Goal: Task Accomplishment & Management: Manage account settings

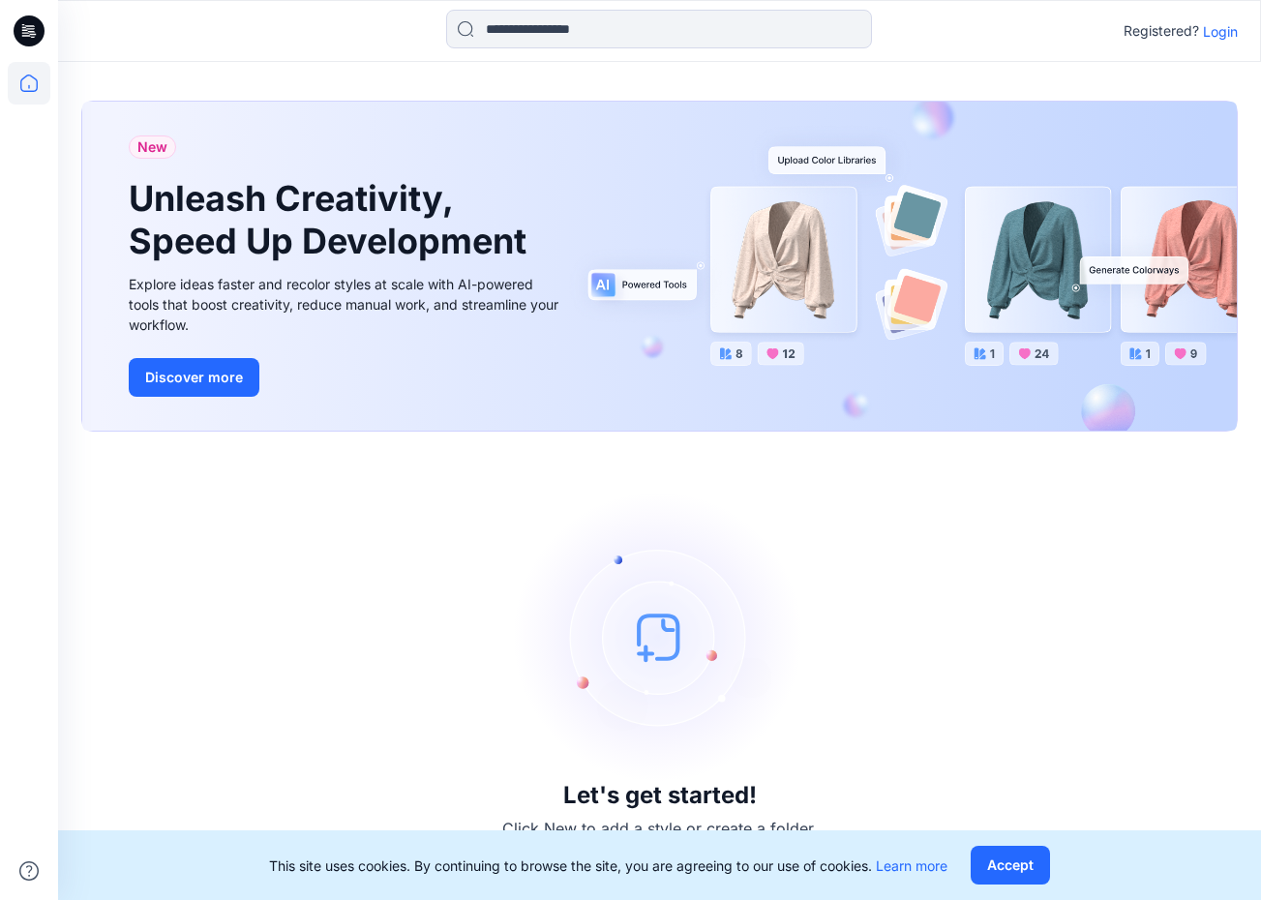
click at [1216, 33] on p "Login" at bounding box center [1220, 31] width 35 height 20
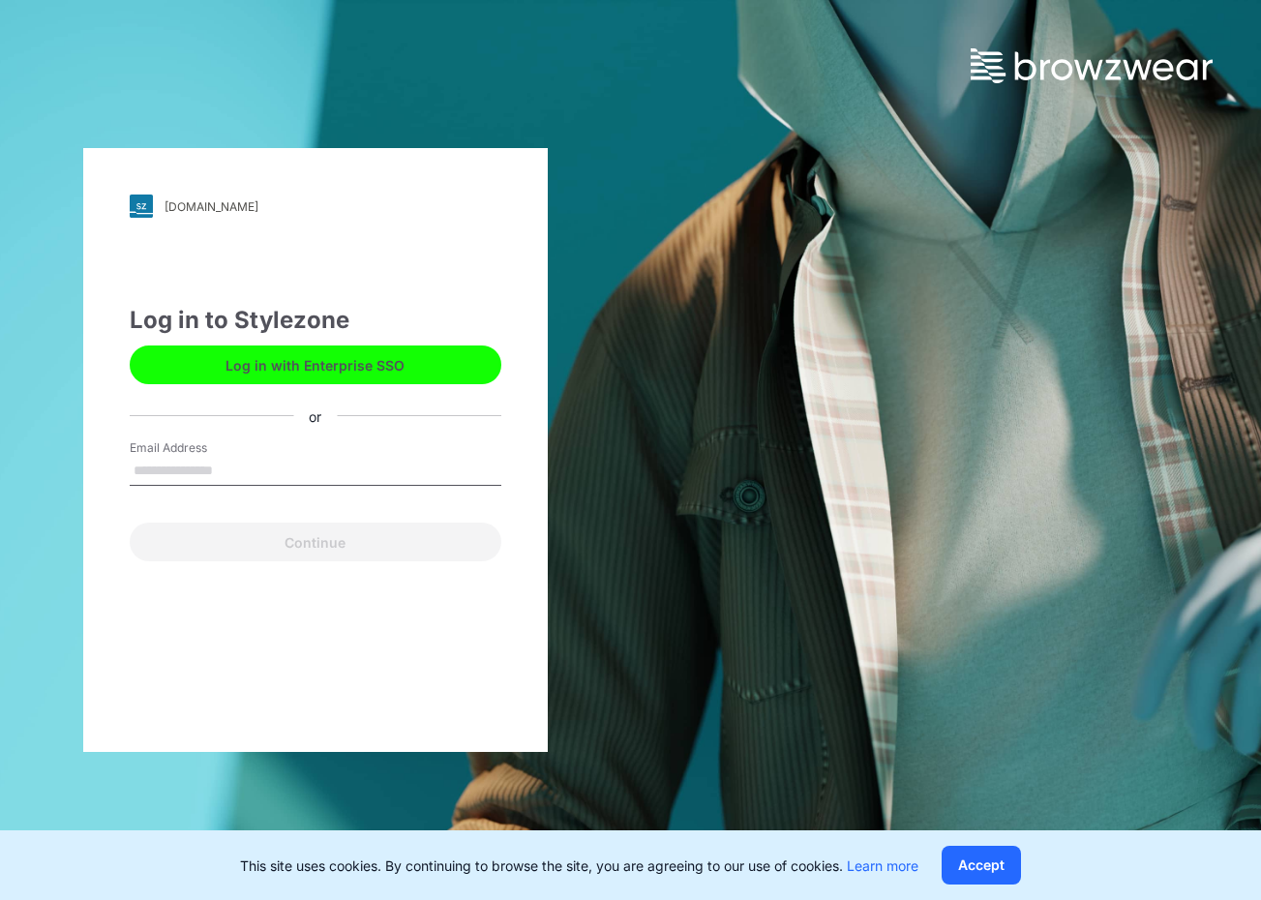
click at [370, 459] on input "Email Address" at bounding box center [316, 471] width 372 height 29
type input "**********"
click at [315, 542] on button "Continue" at bounding box center [316, 542] width 372 height 39
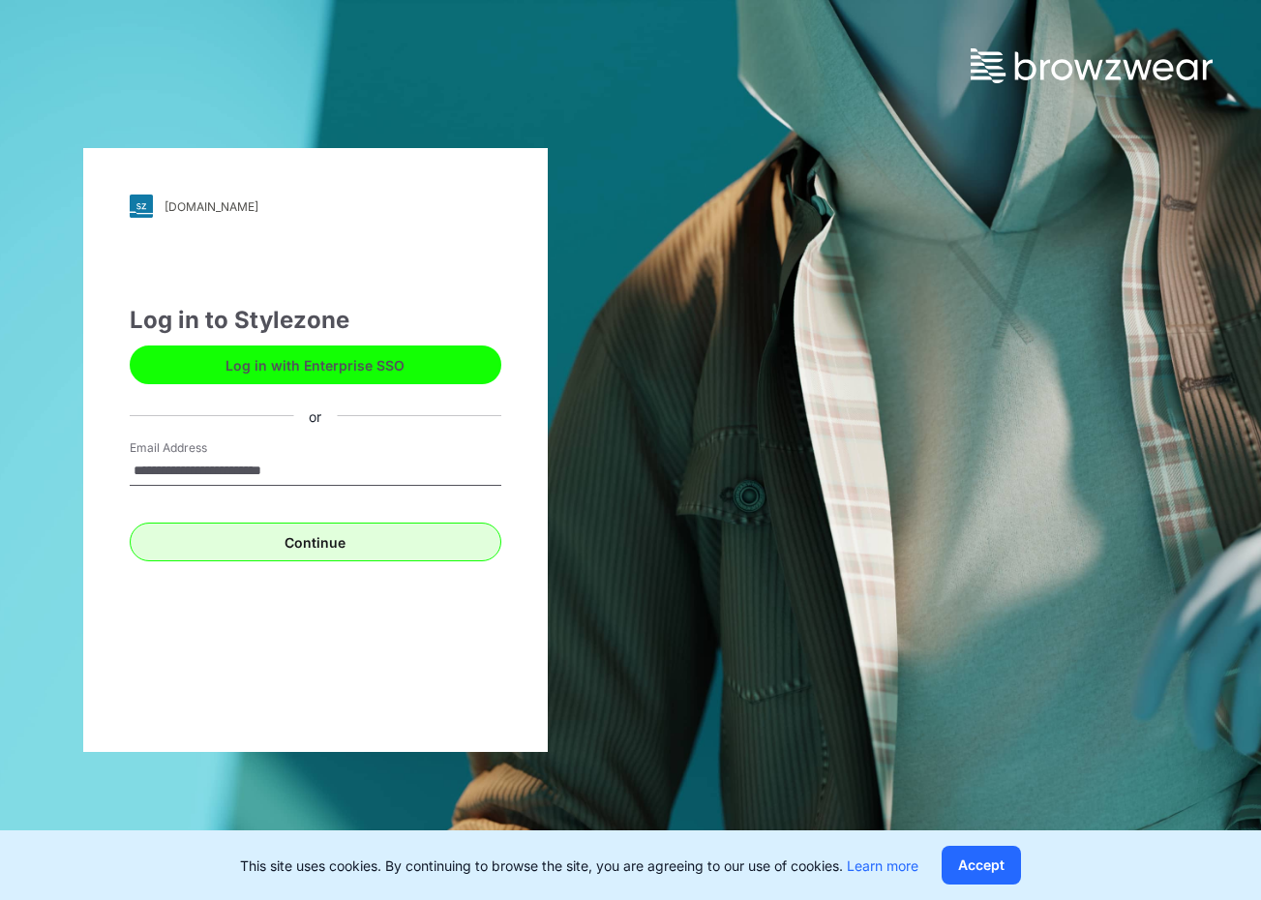
type input "**********"
click at [332, 529] on button "Continue" at bounding box center [316, 542] width 372 height 39
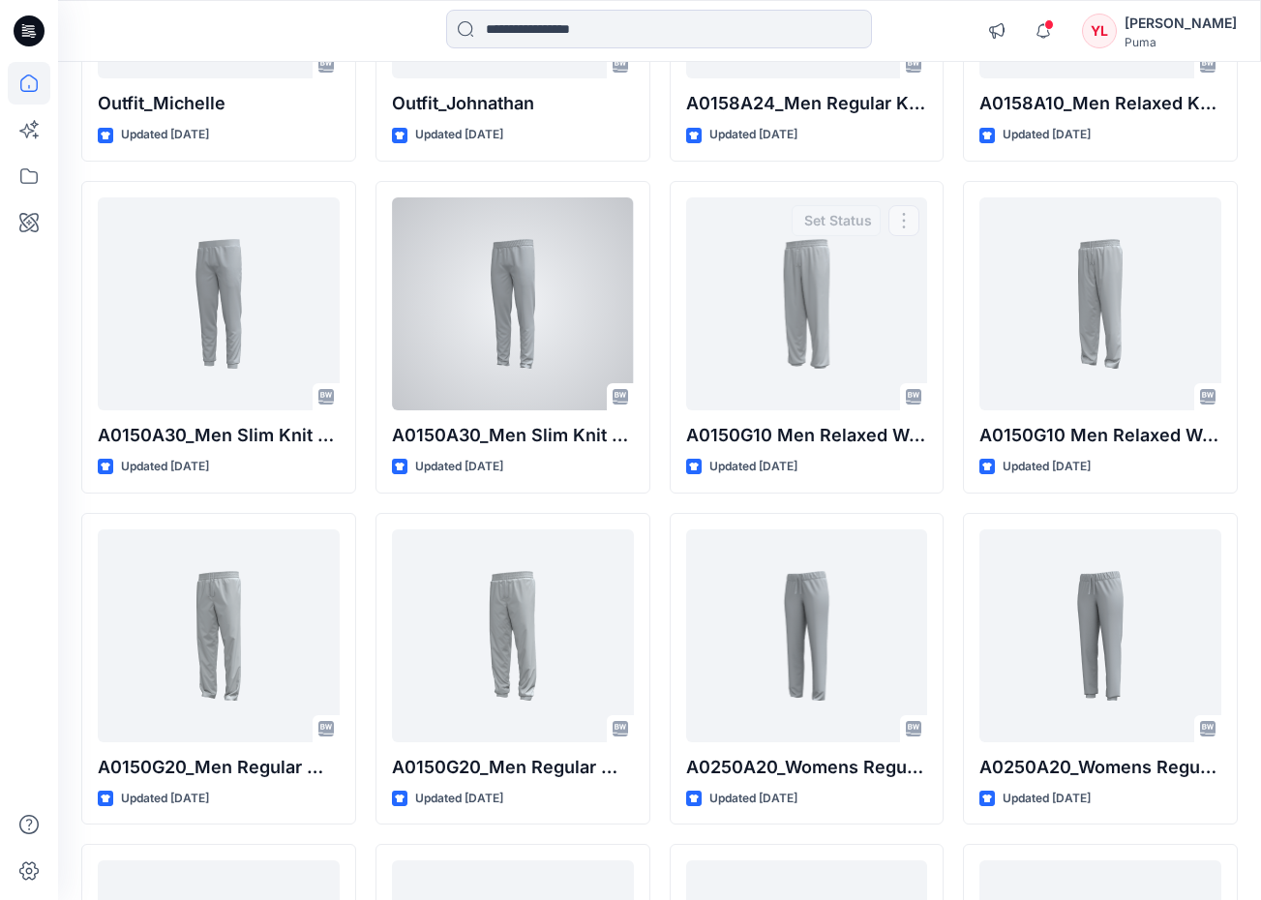
scroll to position [3405, 0]
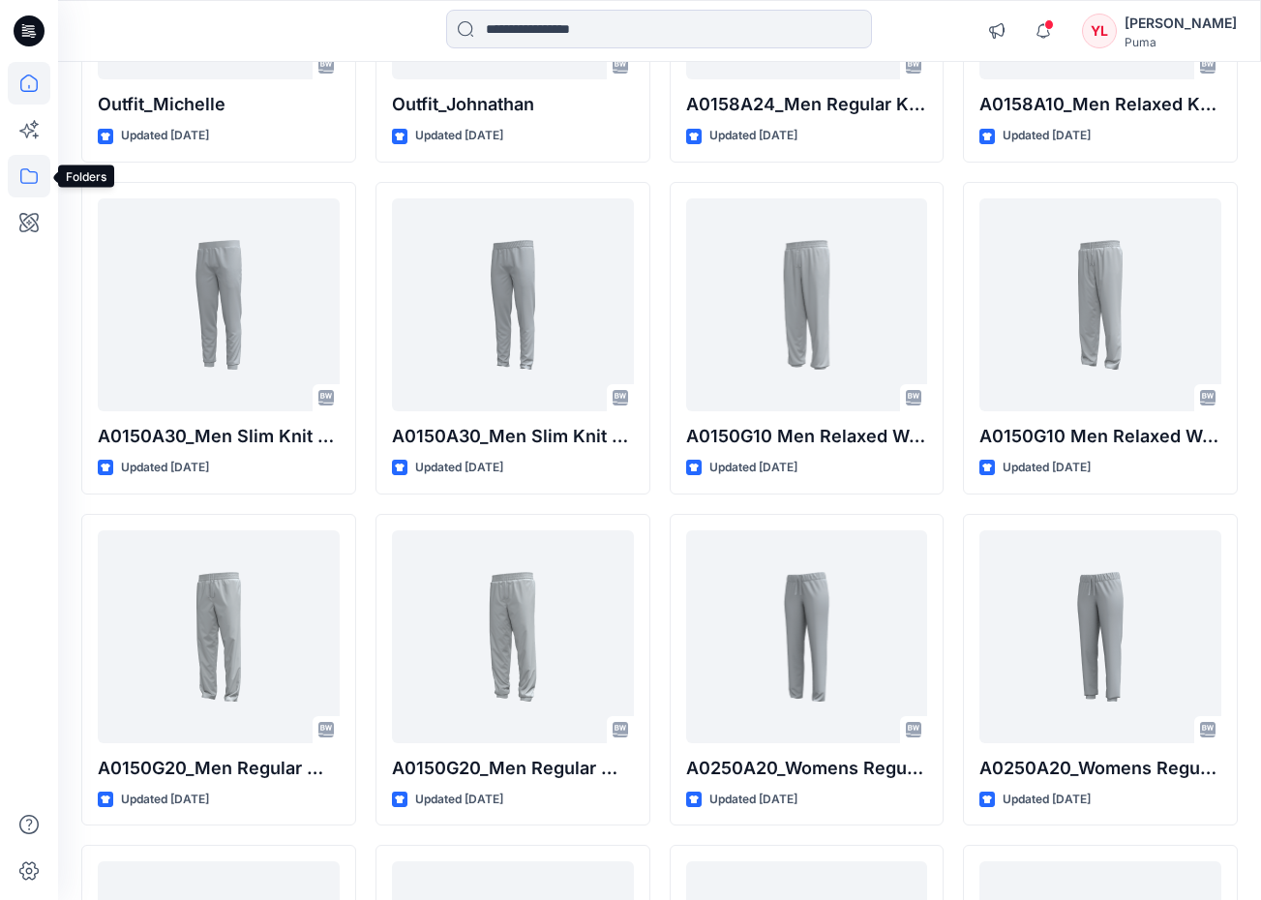
click at [29, 163] on icon at bounding box center [29, 176] width 43 height 43
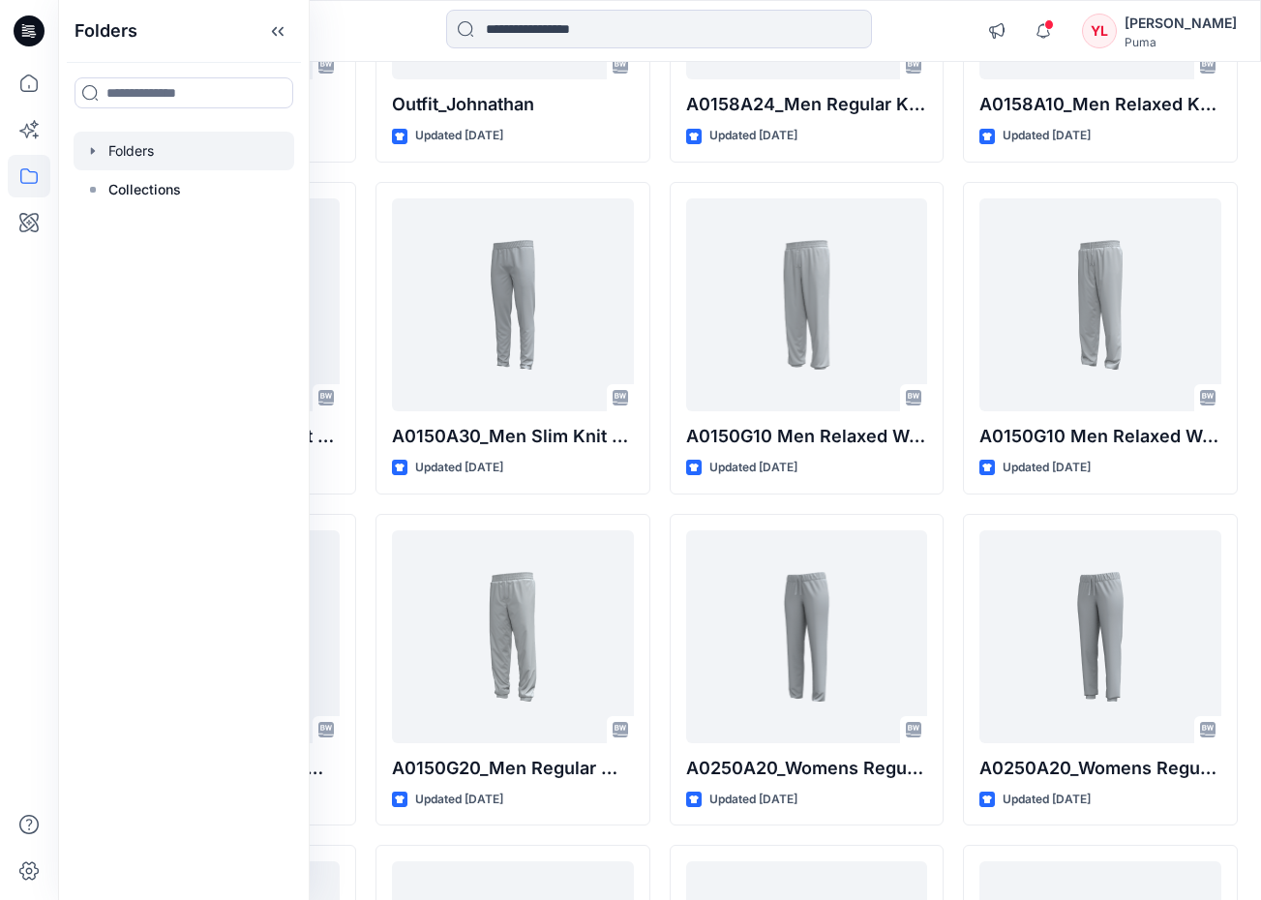
click at [197, 157] on div at bounding box center [184, 151] width 221 height 39
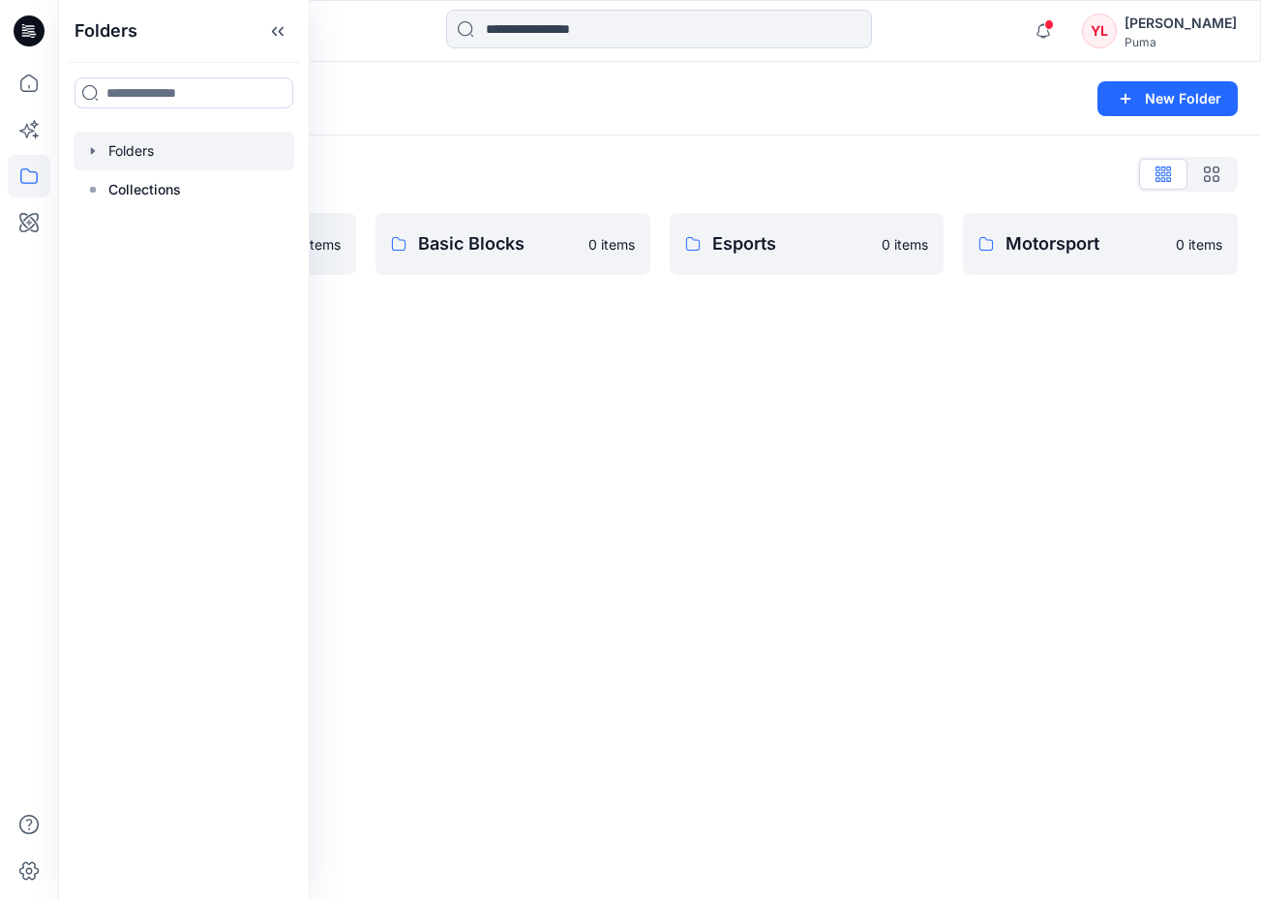
click at [545, 123] on div "Folders New Folder" at bounding box center [659, 99] width 1203 height 74
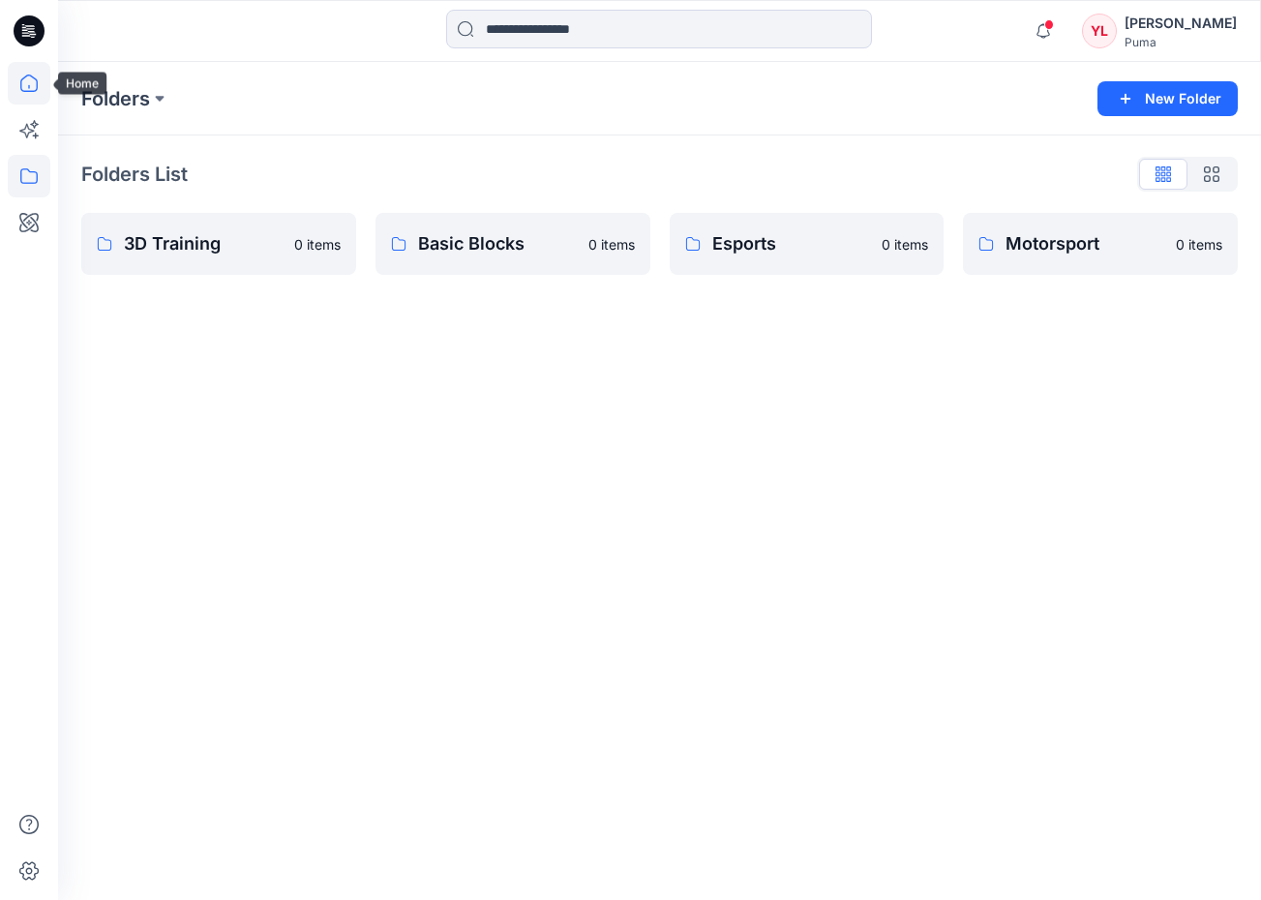
click at [14, 75] on icon at bounding box center [29, 83] width 43 height 43
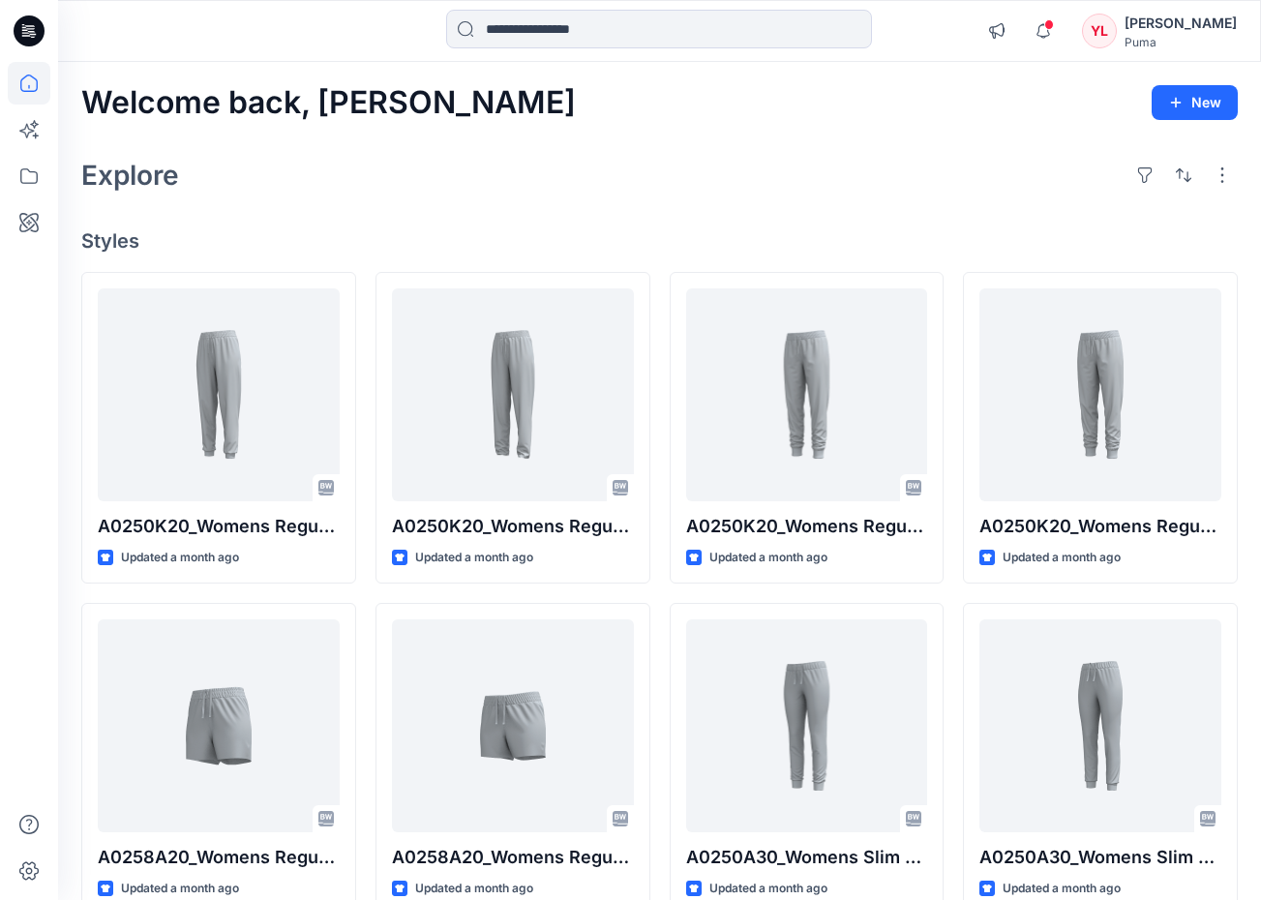
click at [32, 34] on icon at bounding box center [32, 34] width 7 height 1
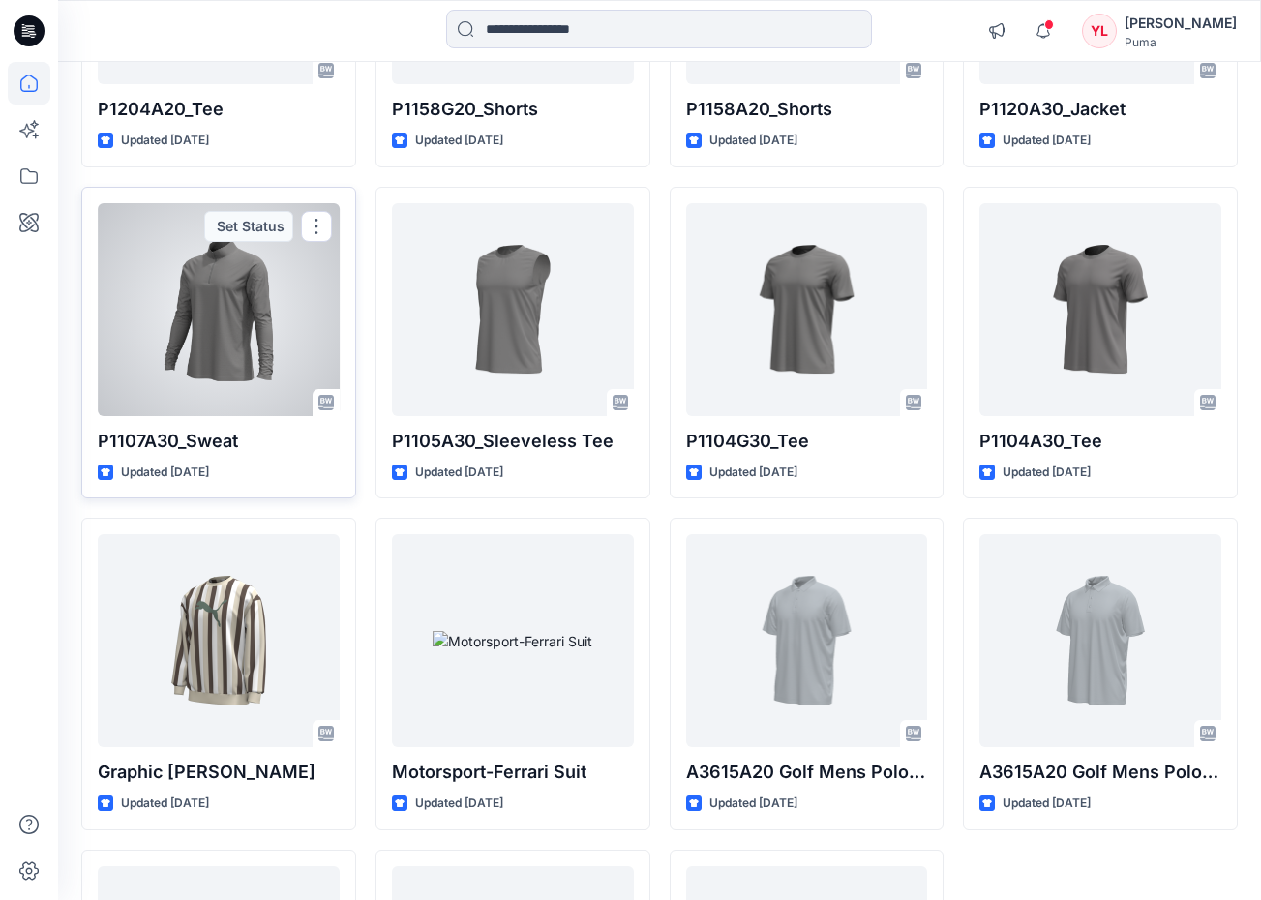
scroll to position [14010, 0]
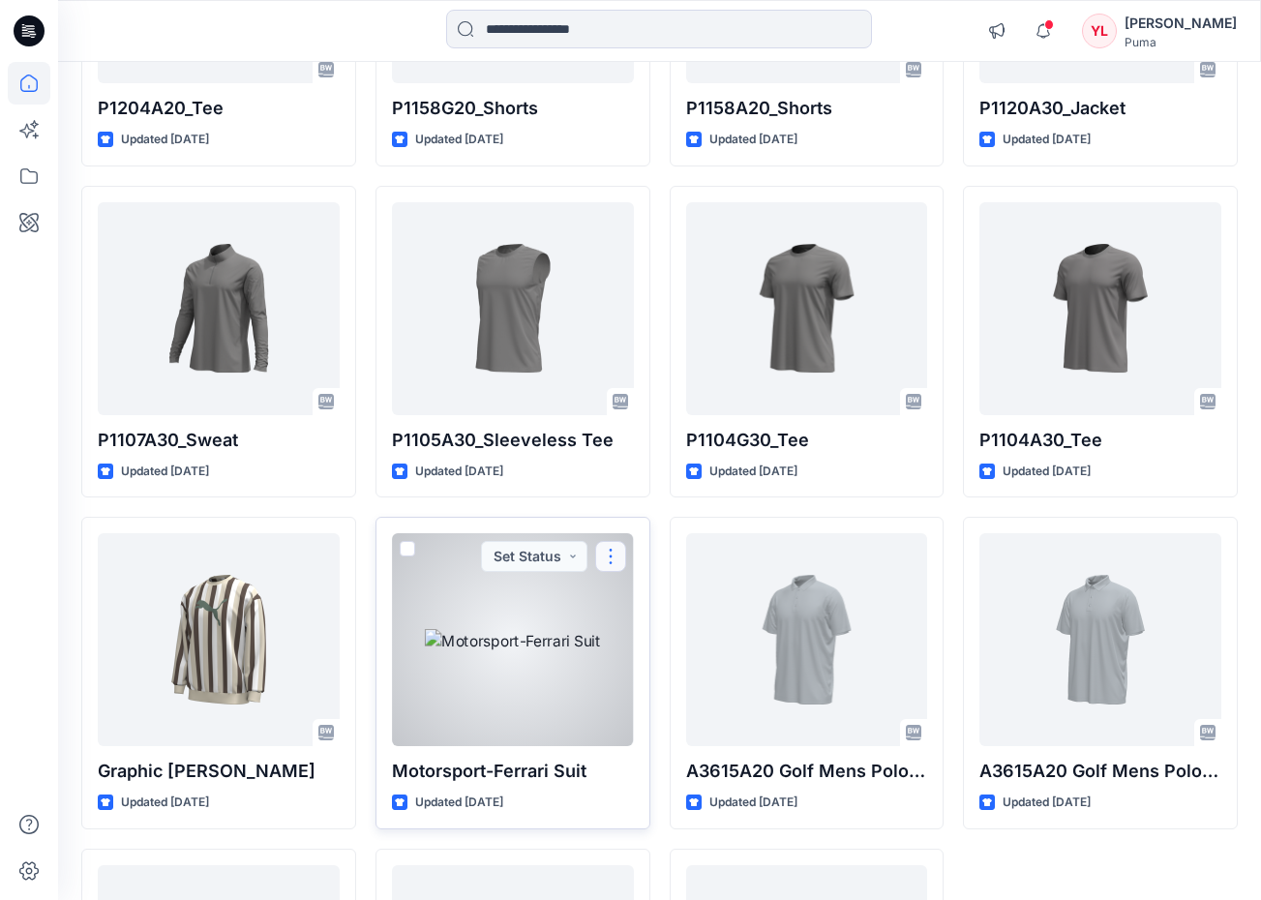
click at [614, 541] on button "button" at bounding box center [610, 556] width 31 height 31
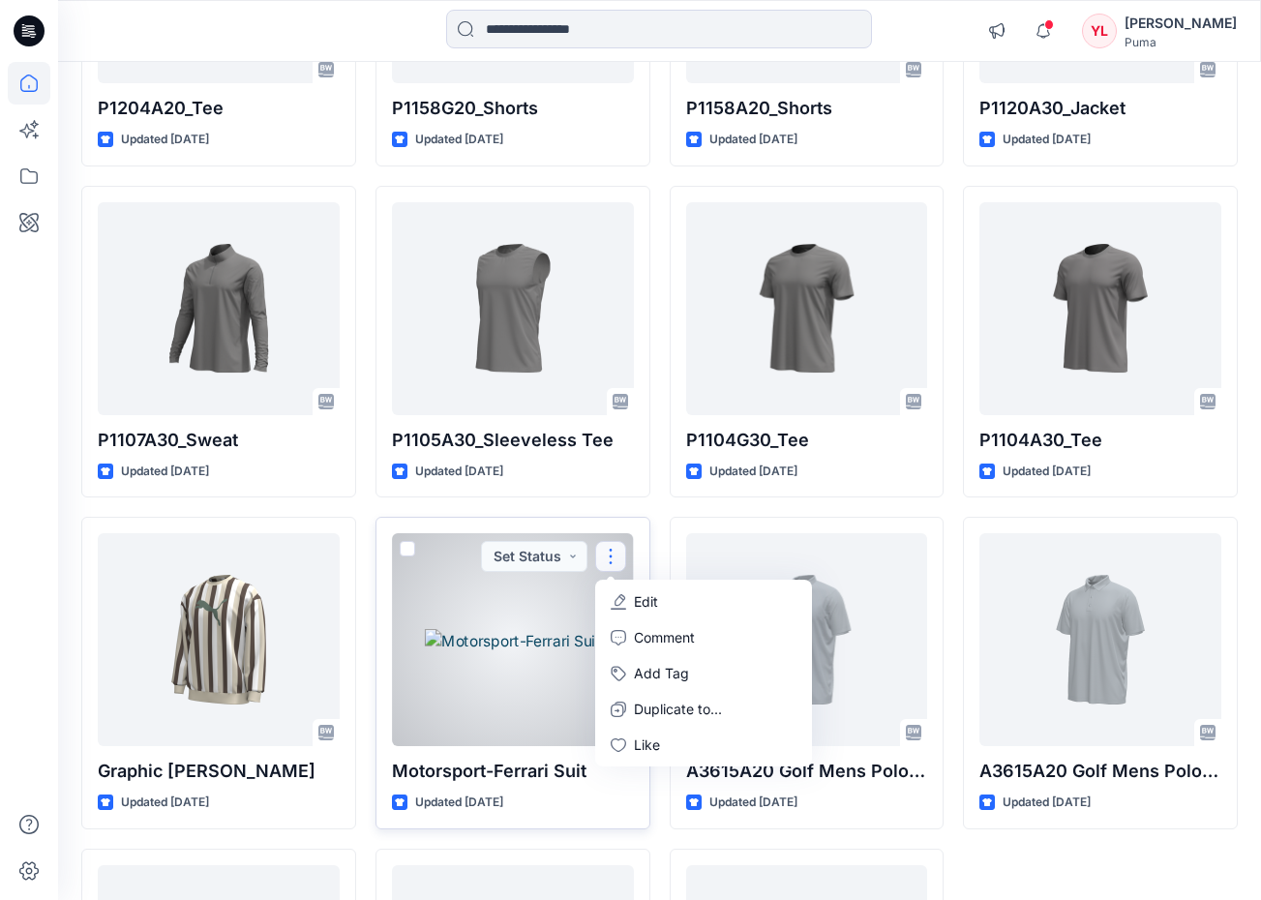
click at [560, 617] on div at bounding box center [513, 639] width 242 height 213
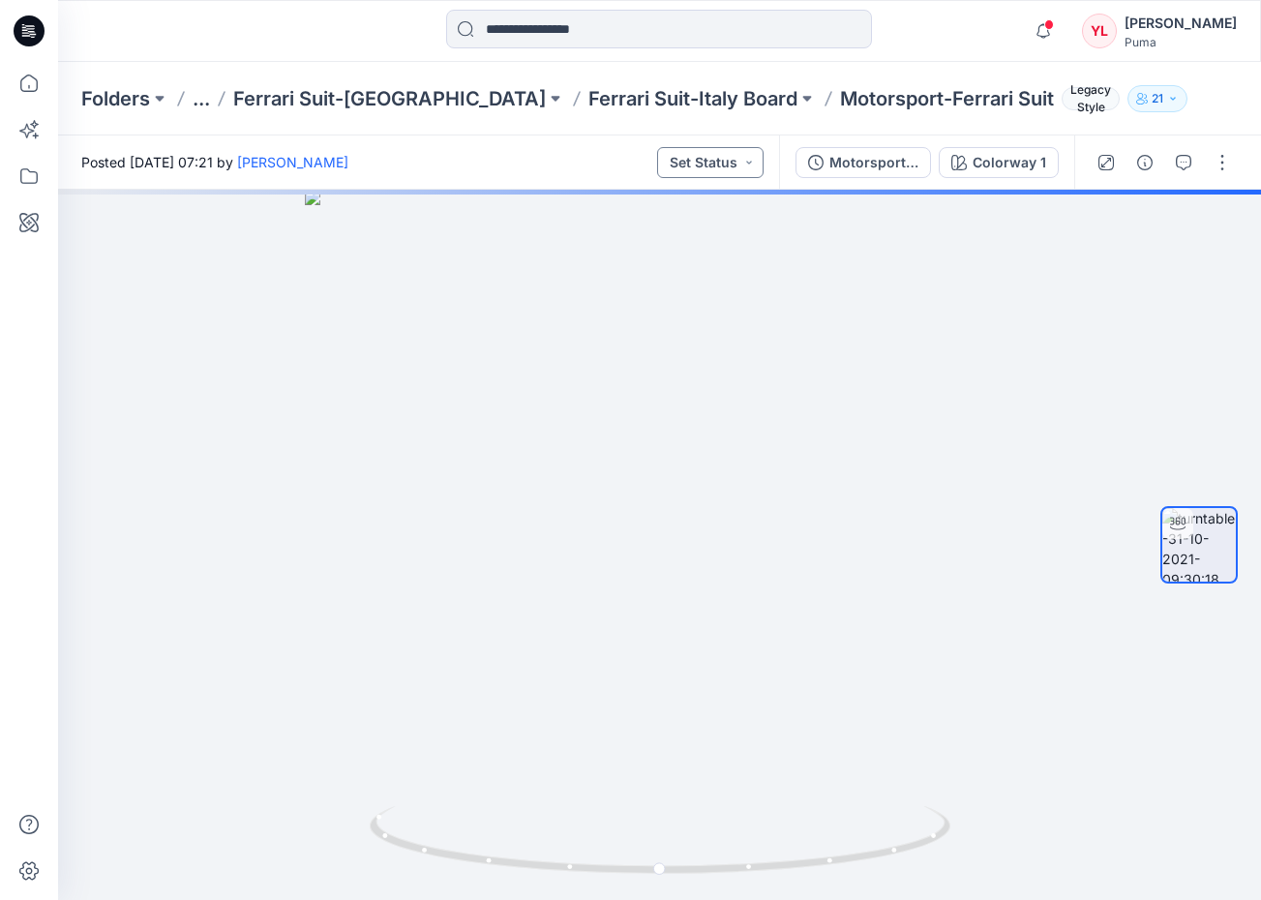
click at [761, 172] on button "Set Status" at bounding box center [710, 162] width 106 height 31
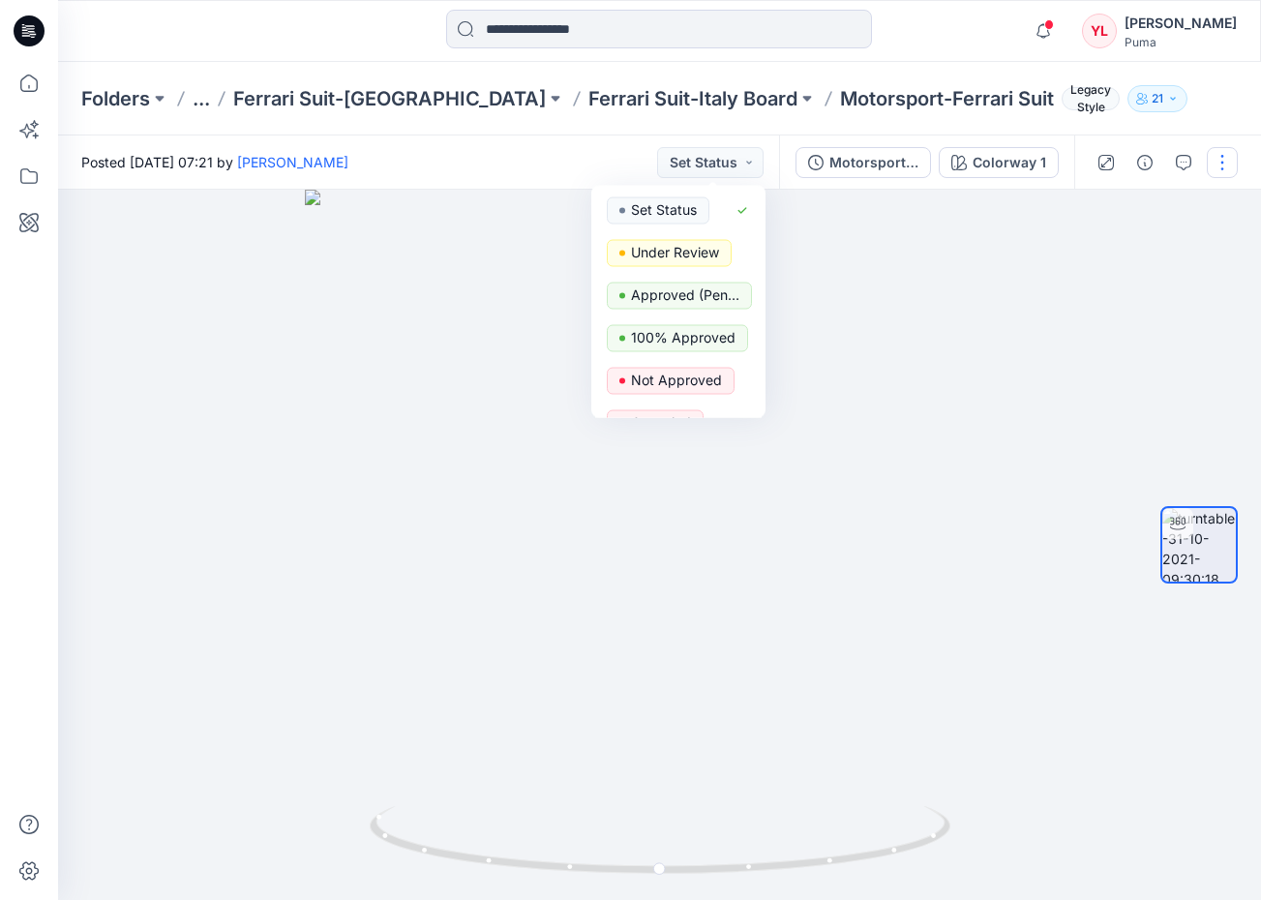
click at [1233, 164] on button "button" at bounding box center [1222, 162] width 31 height 31
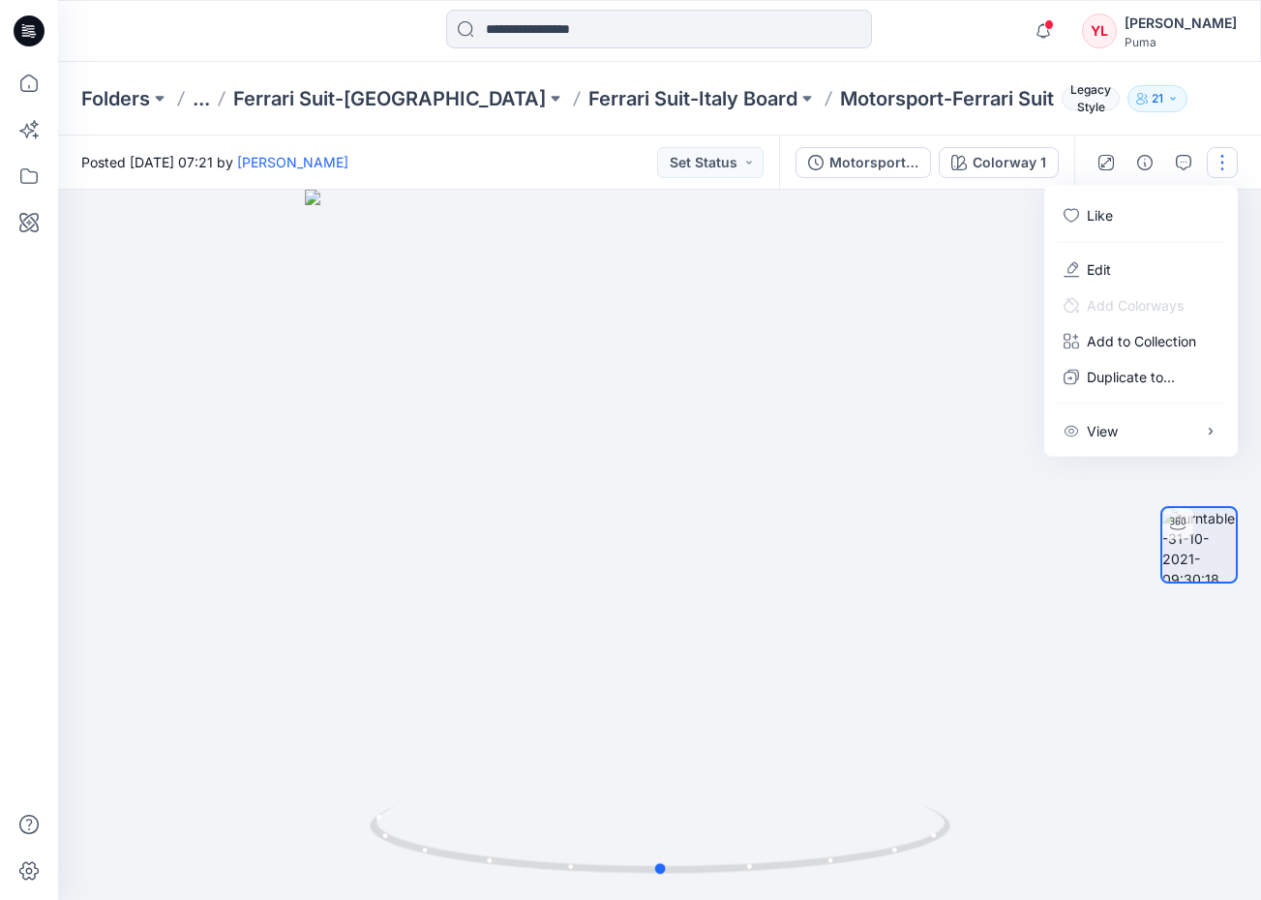
click at [1098, 623] on div at bounding box center [659, 545] width 1203 height 710
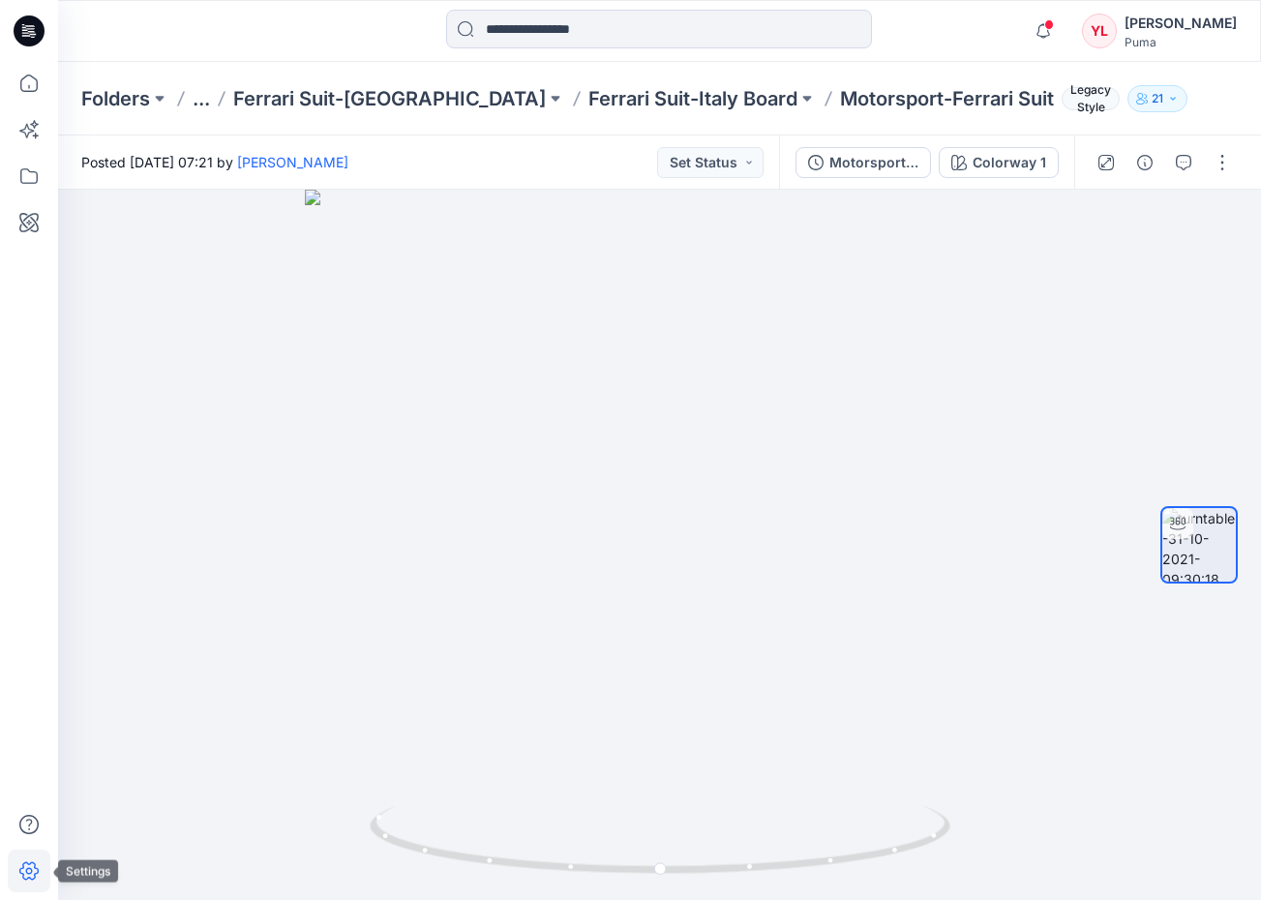
click at [27, 873] on icon at bounding box center [29, 871] width 7 height 7
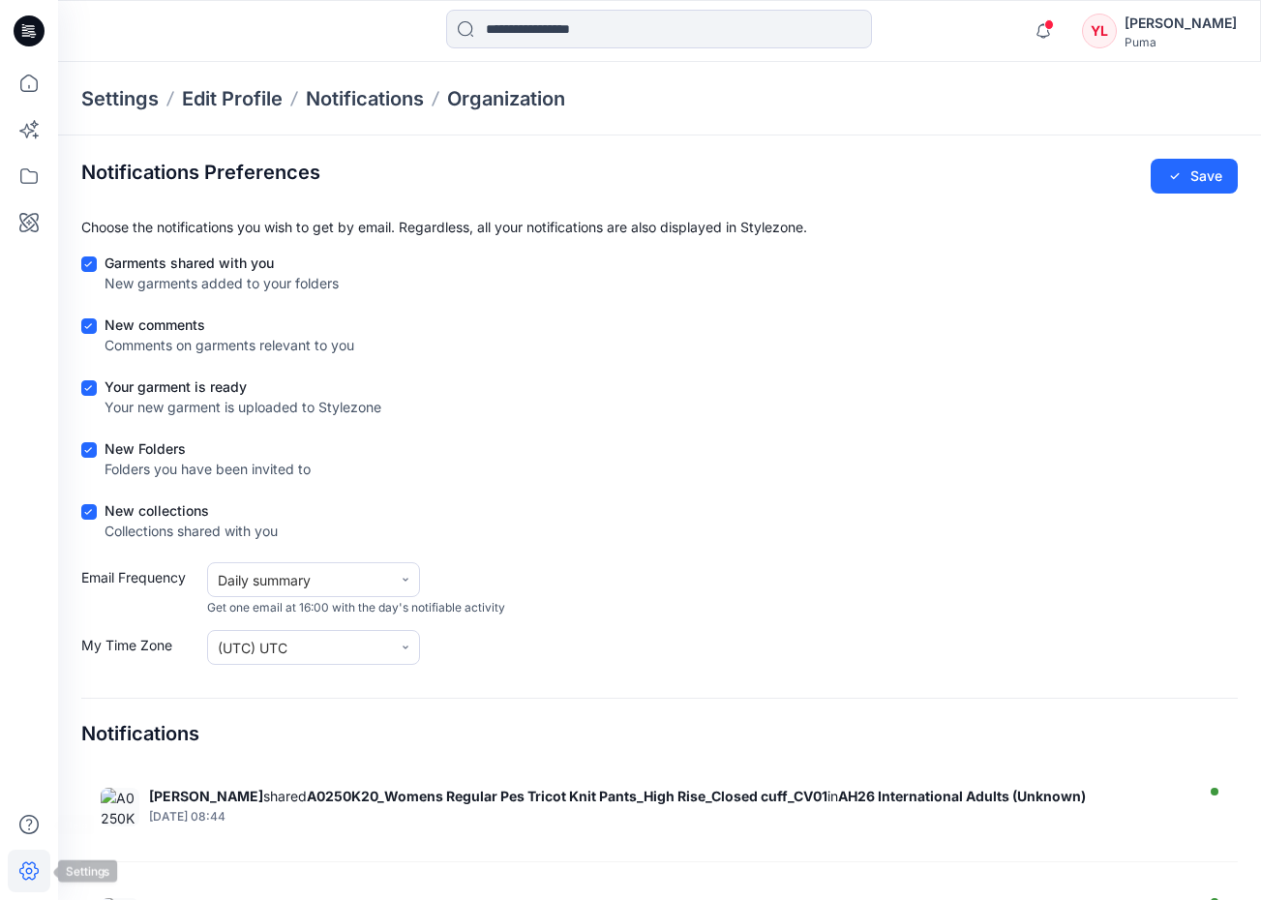
click at [13, 886] on icon at bounding box center [29, 871] width 43 height 43
click at [25, 29] on icon at bounding box center [29, 30] width 31 height 31
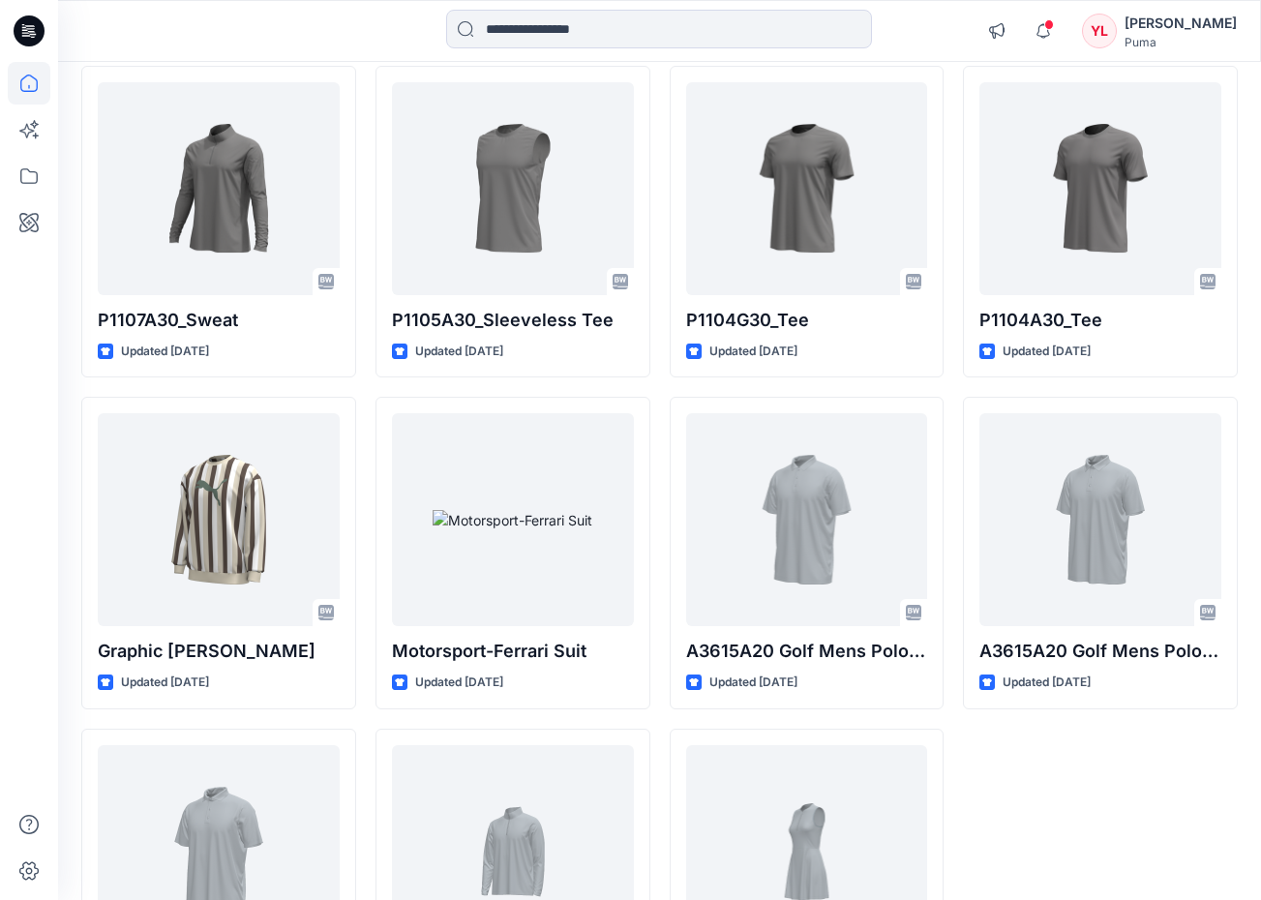
scroll to position [14130, 0]
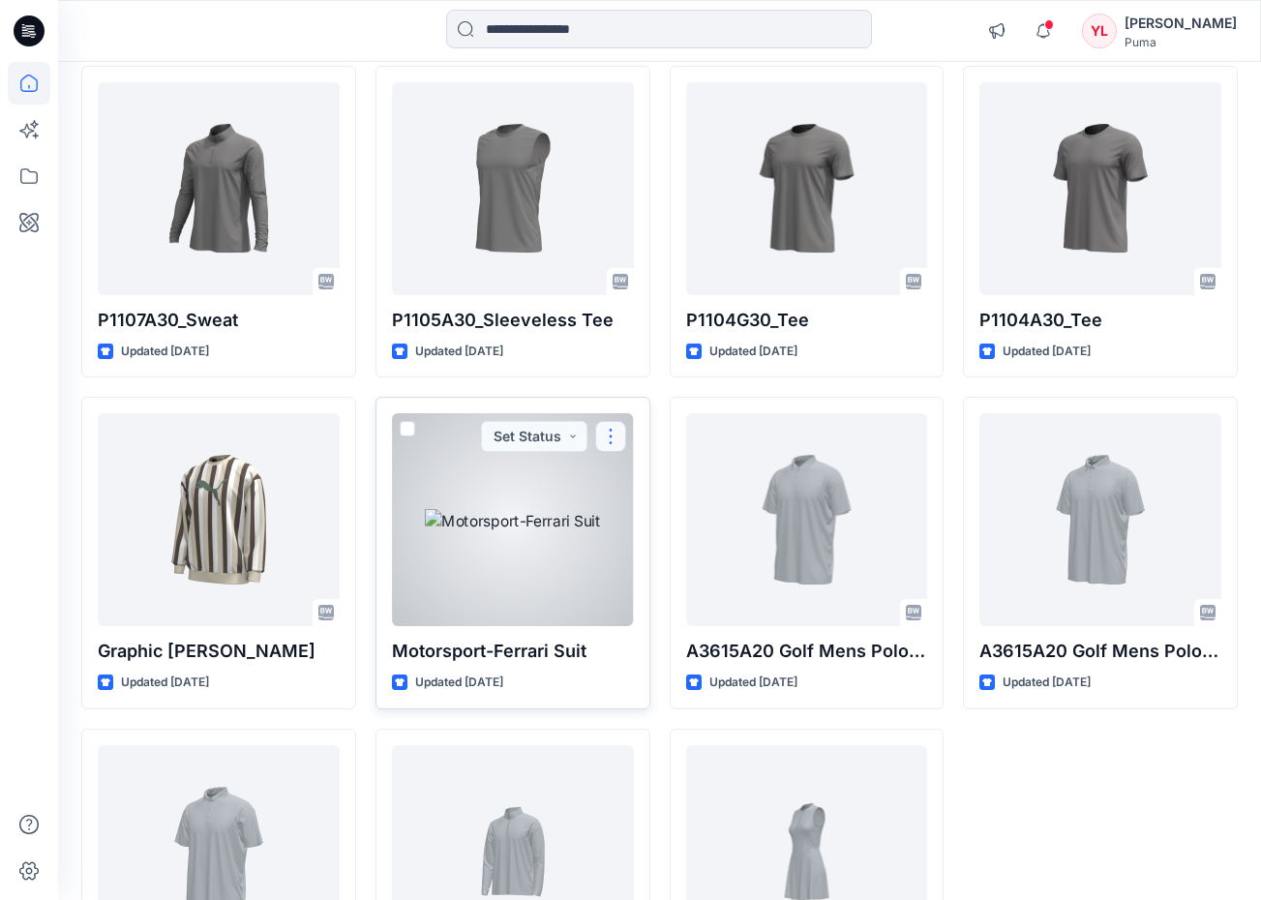
click at [619, 421] on button "button" at bounding box center [610, 436] width 31 height 31
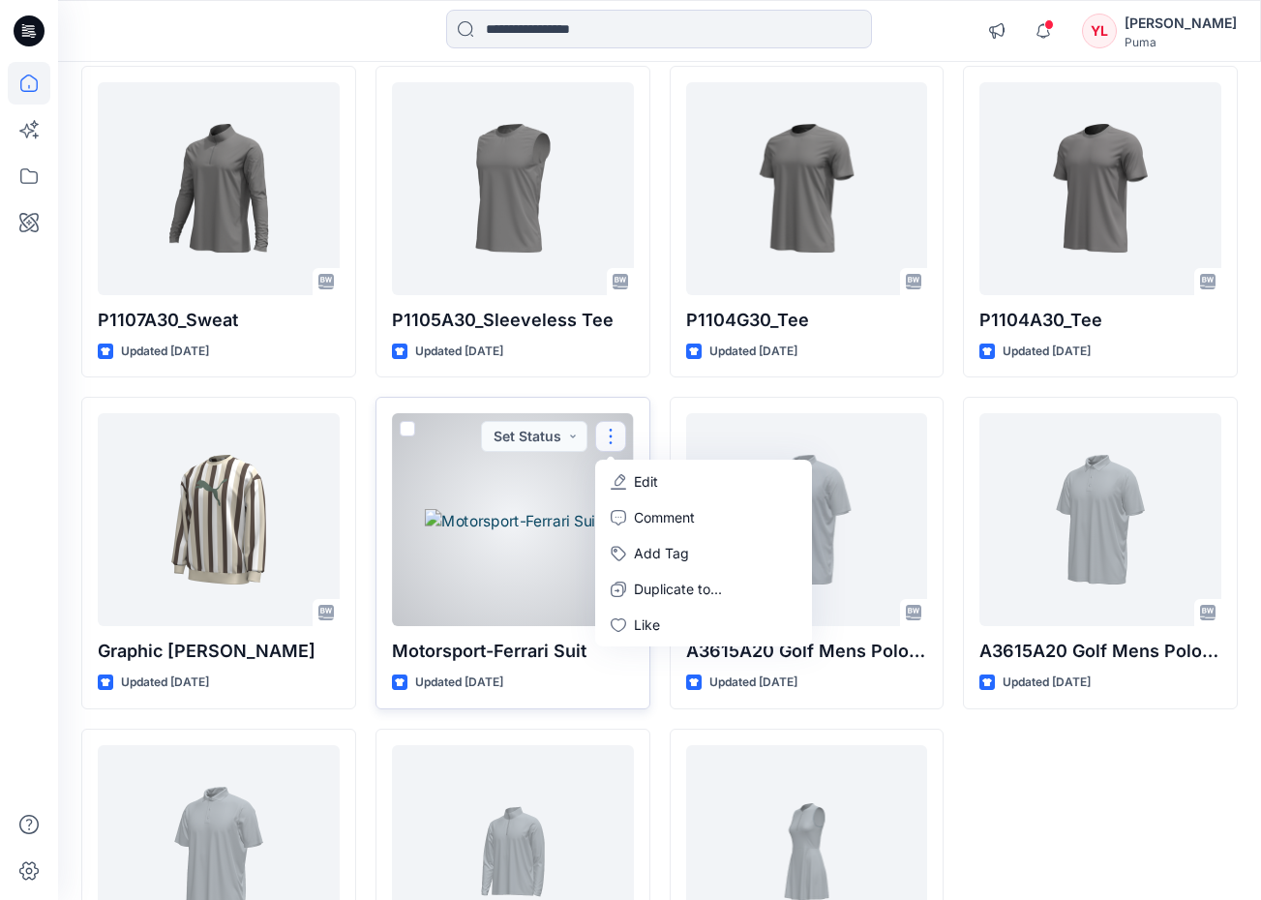
click at [559, 455] on div at bounding box center [513, 519] width 242 height 213
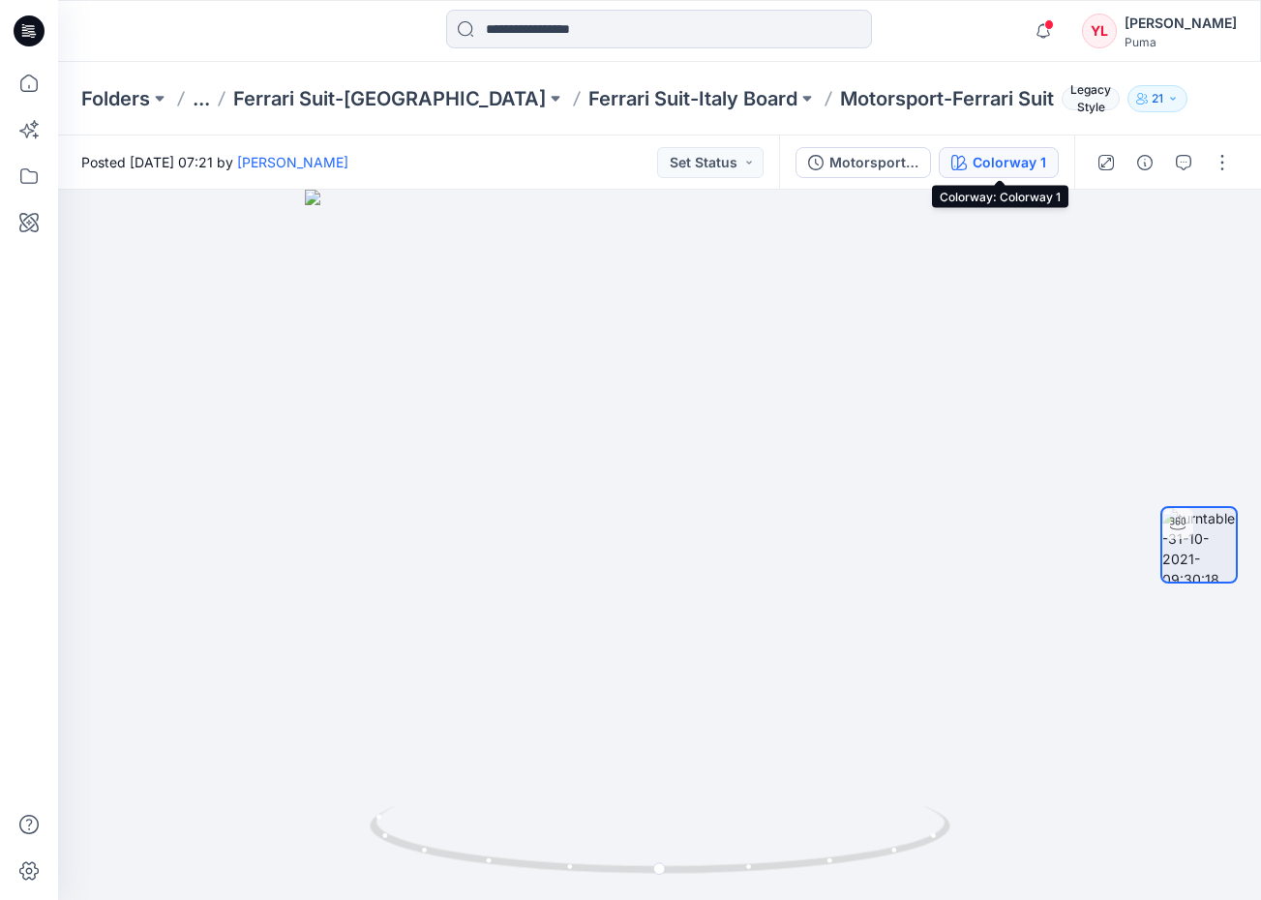
click at [1011, 159] on div "Colorway 1" at bounding box center [1010, 162] width 74 height 21
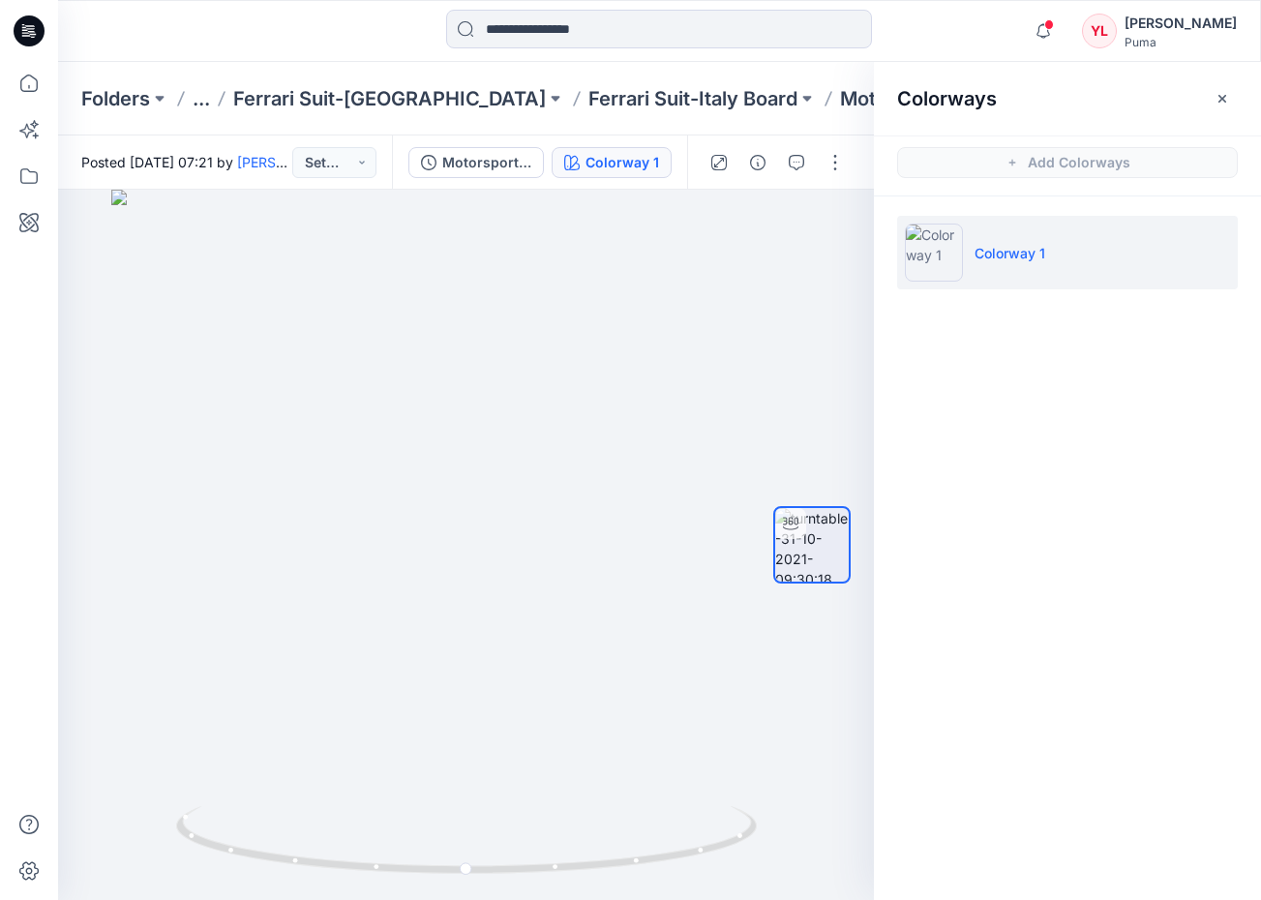
click at [1192, 263] on li "Colorway 1" at bounding box center [1067, 253] width 341 height 74
click at [1231, 106] on button "button" at bounding box center [1222, 98] width 31 height 31
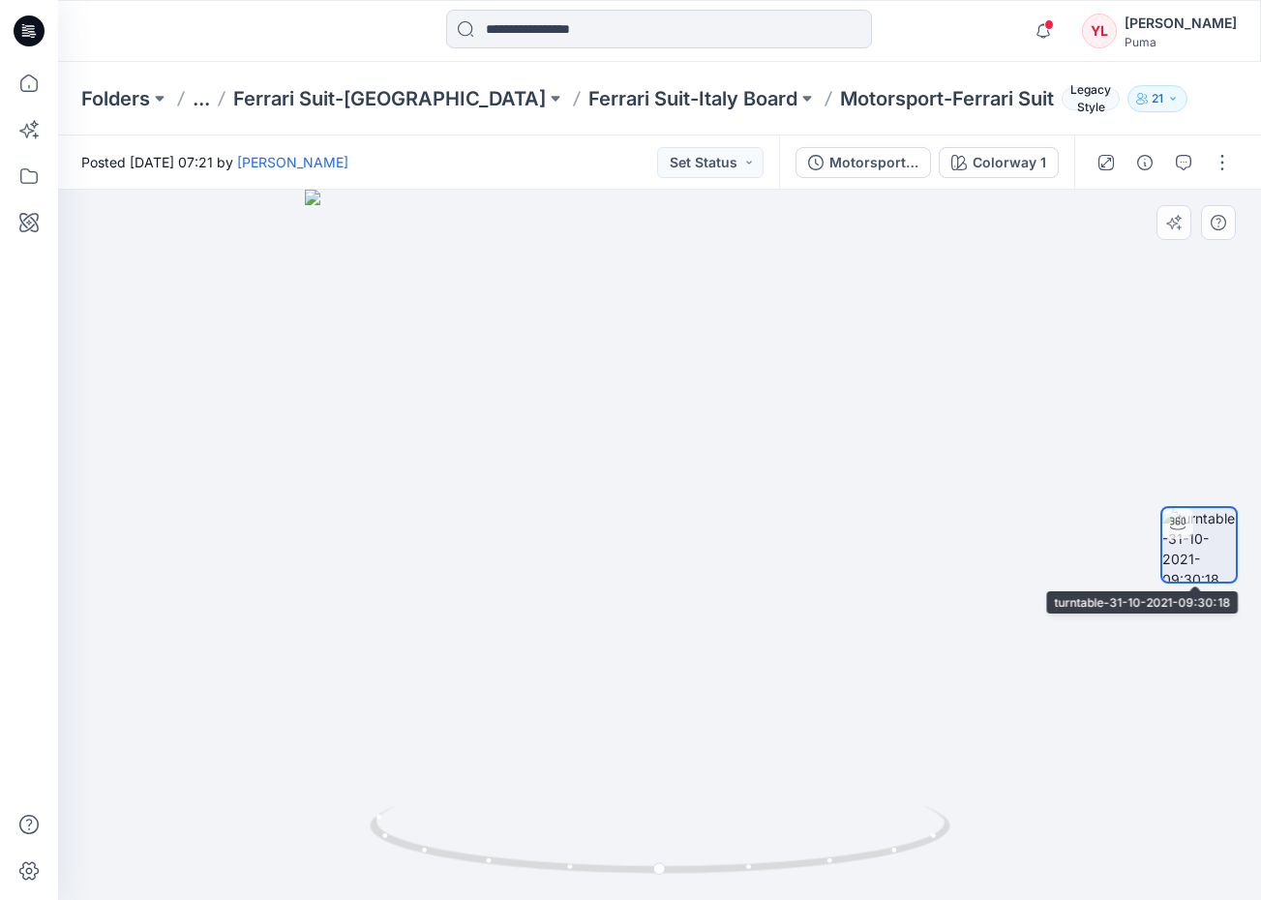
click at [1209, 556] on img at bounding box center [1199, 545] width 74 height 74
click at [1223, 161] on button "button" at bounding box center [1222, 162] width 31 height 31
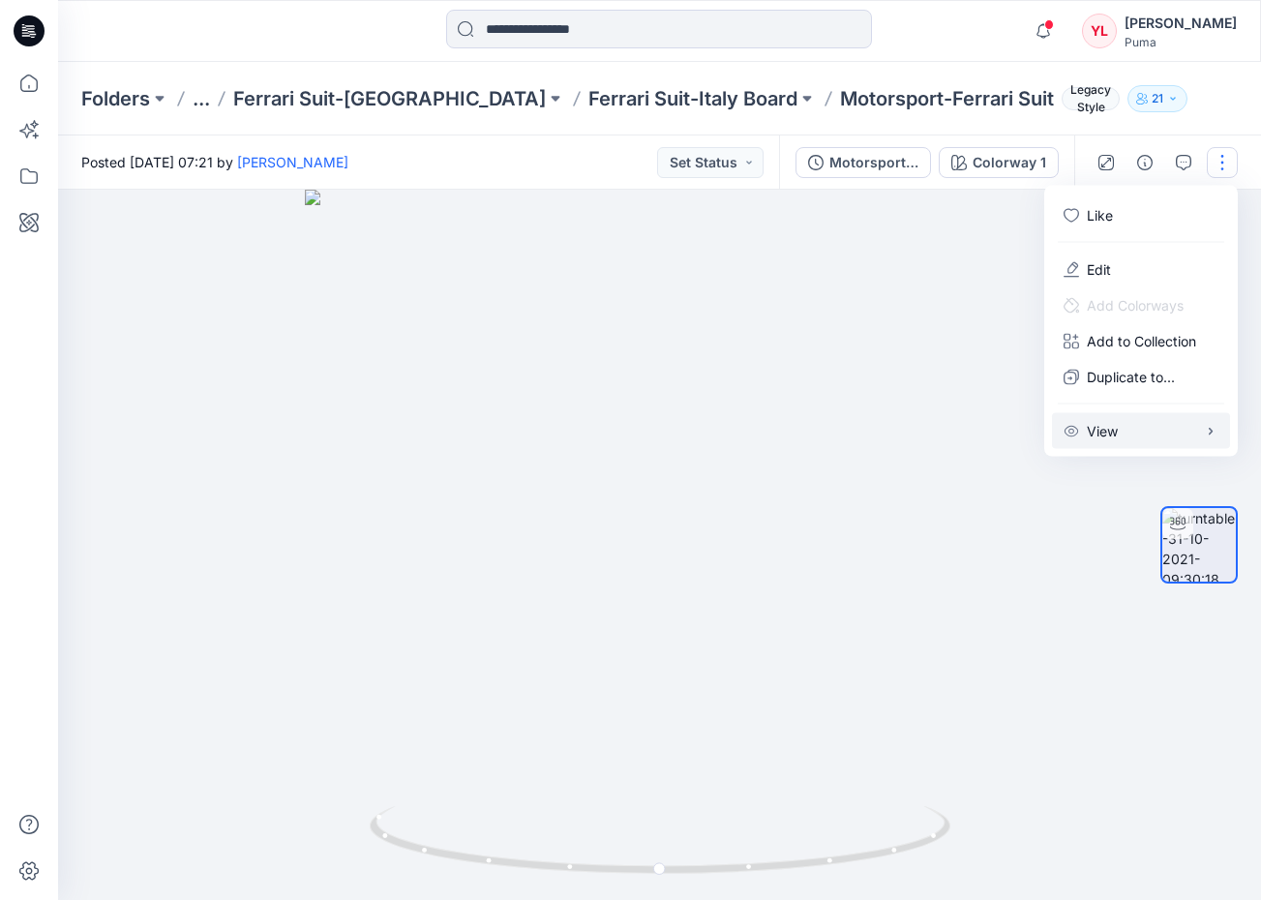
click at [1108, 436] on p "View" at bounding box center [1102, 431] width 31 height 20
drag, startPoint x: 846, startPoint y: 520, endPoint x: 810, endPoint y: 472, distance: 59.4
click at [810, 472] on div at bounding box center [659, 545] width 1203 height 710
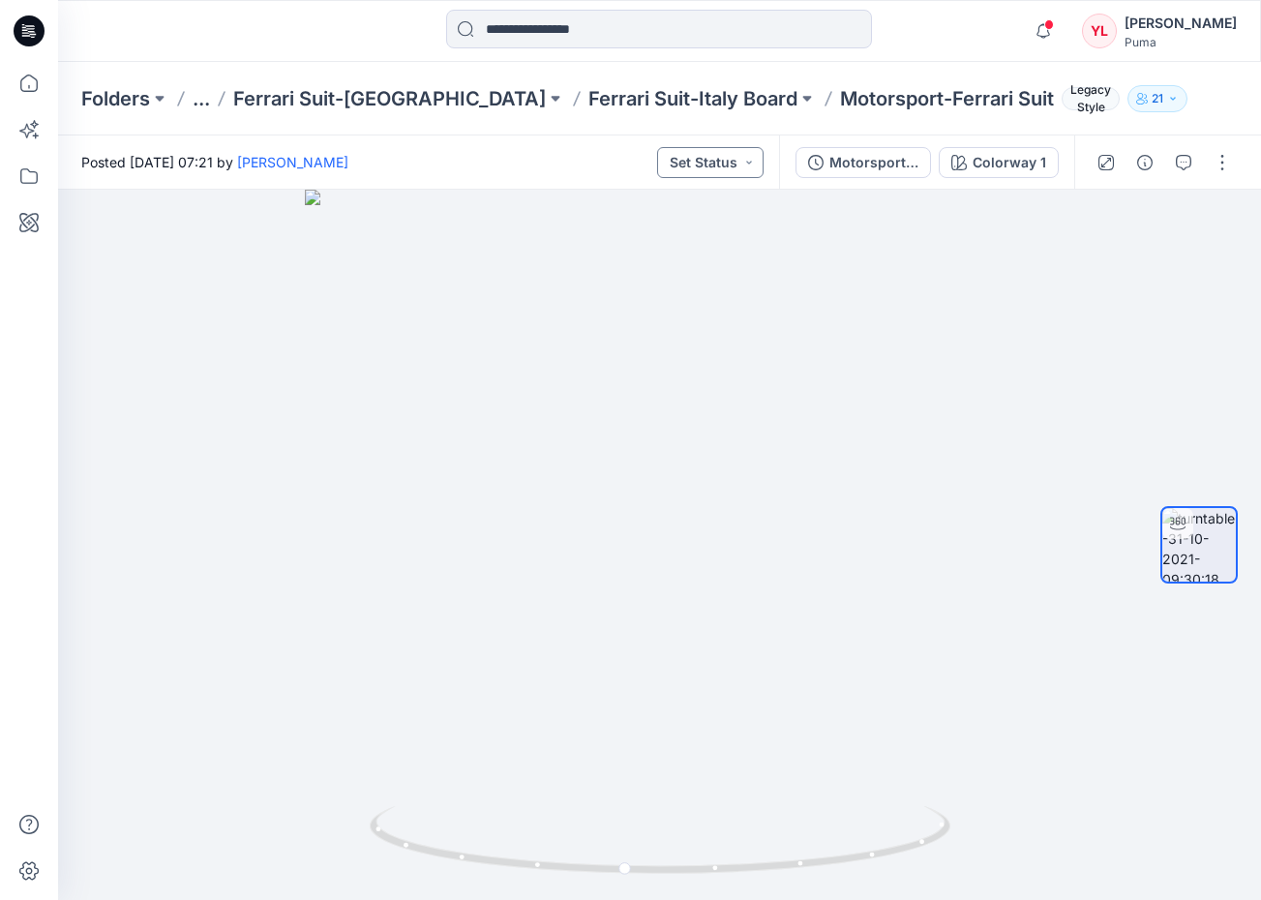
click at [757, 168] on button "Set Status" at bounding box center [710, 162] width 106 height 31
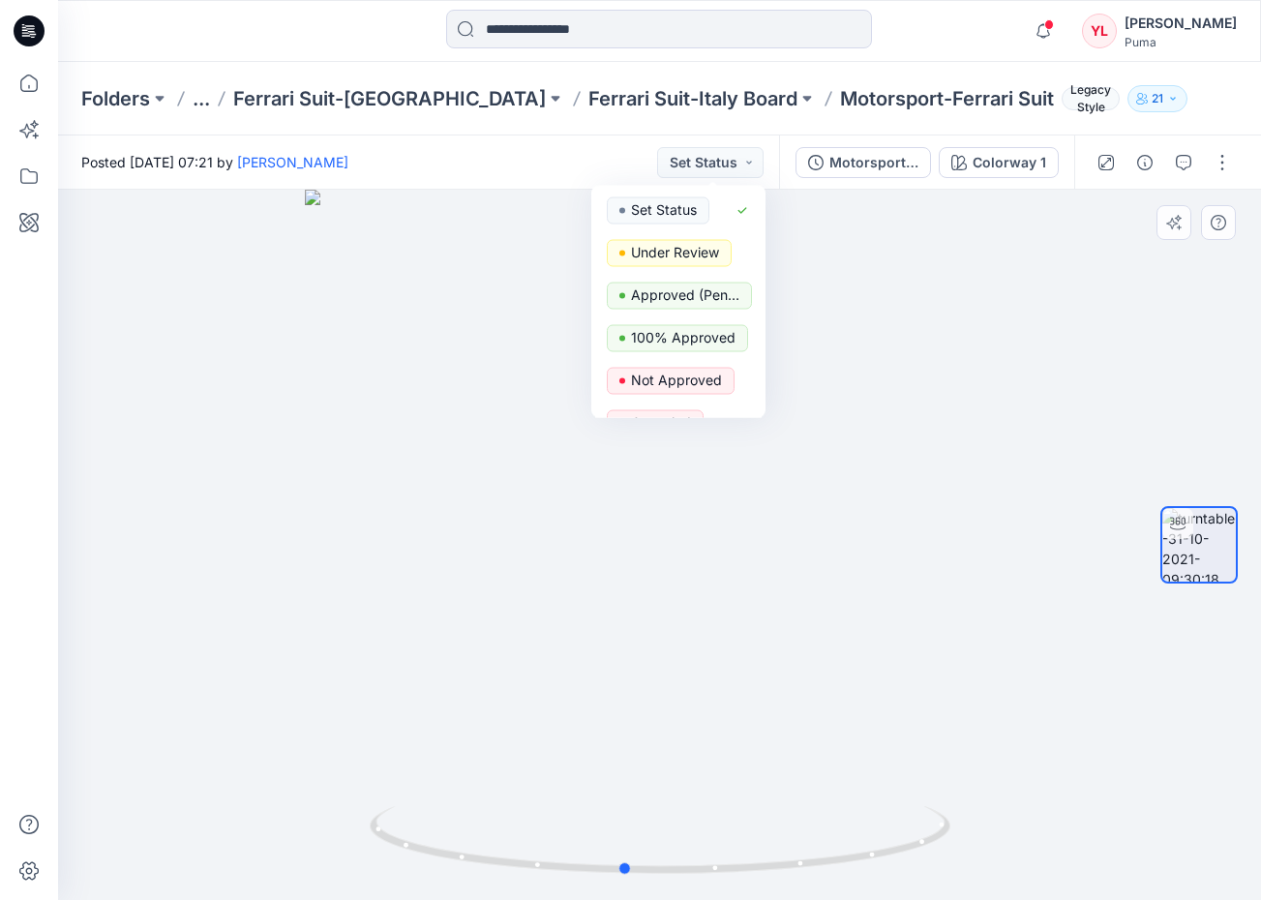
click at [1136, 239] on div at bounding box center [659, 545] width 1203 height 710
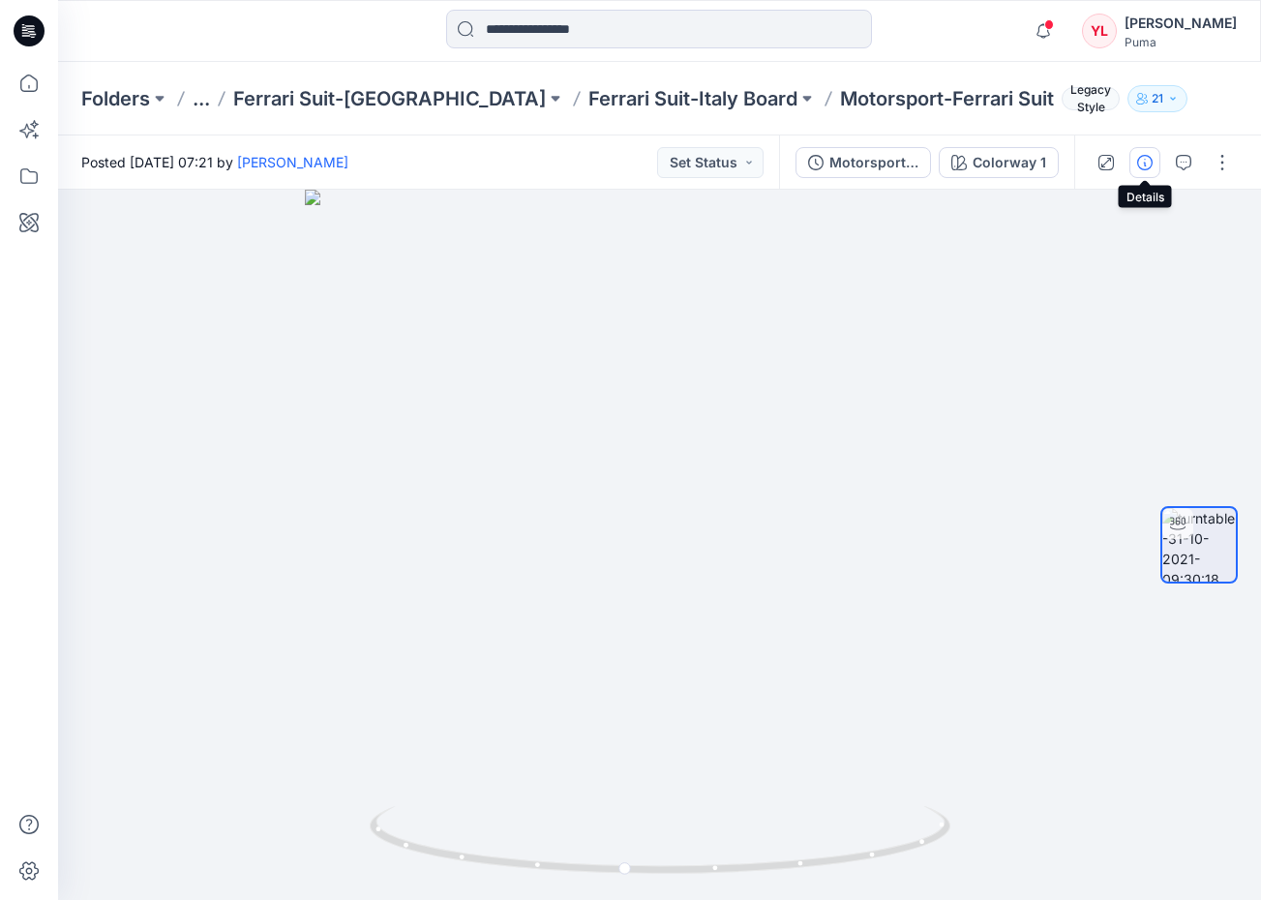
click at [1146, 164] on icon "button" at bounding box center [1144, 162] width 15 height 15
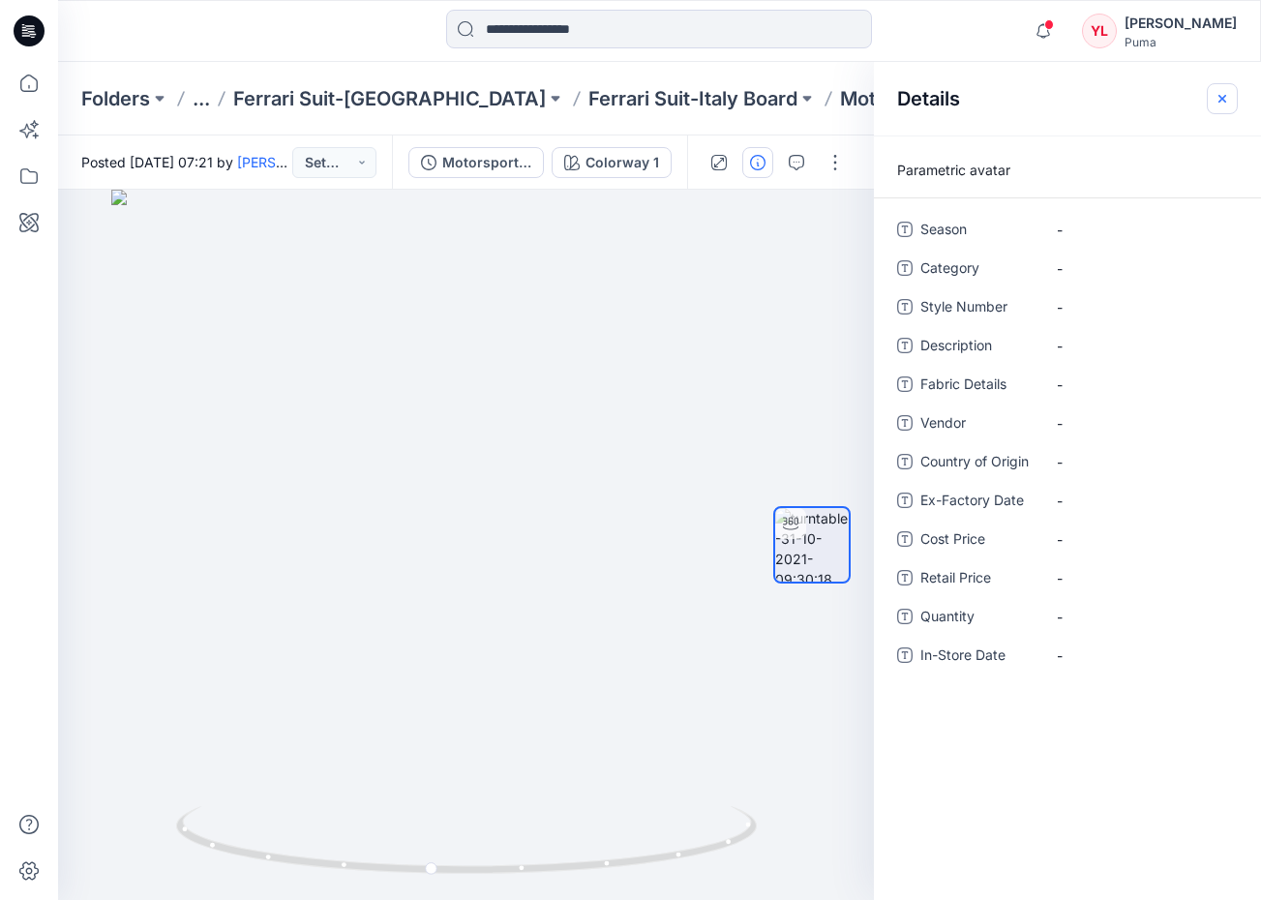
click at [1222, 100] on icon "button" at bounding box center [1222, 98] width 15 height 15
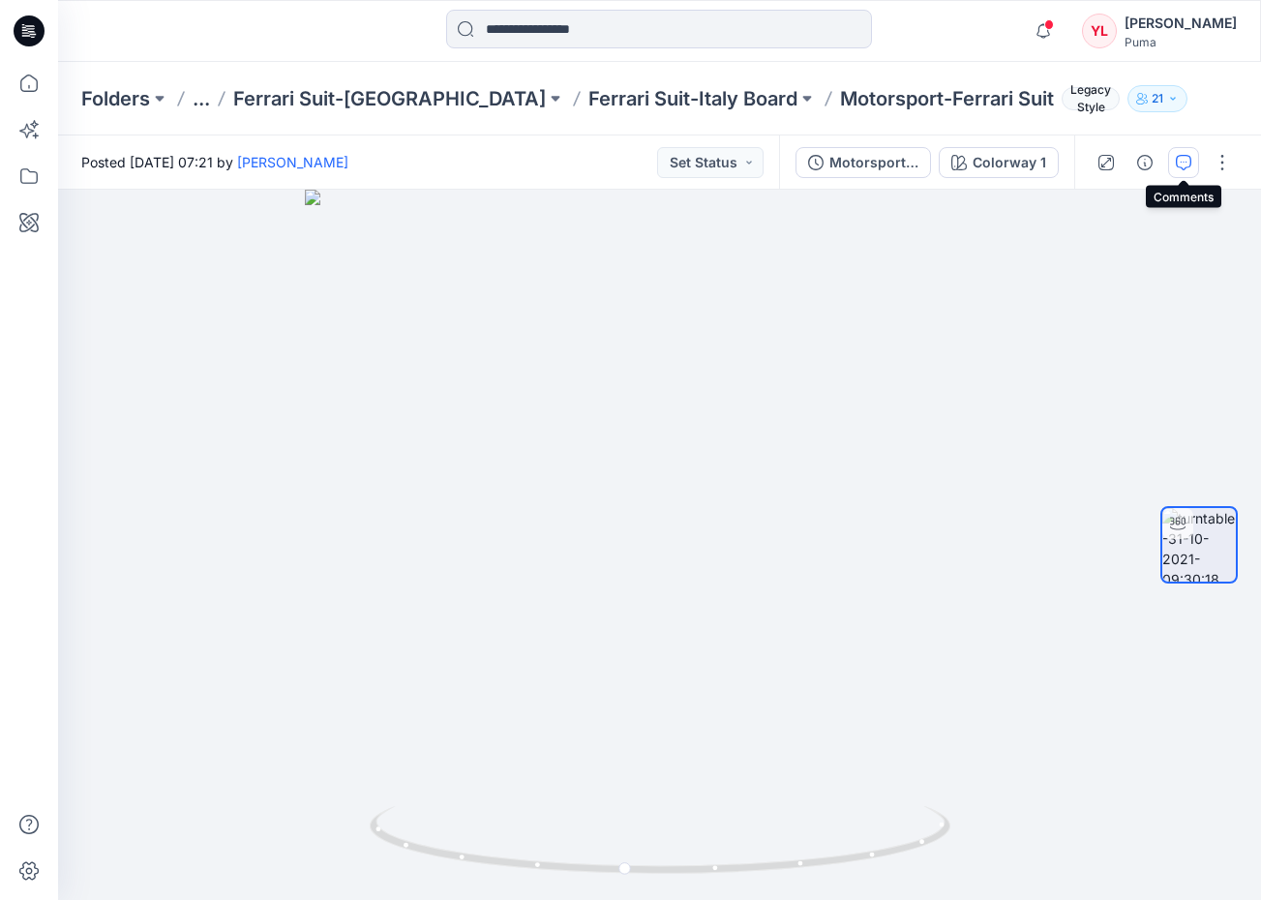
click at [1182, 160] on icon "button" at bounding box center [1183, 162] width 15 height 15
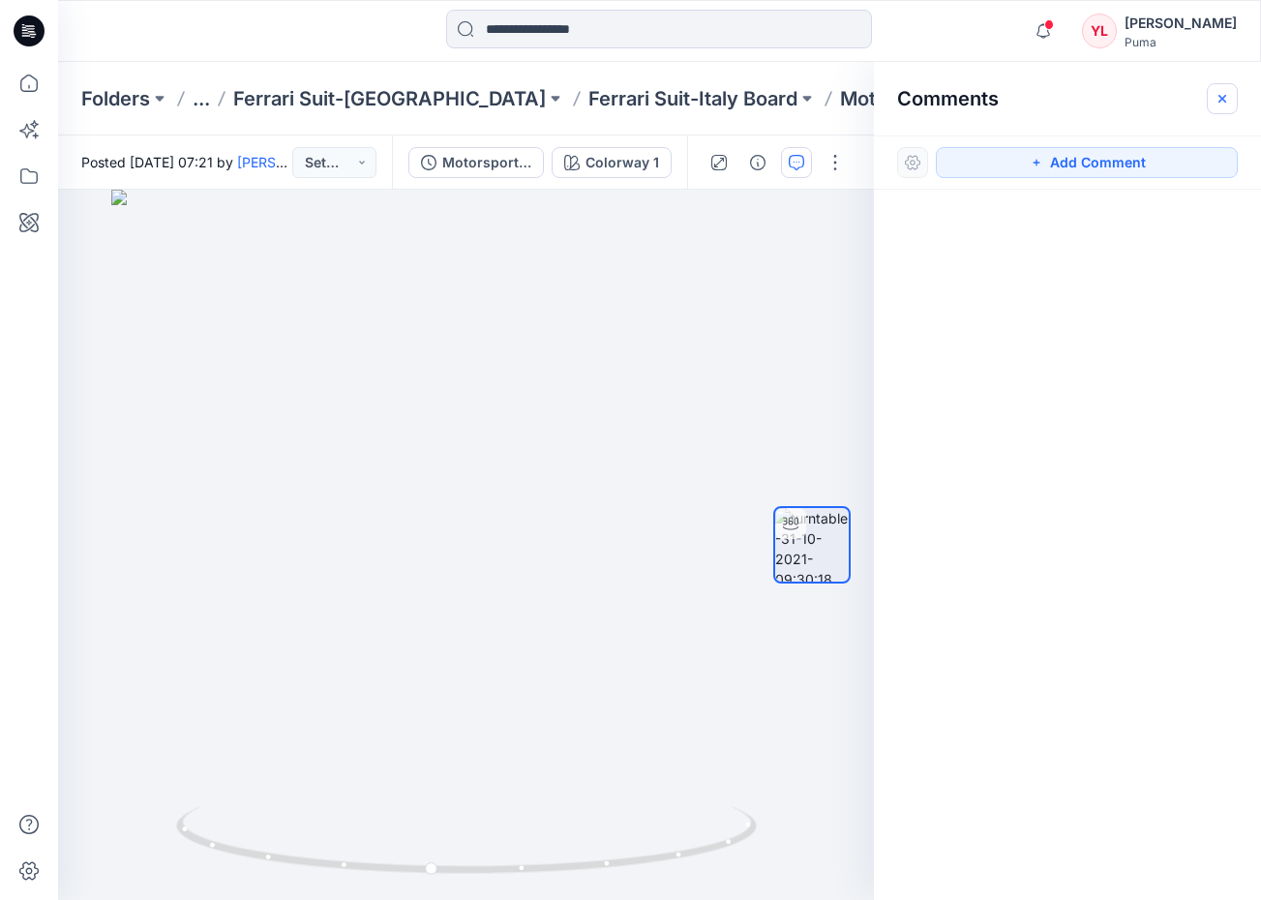
click at [1215, 100] on icon "button" at bounding box center [1222, 98] width 15 height 15
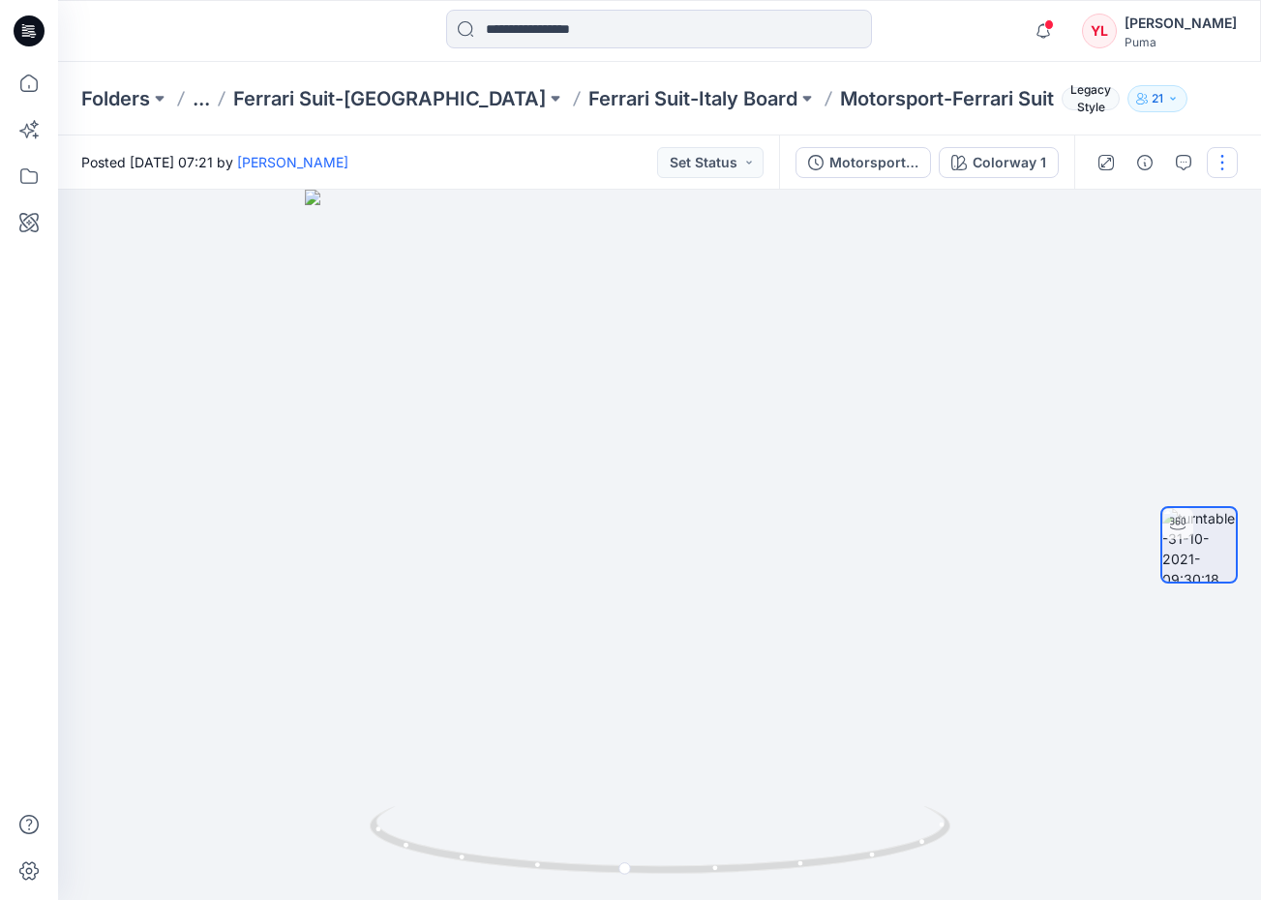
click at [1217, 154] on button "button" at bounding box center [1222, 162] width 31 height 31
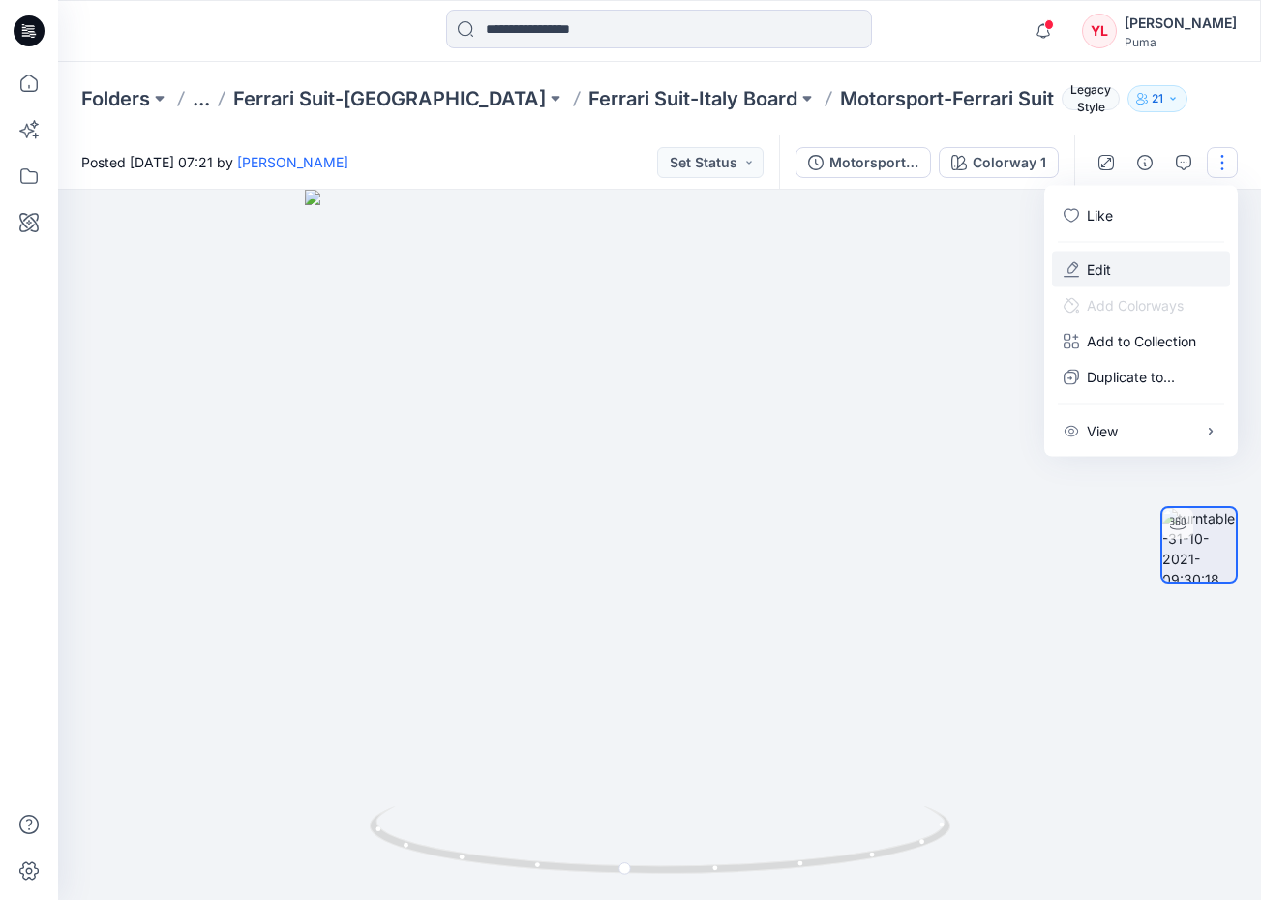
click at [1191, 276] on button "Edit" at bounding box center [1141, 270] width 178 height 36
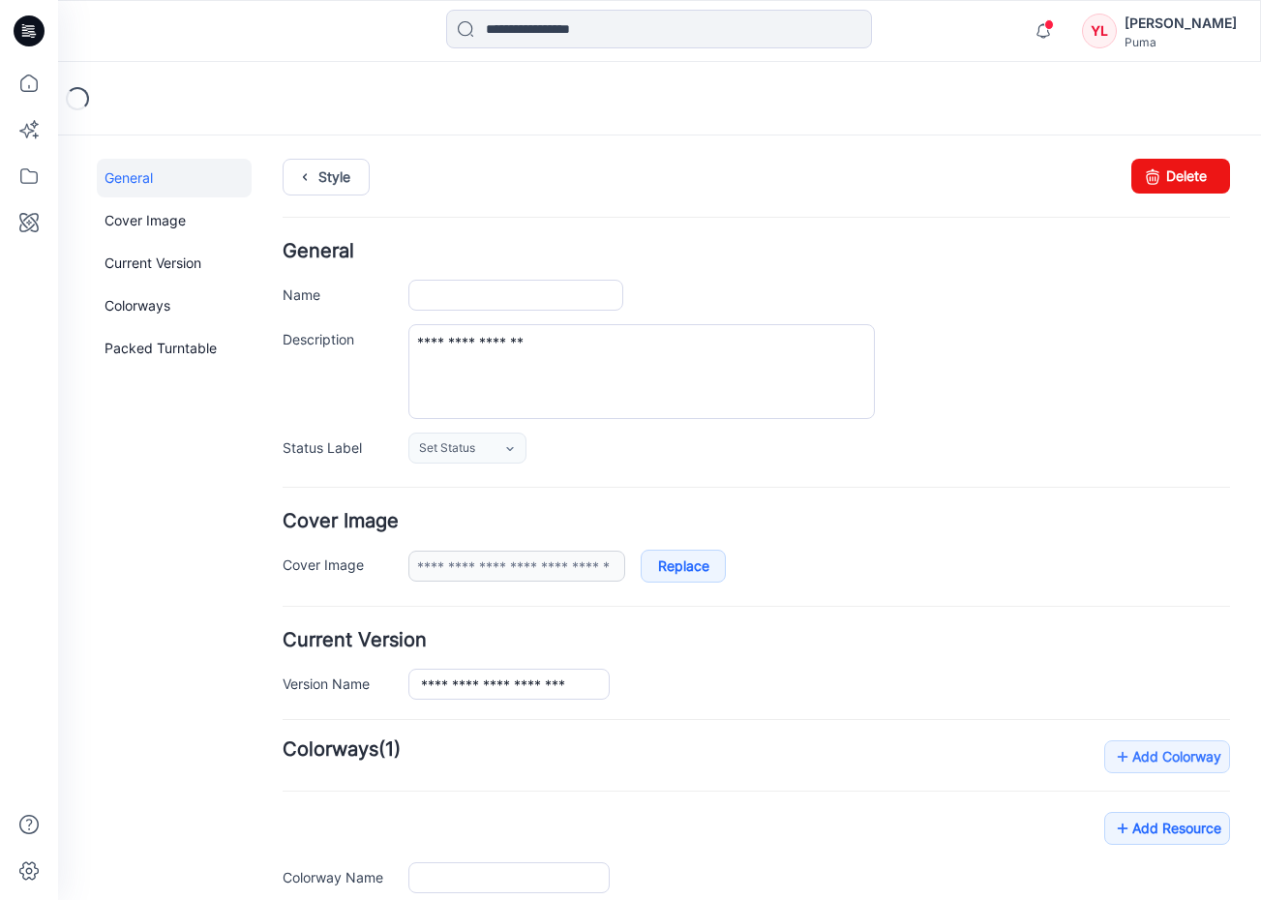
type input "**********"
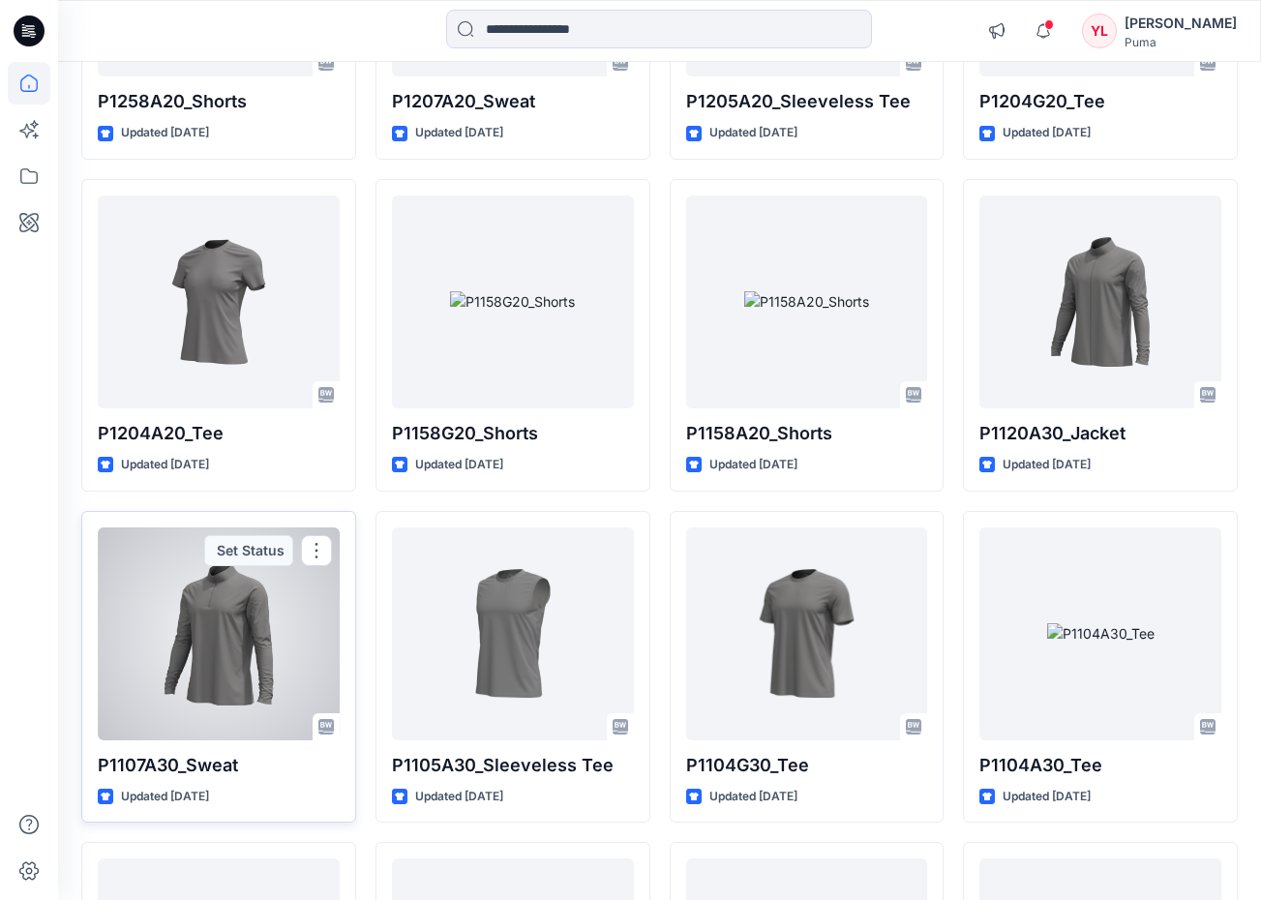
scroll to position [13683, 0]
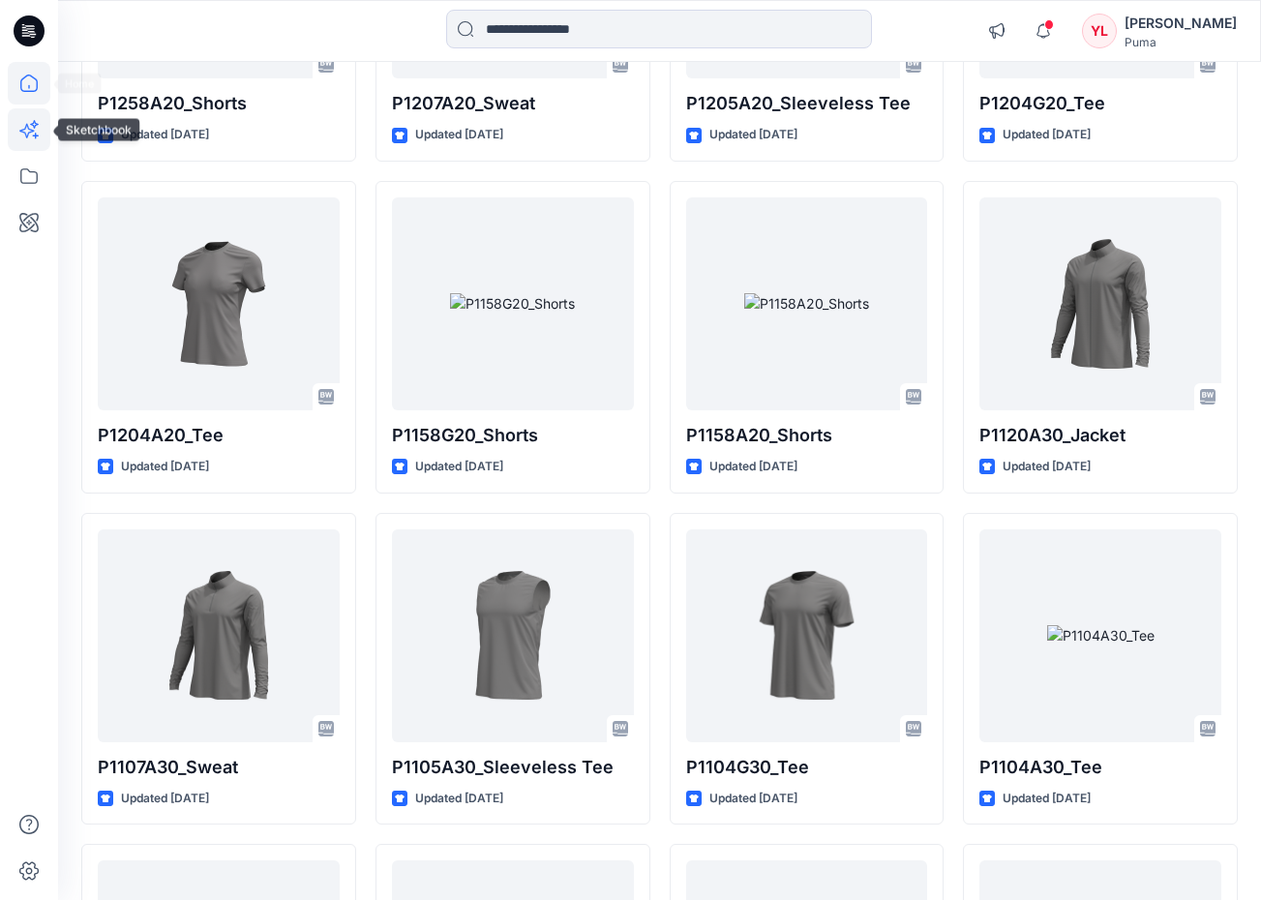
click at [29, 131] on icon at bounding box center [29, 129] width 43 height 43
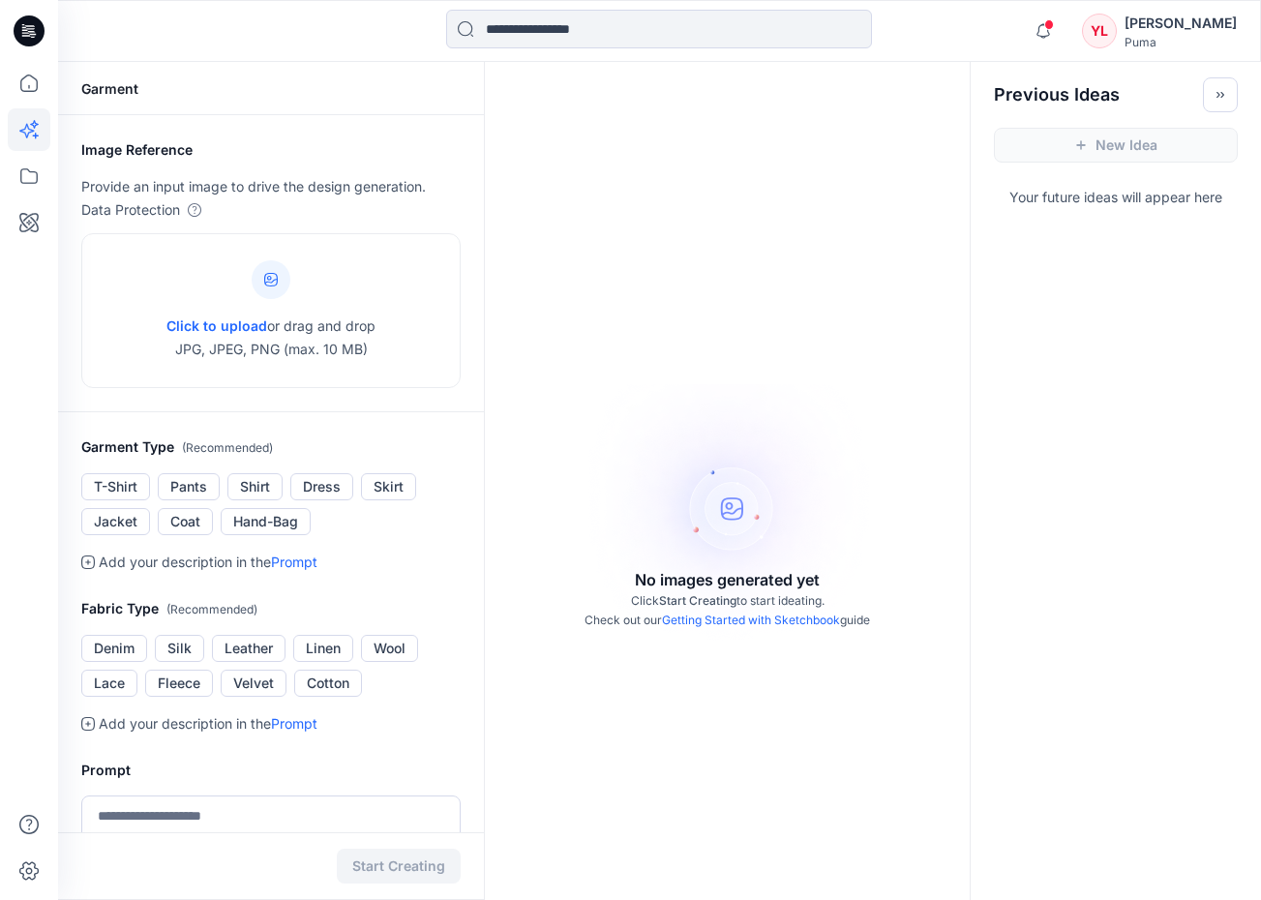
click at [38, 29] on icon at bounding box center [29, 30] width 31 height 31
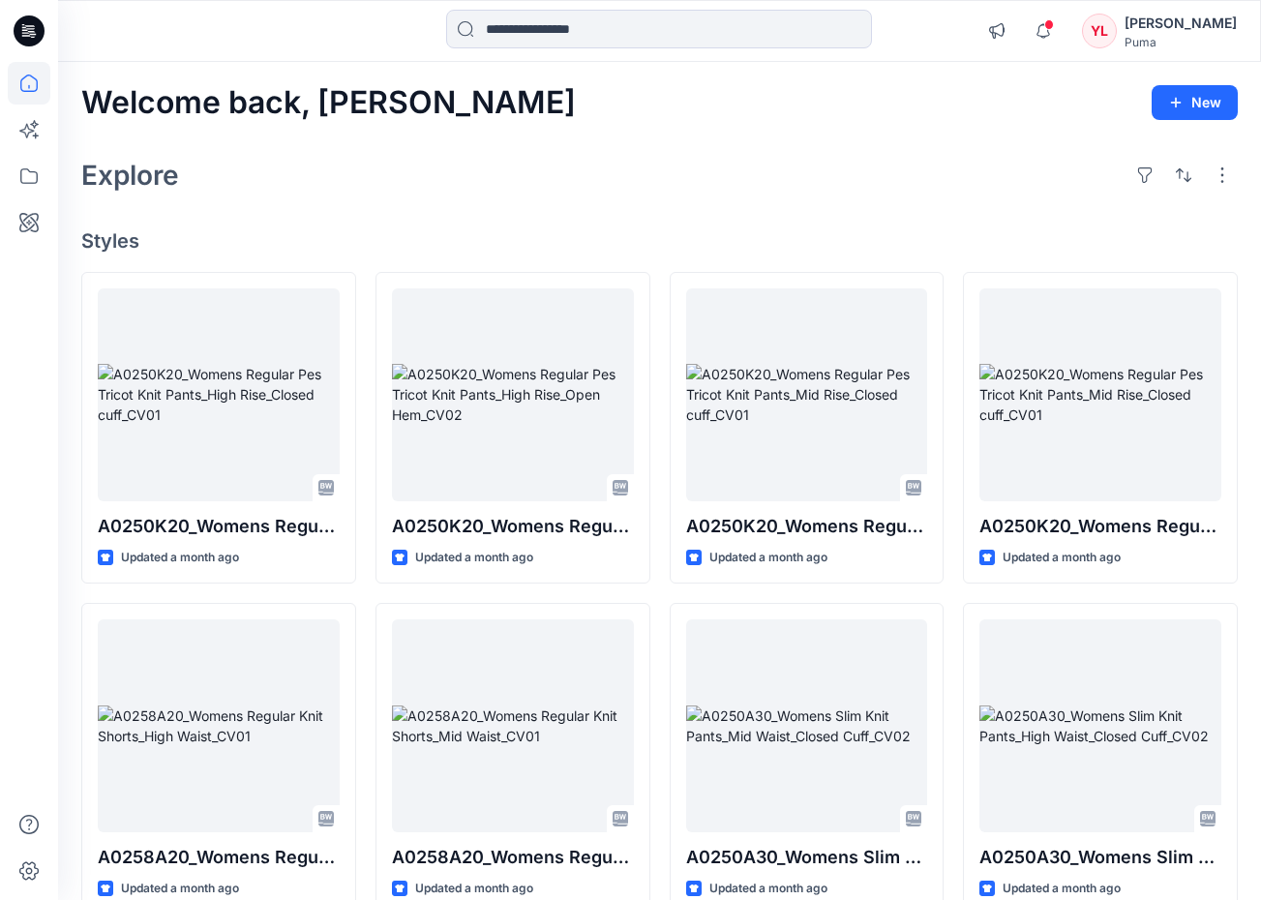
click at [1232, 23] on div "[PERSON_NAME]" at bounding box center [1181, 23] width 112 height 23
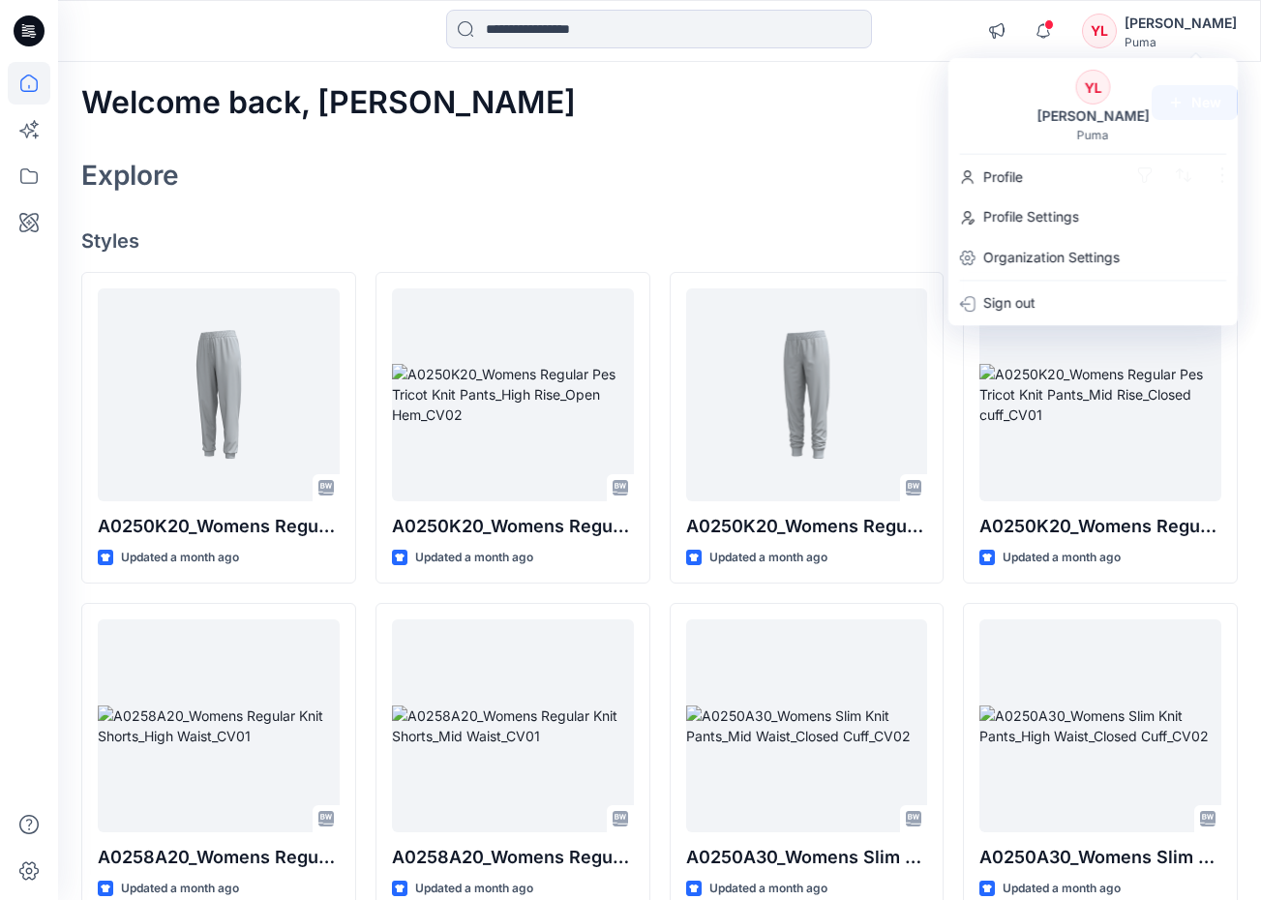
click at [872, 160] on div "Explore" at bounding box center [659, 175] width 1157 height 46
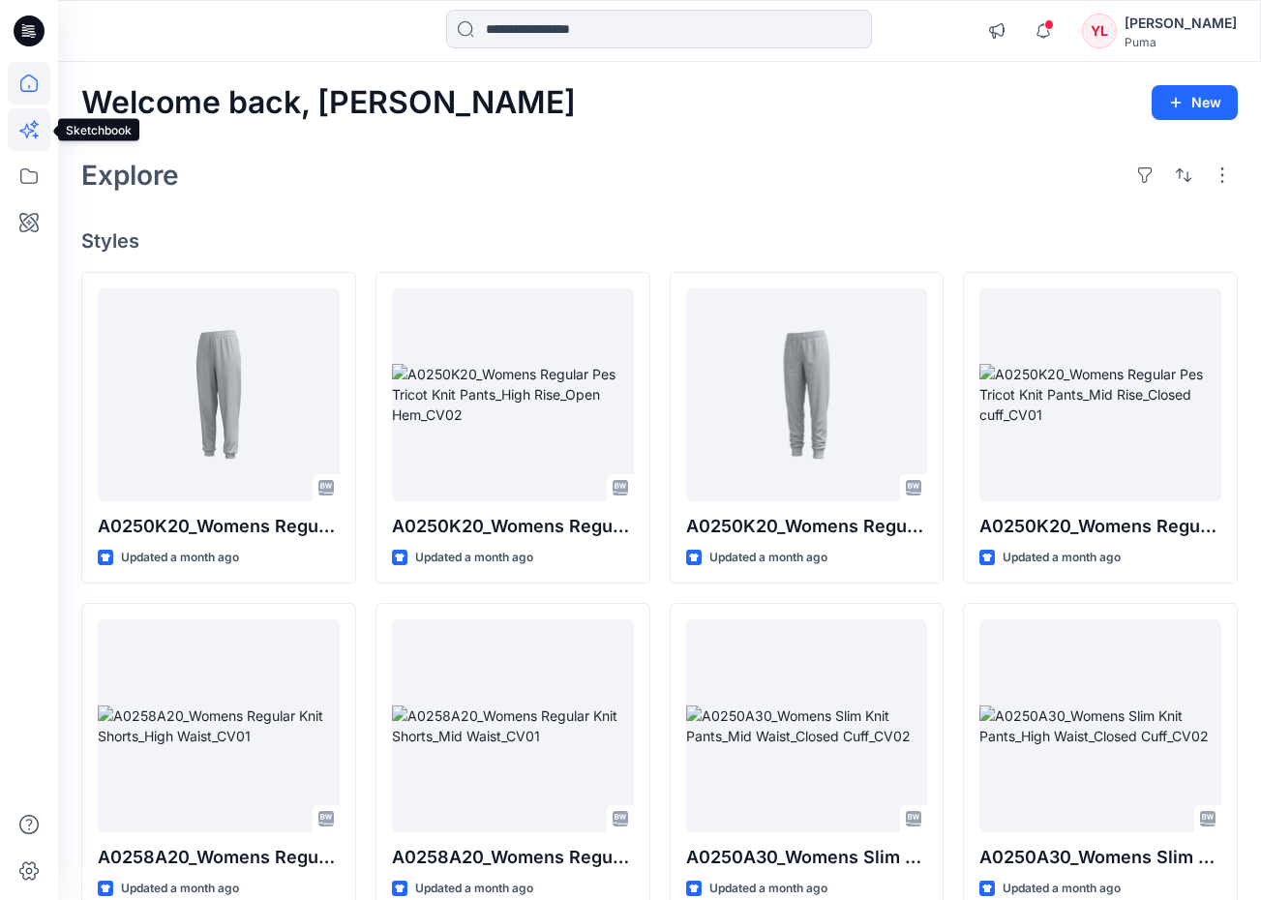
click at [31, 129] on icon at bounding box center [29, 129] width 43 height 43
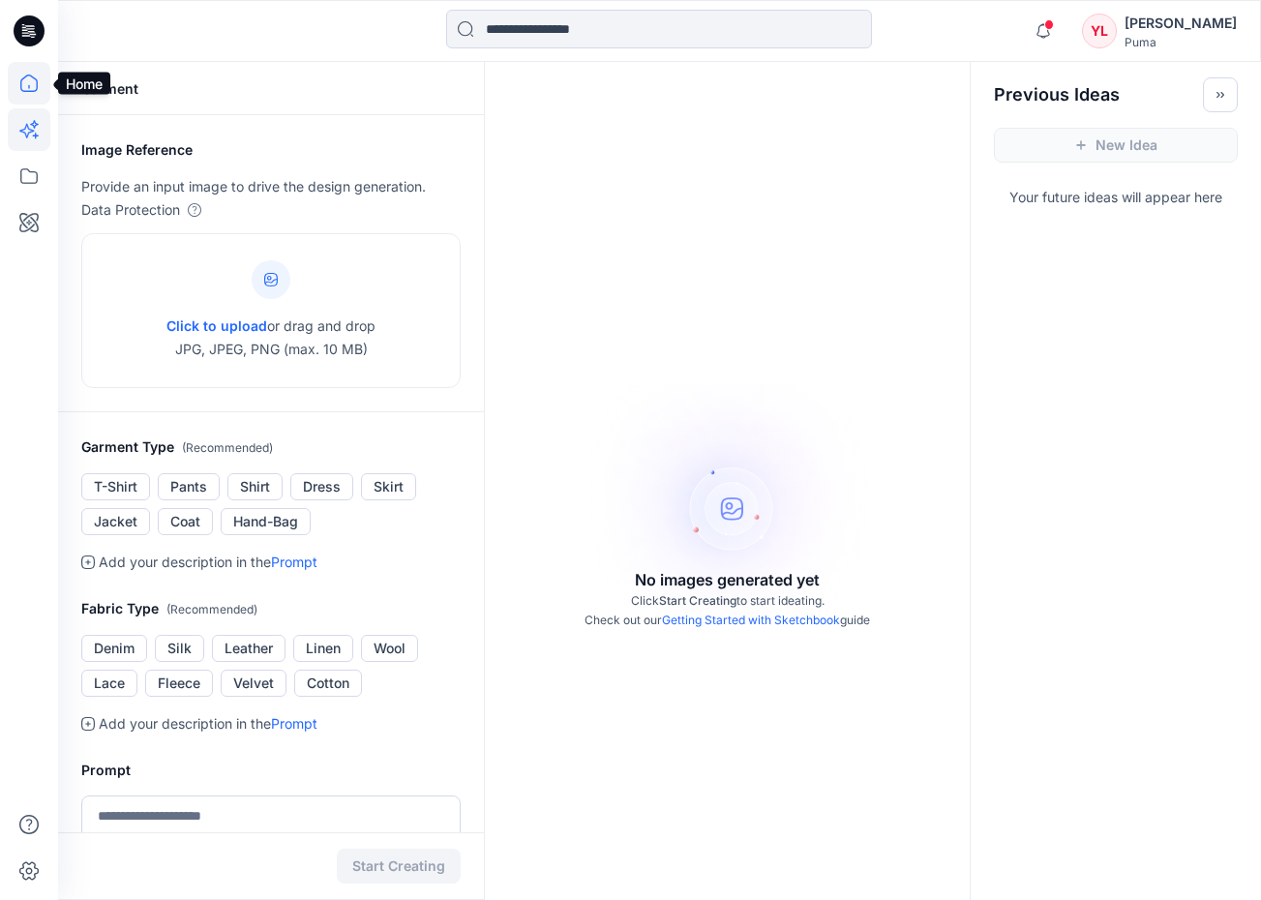
click at [30, 88] on icon at bounding box center [29, 83] width 43 height 43
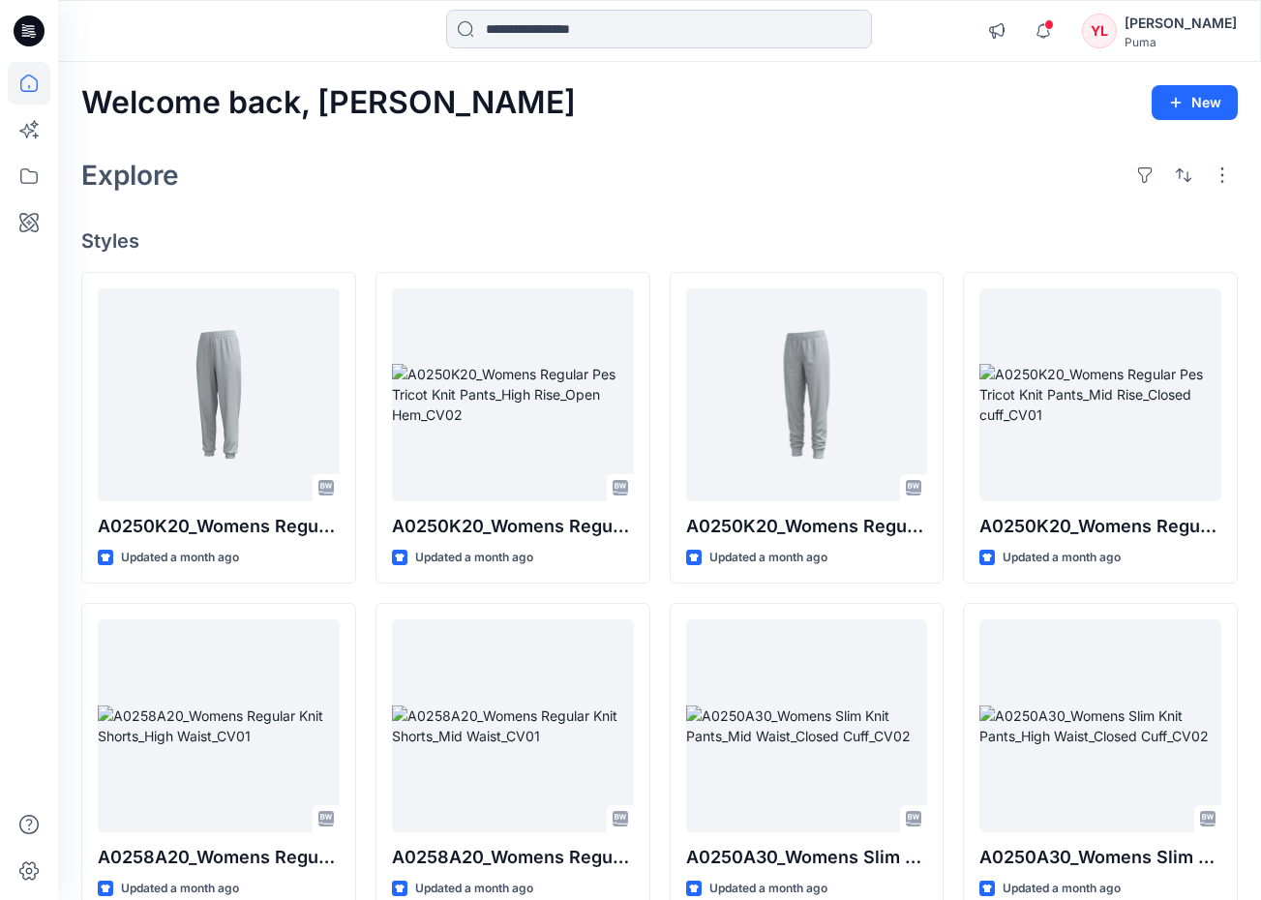
click at [520, 21] on input at bounding box center [659, 29] width 426 height 39
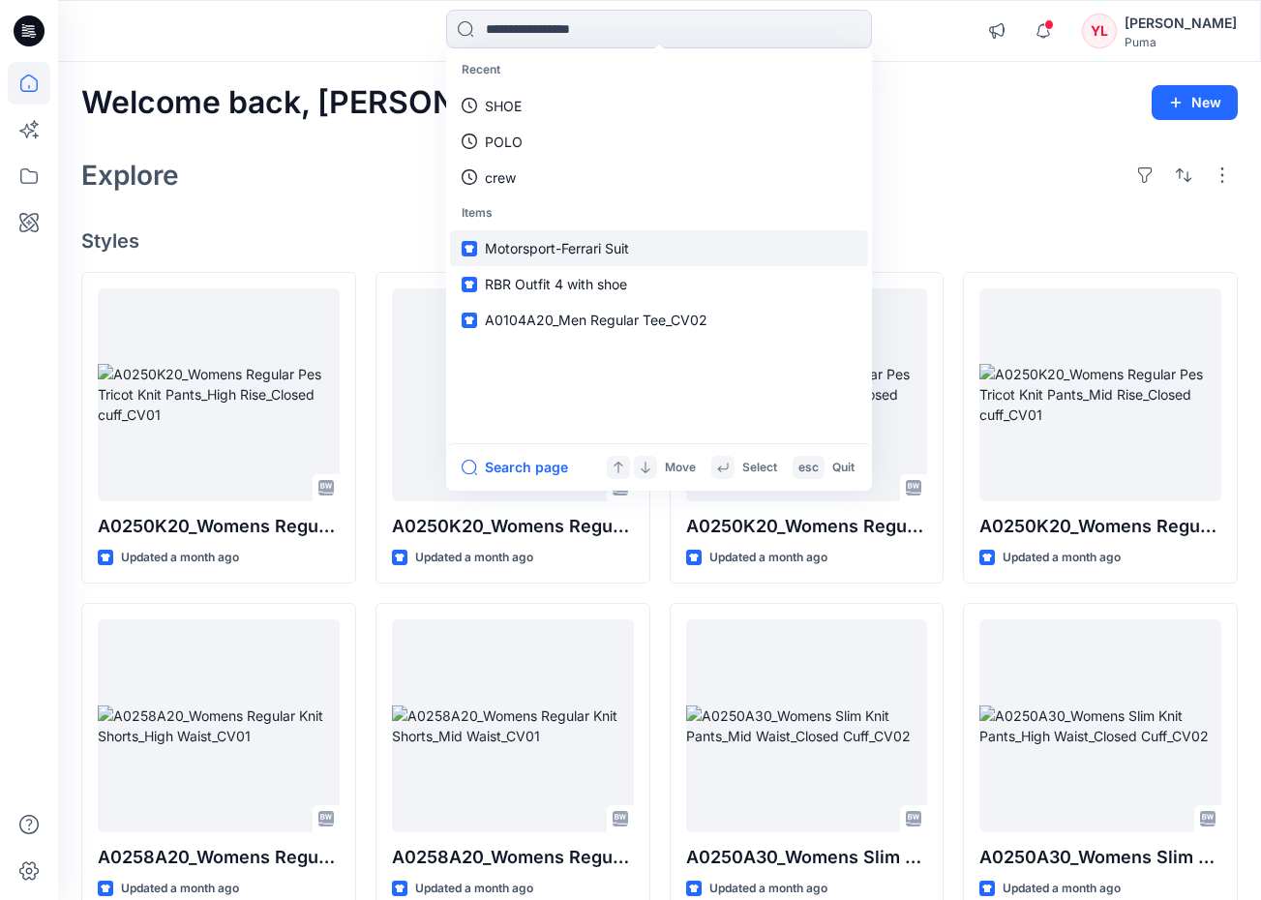
click at [707, 243] on link "Motorsport-Ferrari Suit" at bounding box center [659, 248] width 418 height 36
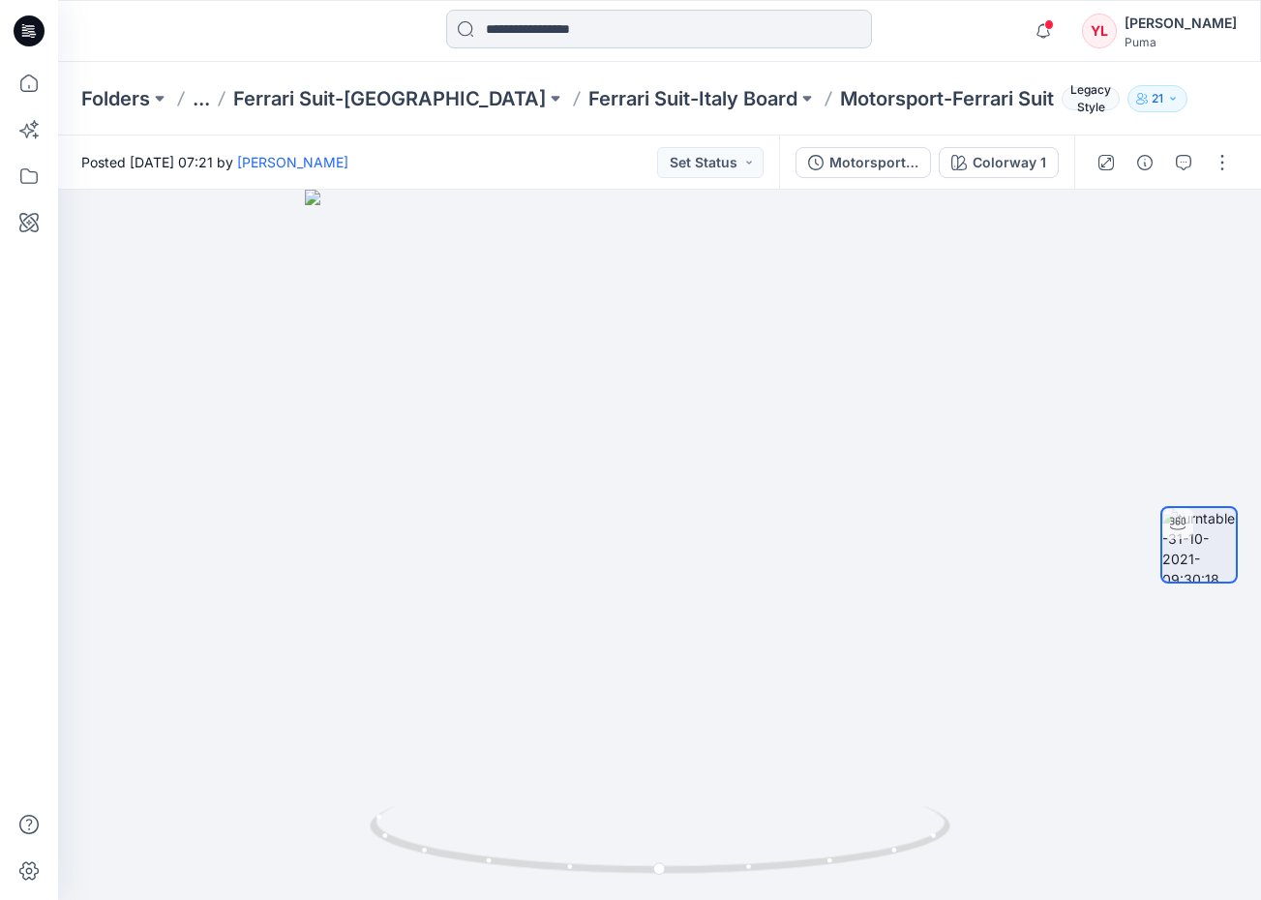
click at [644, 37] on input at bounding box center [659, 29] width 426 height 39
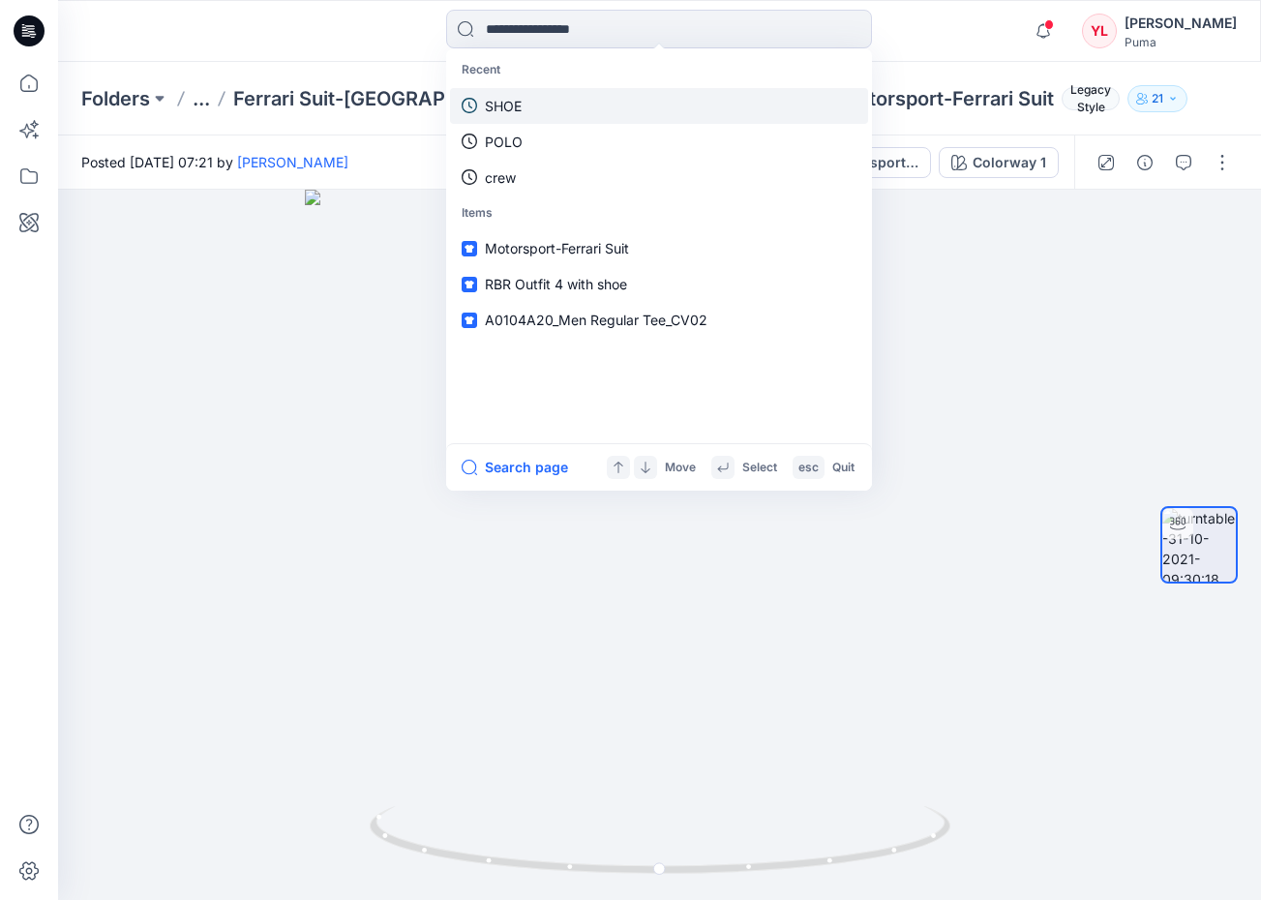
click at [626, 101] on link "SHOE" at bounding box center [659, 106] width 418 height 36
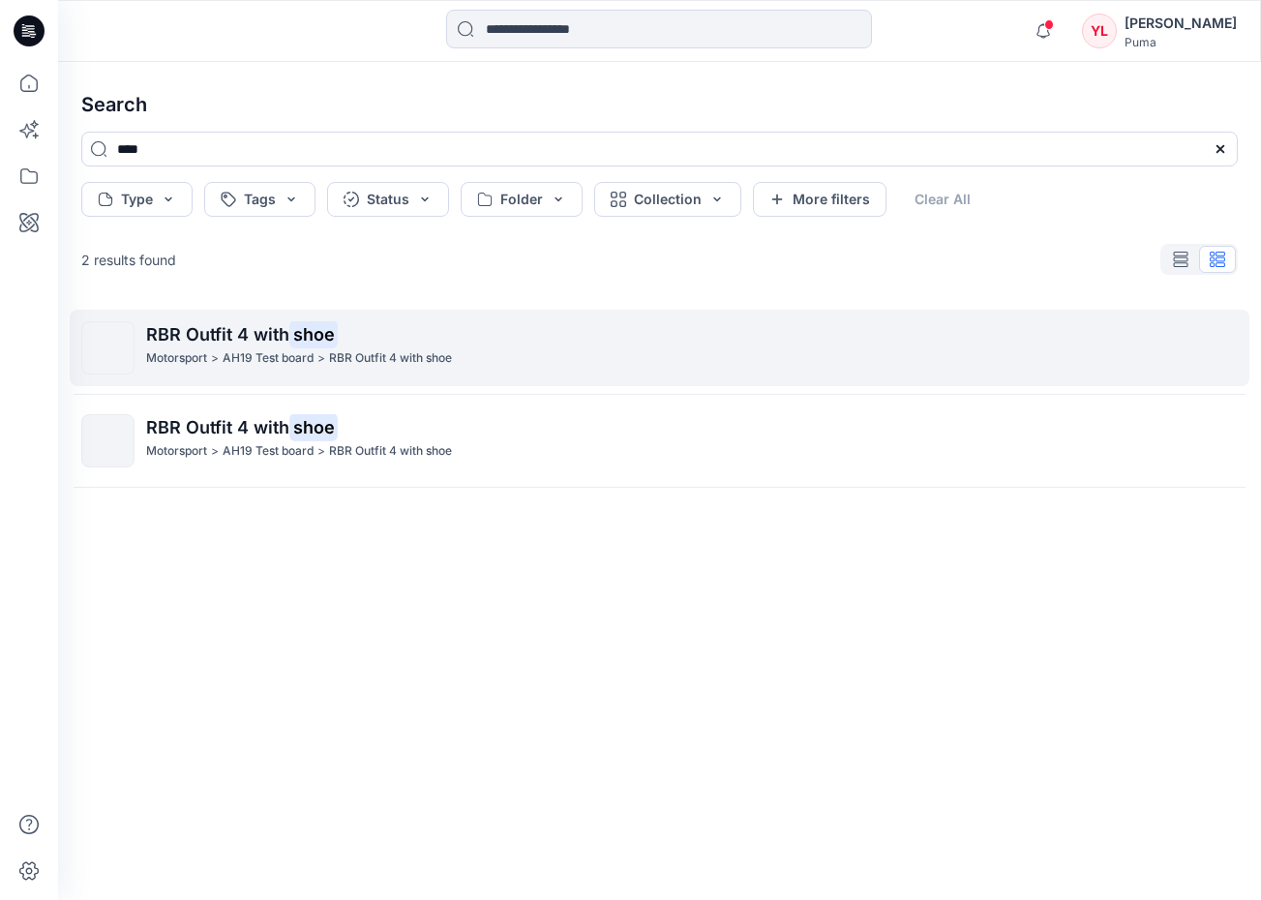
click at [452, 360] on p "RBR Outfit 4 with shoe" at bounding box center [390, 358] width 123 height 20
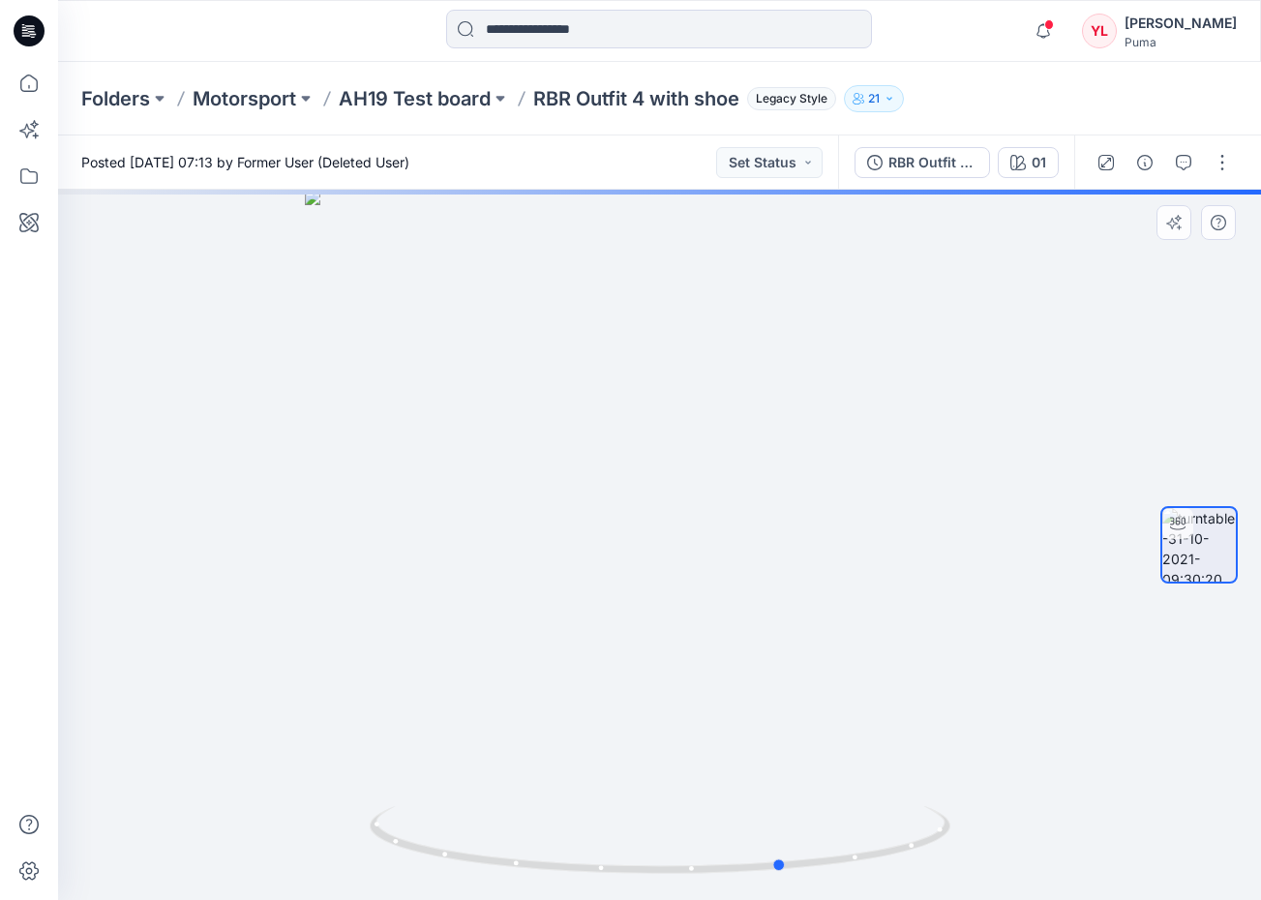
drag, startPoint x: 873, startPoint y: 613, endPoint x: 995, endPoint y: 592, distance: 123.6
click at [995, 592] on div at bounding box center [659, 545] width 1203 height 710
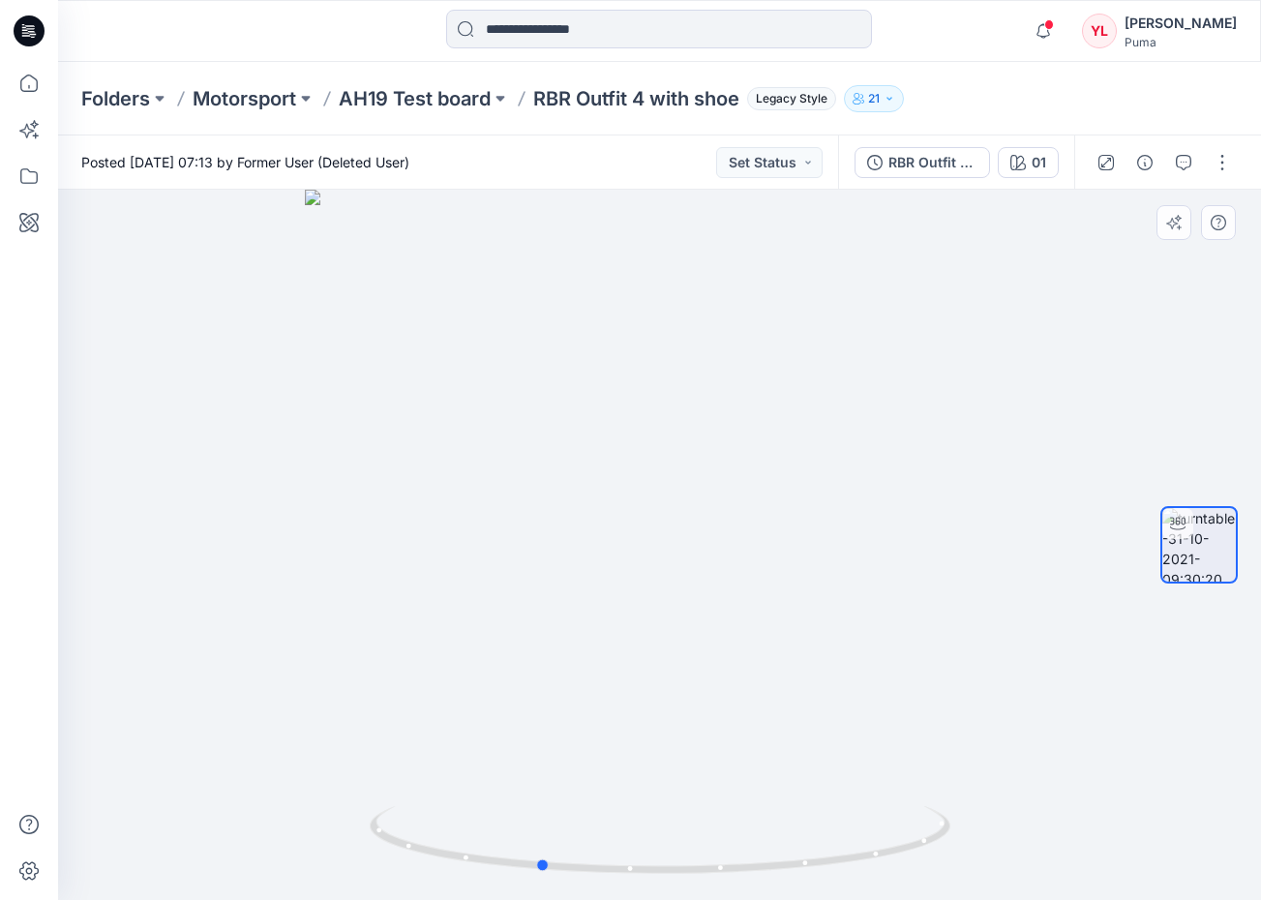
drag, startPoint x: 754, startPoint y: 557, endPoint x: 1092, endPoint y: 538, distance: 338.3
click at [1092, 538] on div at bounding box center [659, 545] width 1203 height 710
drag, startPoint x: 775, startPoint y: 509, endPoint x: 1196, endPoint y: 443, distance: 426.1
click at [1196, 443] on div "01 Loading... Material Properties Loading..." at bounding box center [659, 545] width 1203 height 710
click at [1222, 162] on button "button" at bounding box center [1222, 162] width 31 height 31
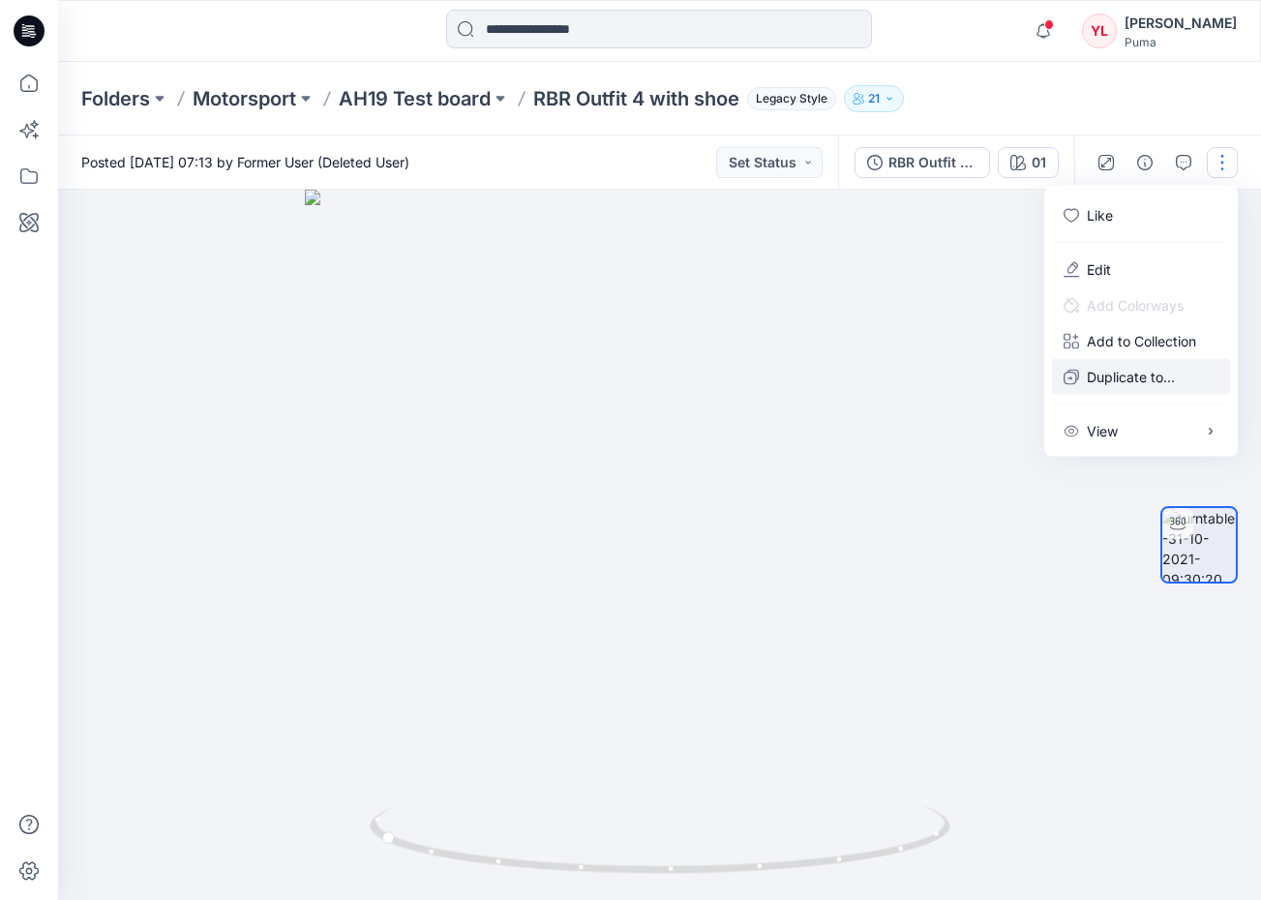
click at [1169, 383] on p "Duplicate to..." at bounding box center [1131, 377] width 88 height 20
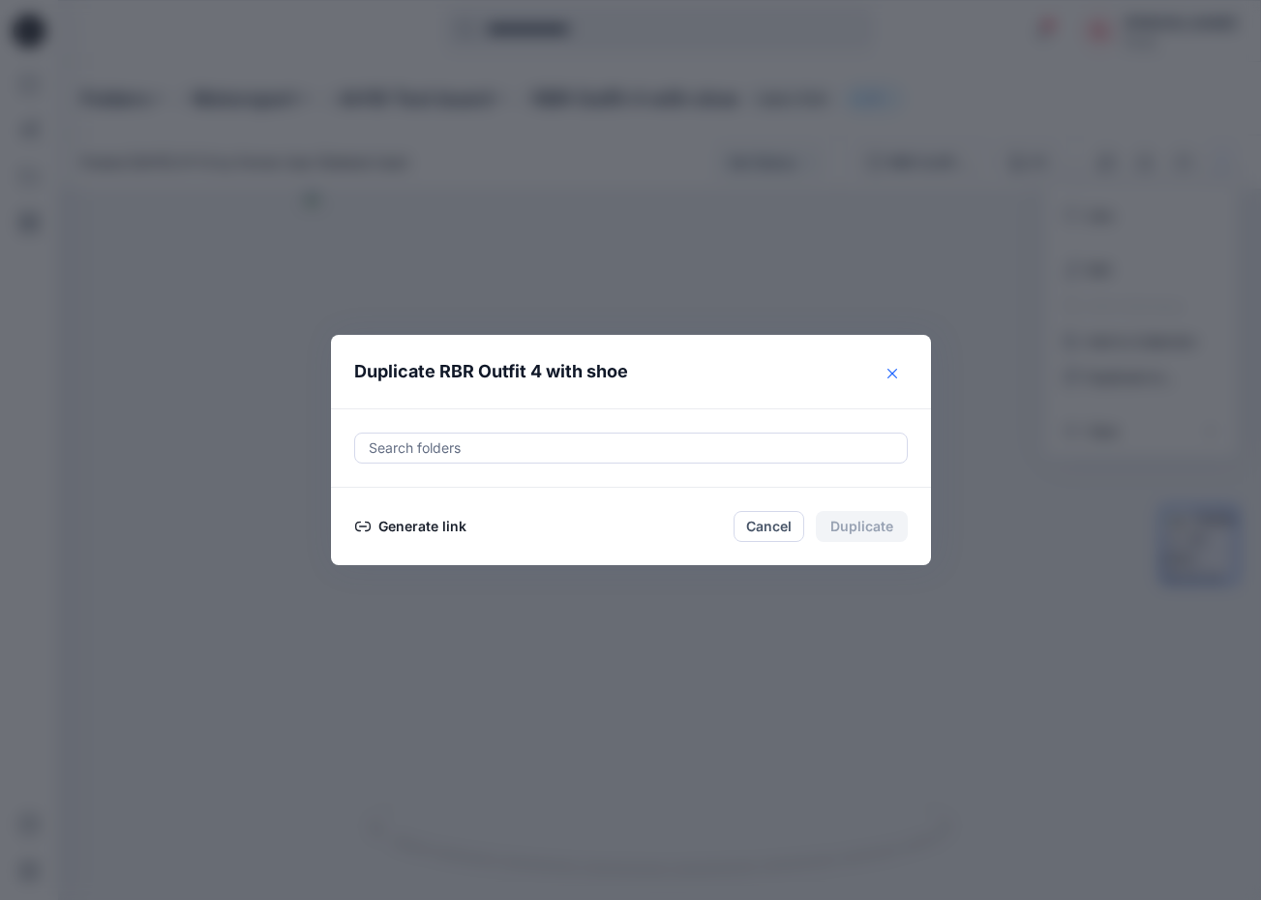
click at [889, 370] on icon "Close" at bounding box center [892, 374] width 10 height 10
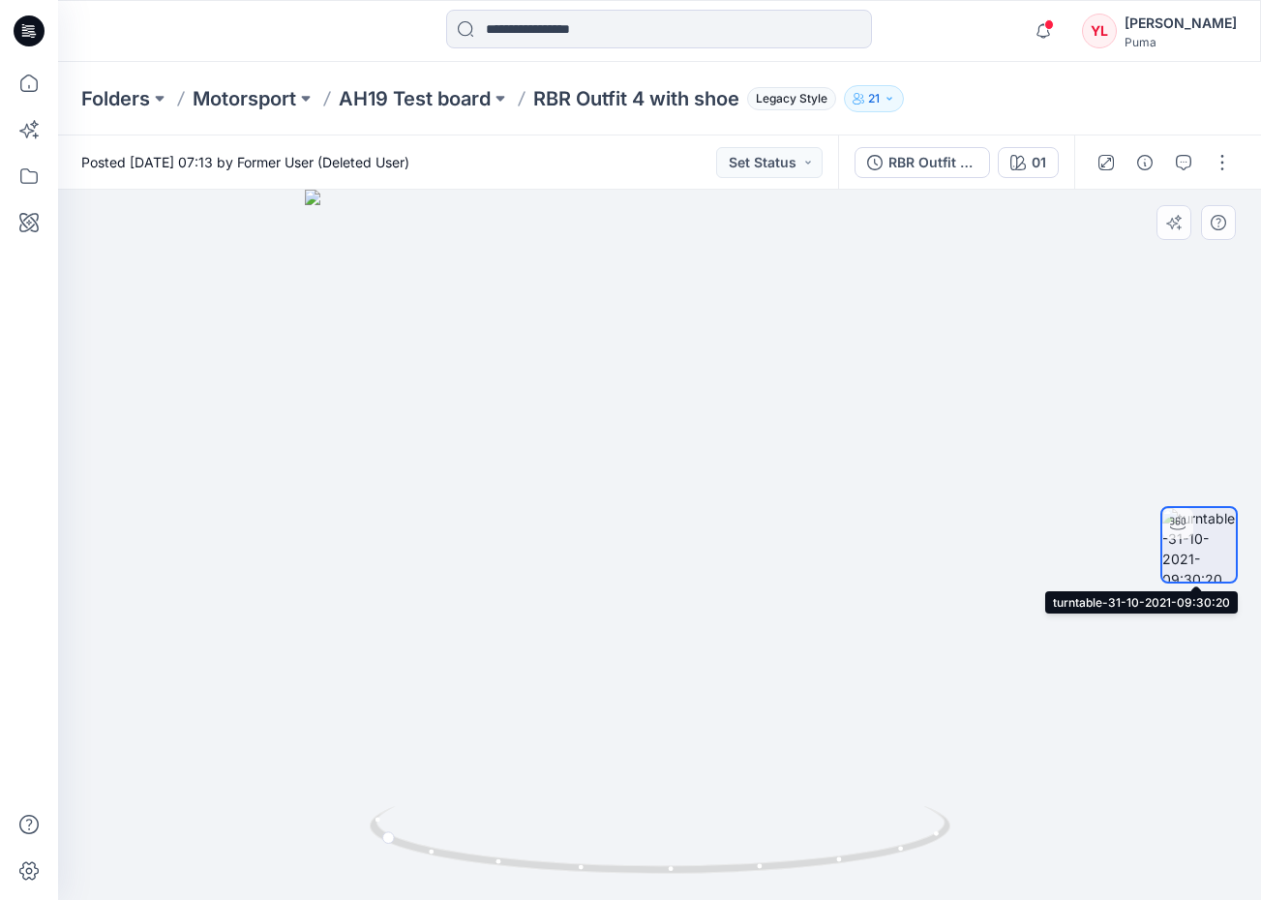
click at [1223, 543] on img at bounding box center [1199, 545] width 74 height 74
drag, startPoint x: 677, startPoint y: 422, endPoint x: 1101, endPoint y: 382, distance: 425.8
click at [1102, 383] on div at bounding box center [659, 545] width 1203 height 710
click at [579, 29] on input at bounding box center [659, 29] width 426 height 39
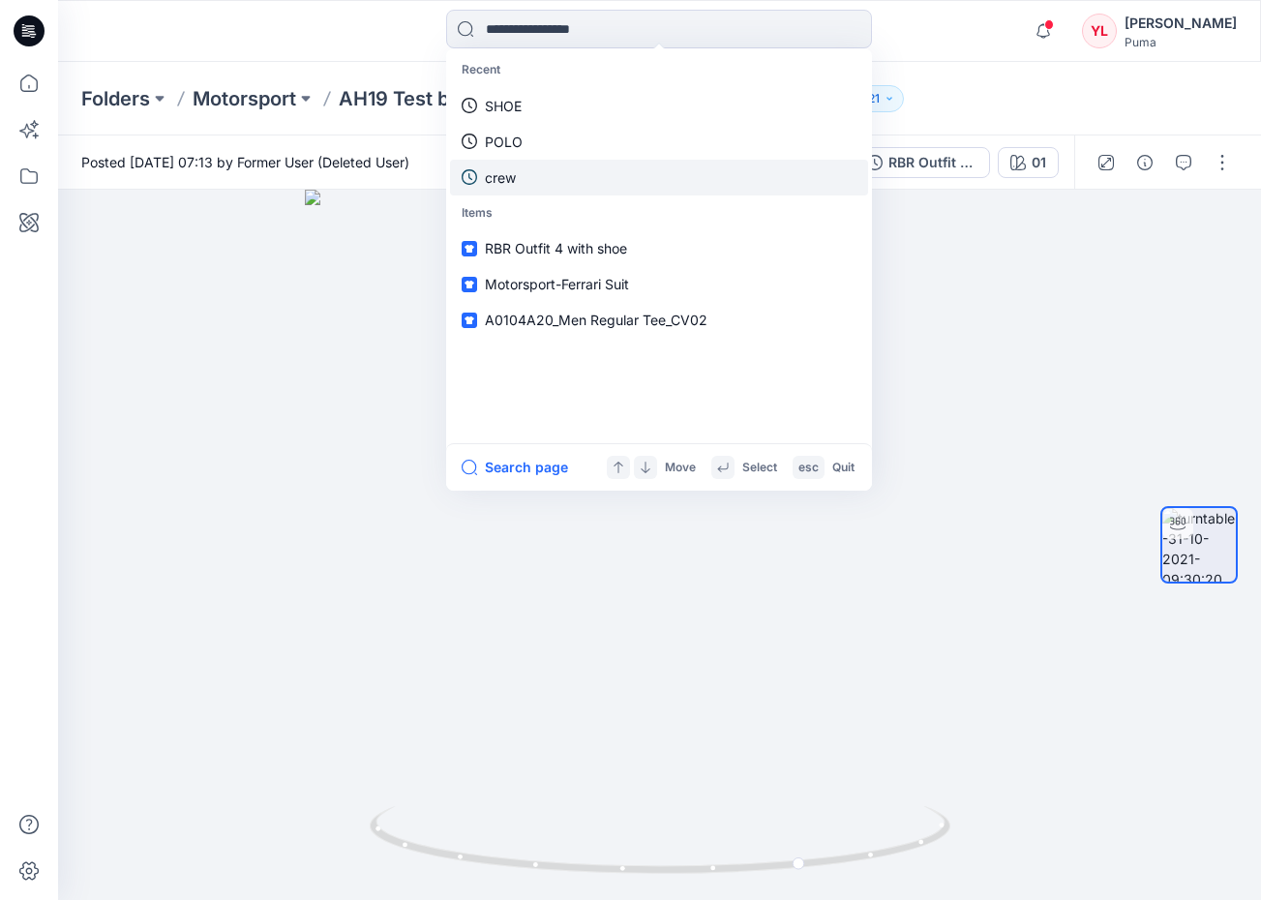
click at [597, 168] on link "crew" at bounding box center [659, 178] width 418 height 36
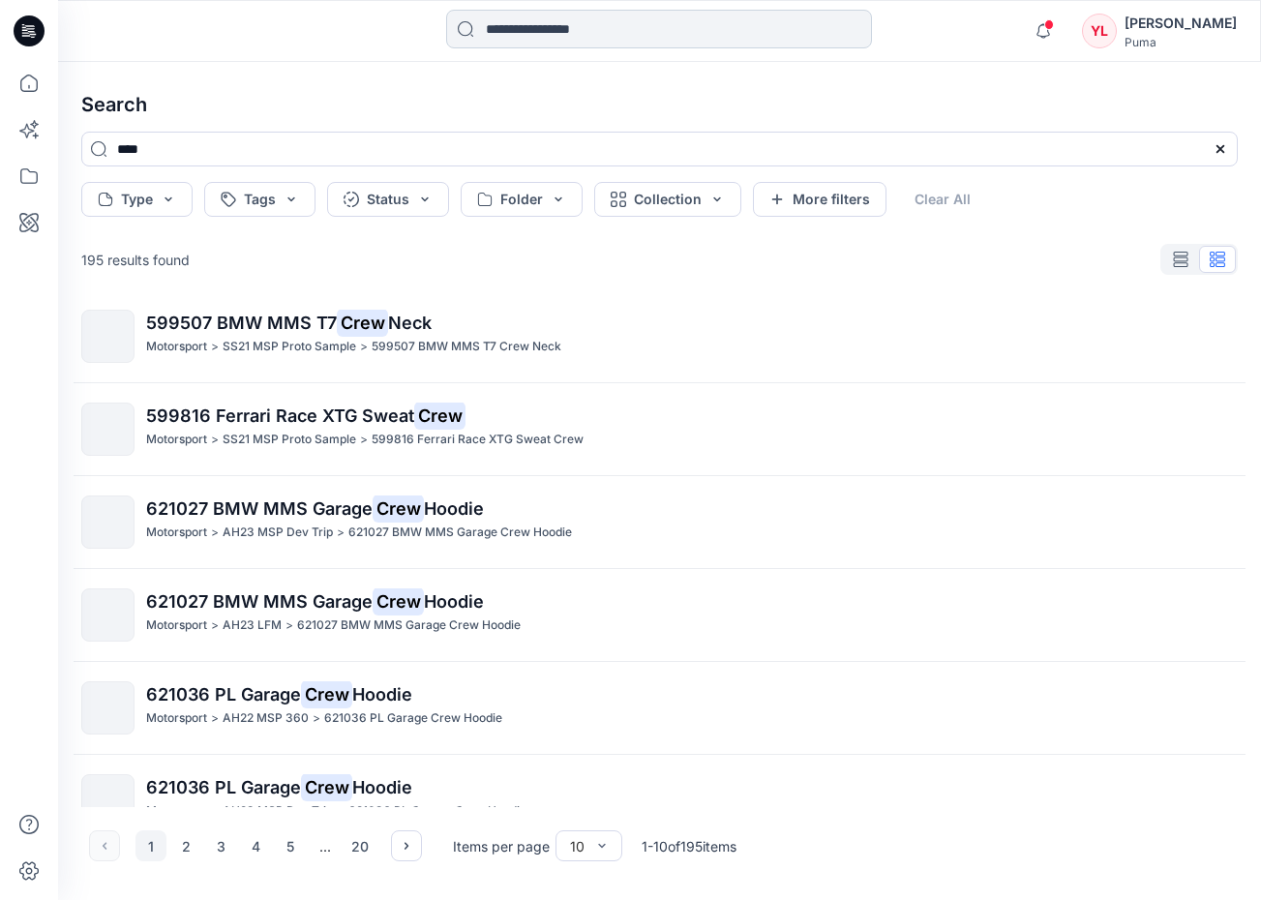
click at [635, 29] on input at bounding box center [659, 29] width 426 height 39
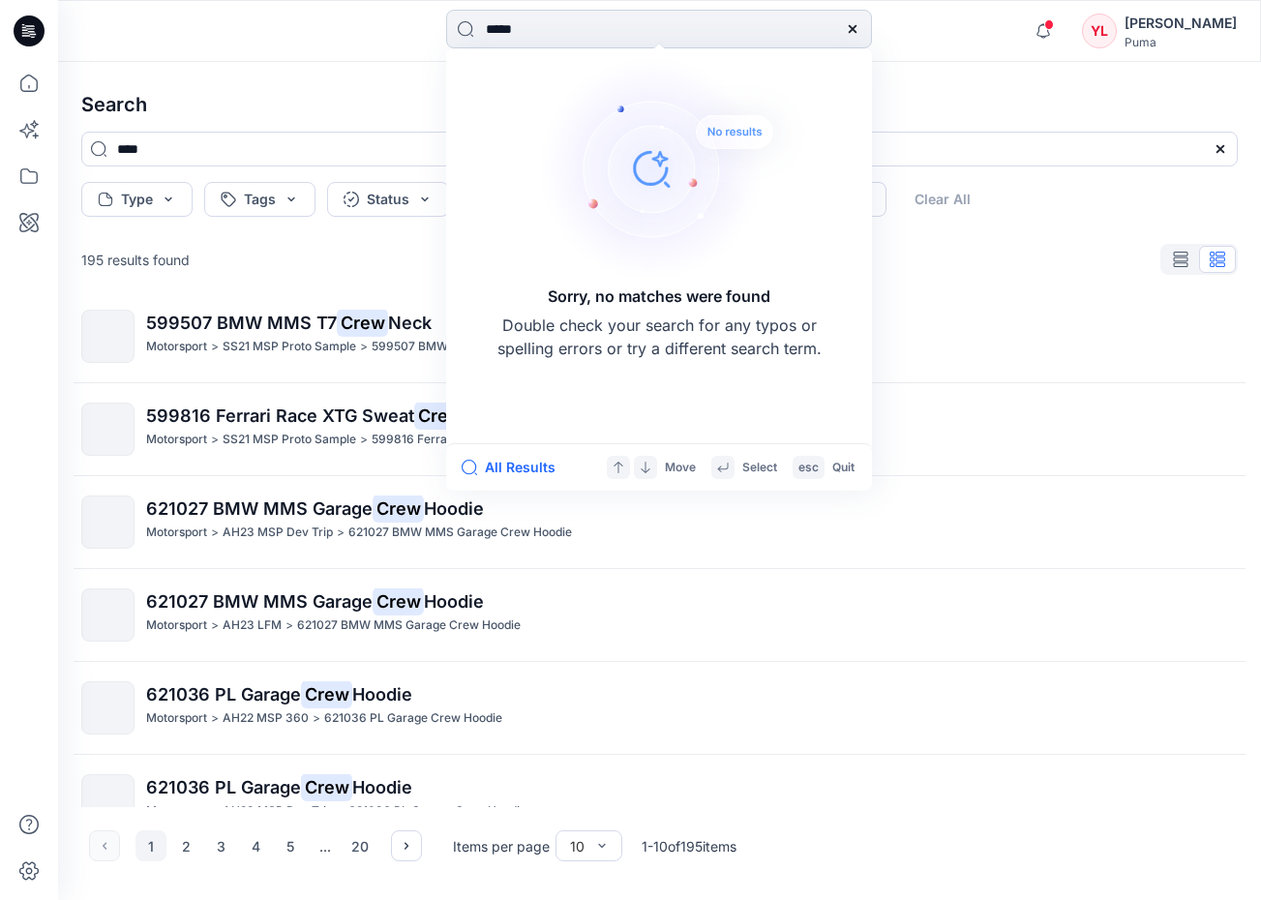
type input "******"
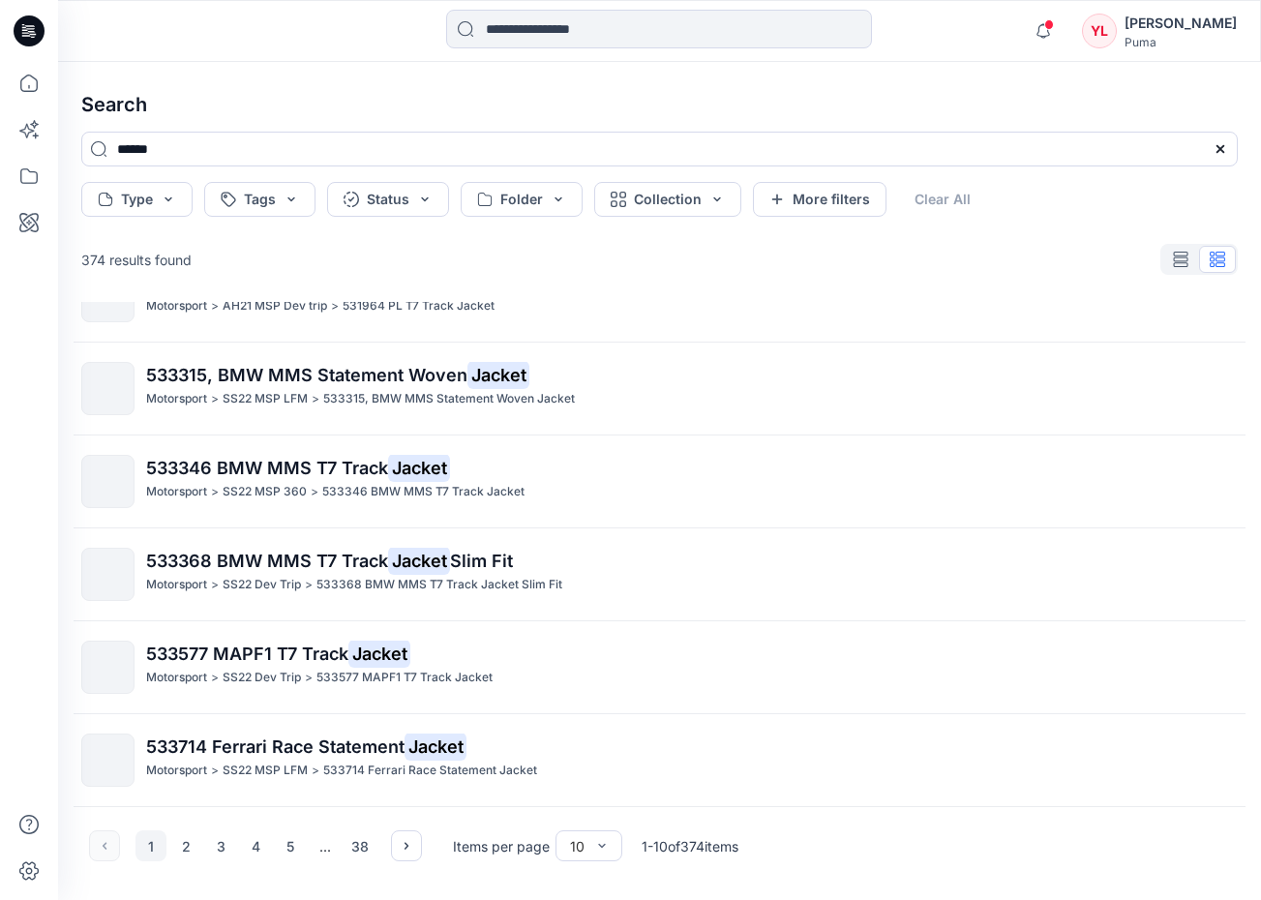
scroll to position [390, 0]
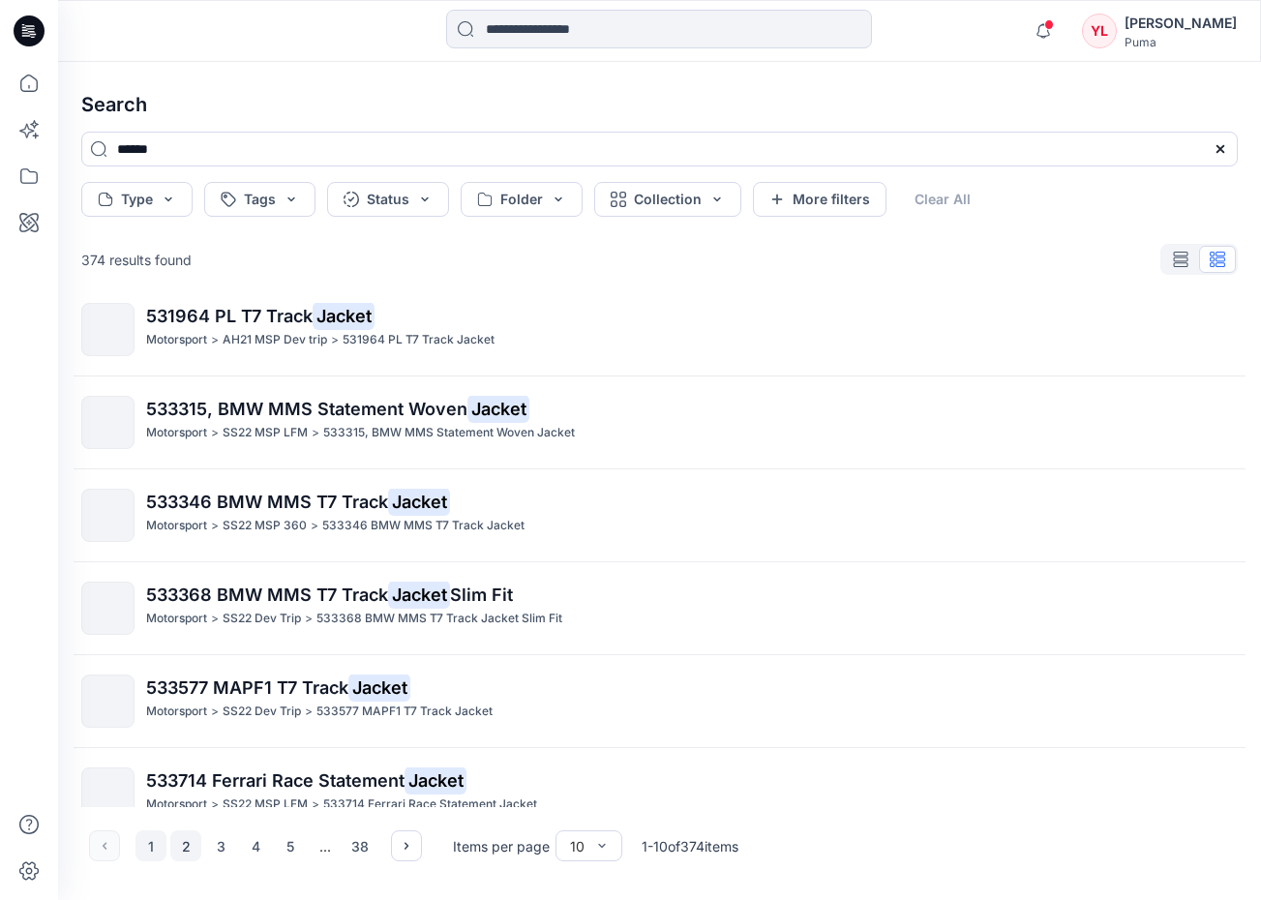
click at [190, 843] on button "2" at bounding box center [185, 845] width 31 height 31
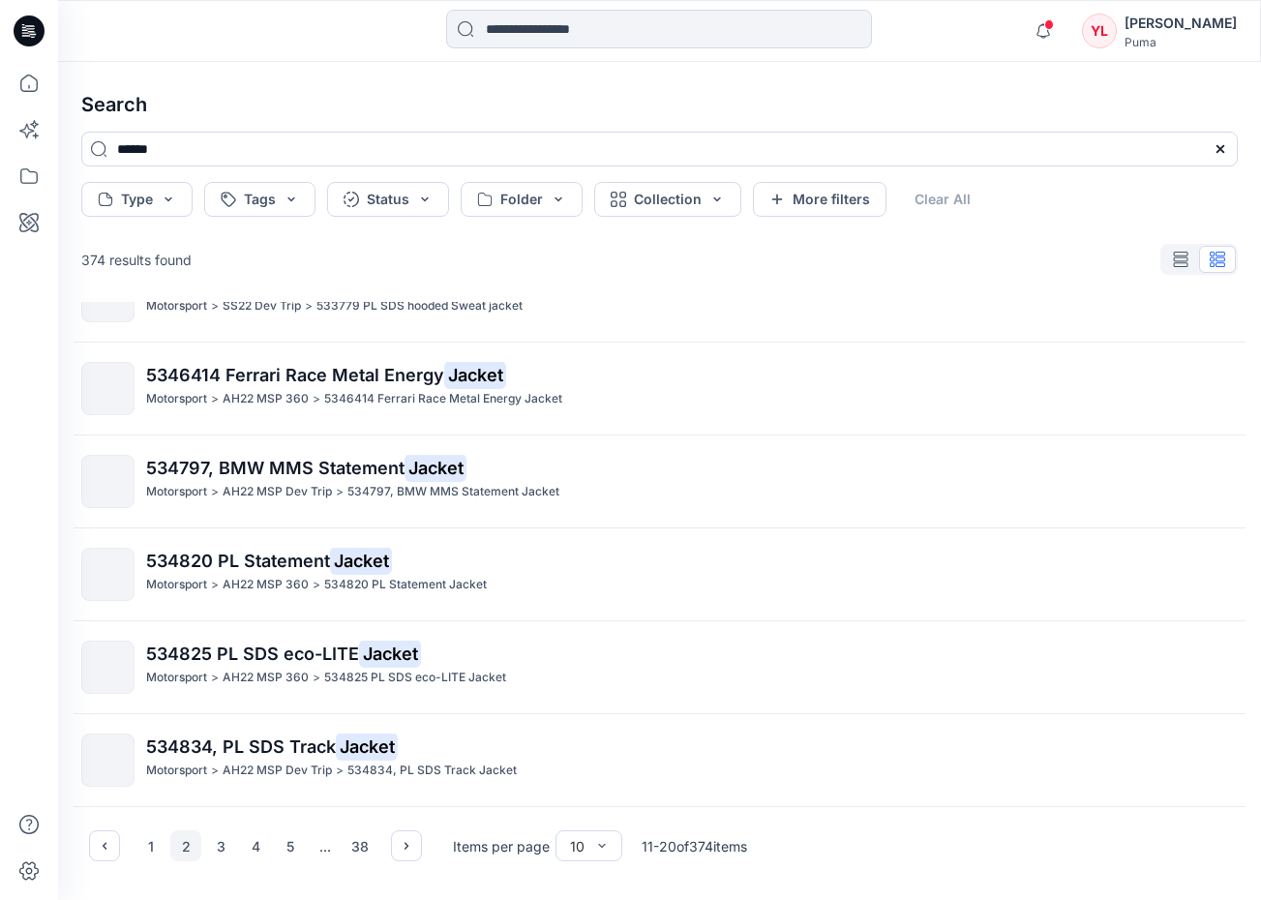
scroll to position [470, 0]
click at [223, 847] on button "3" at bounding box center [220, 845] width 31 height 31
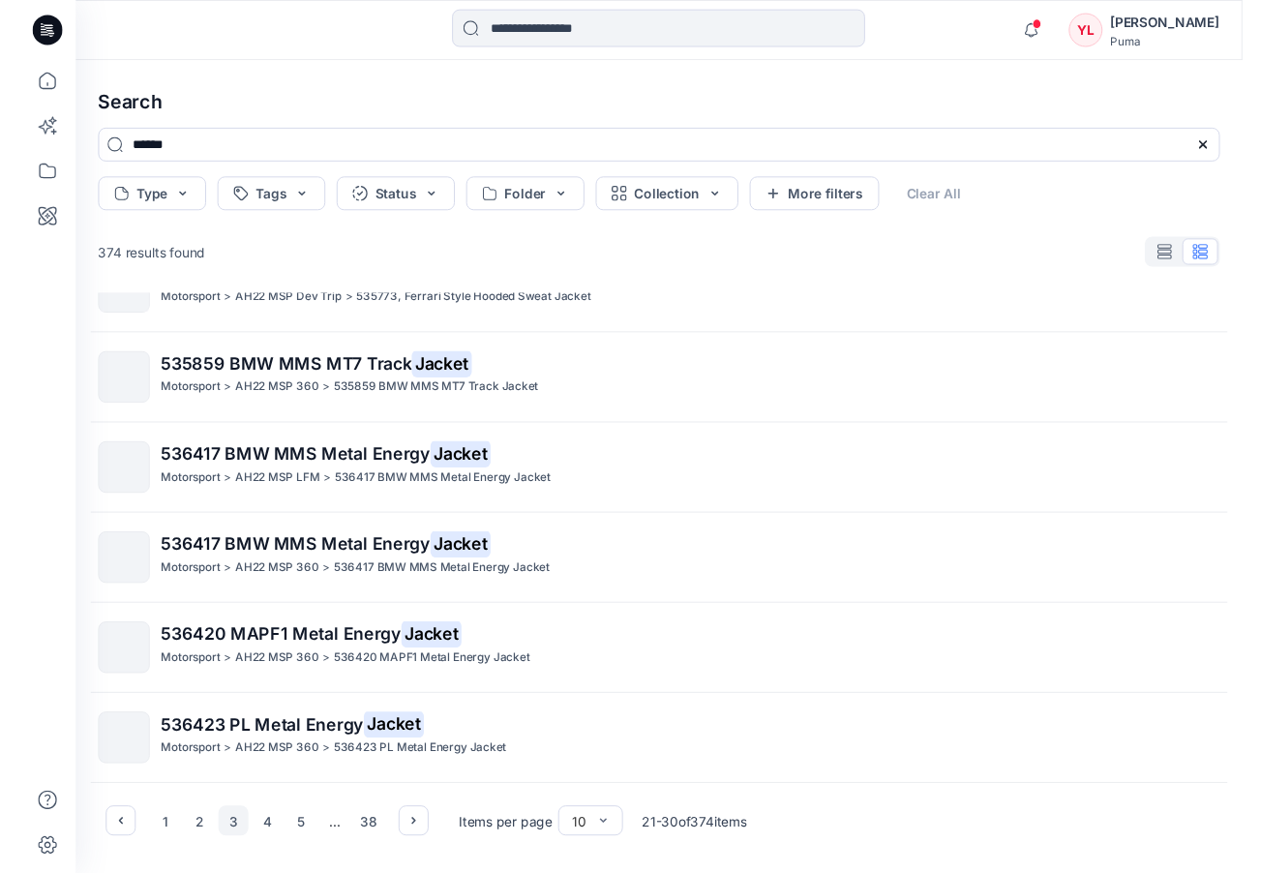
scroll to position [0, 0]
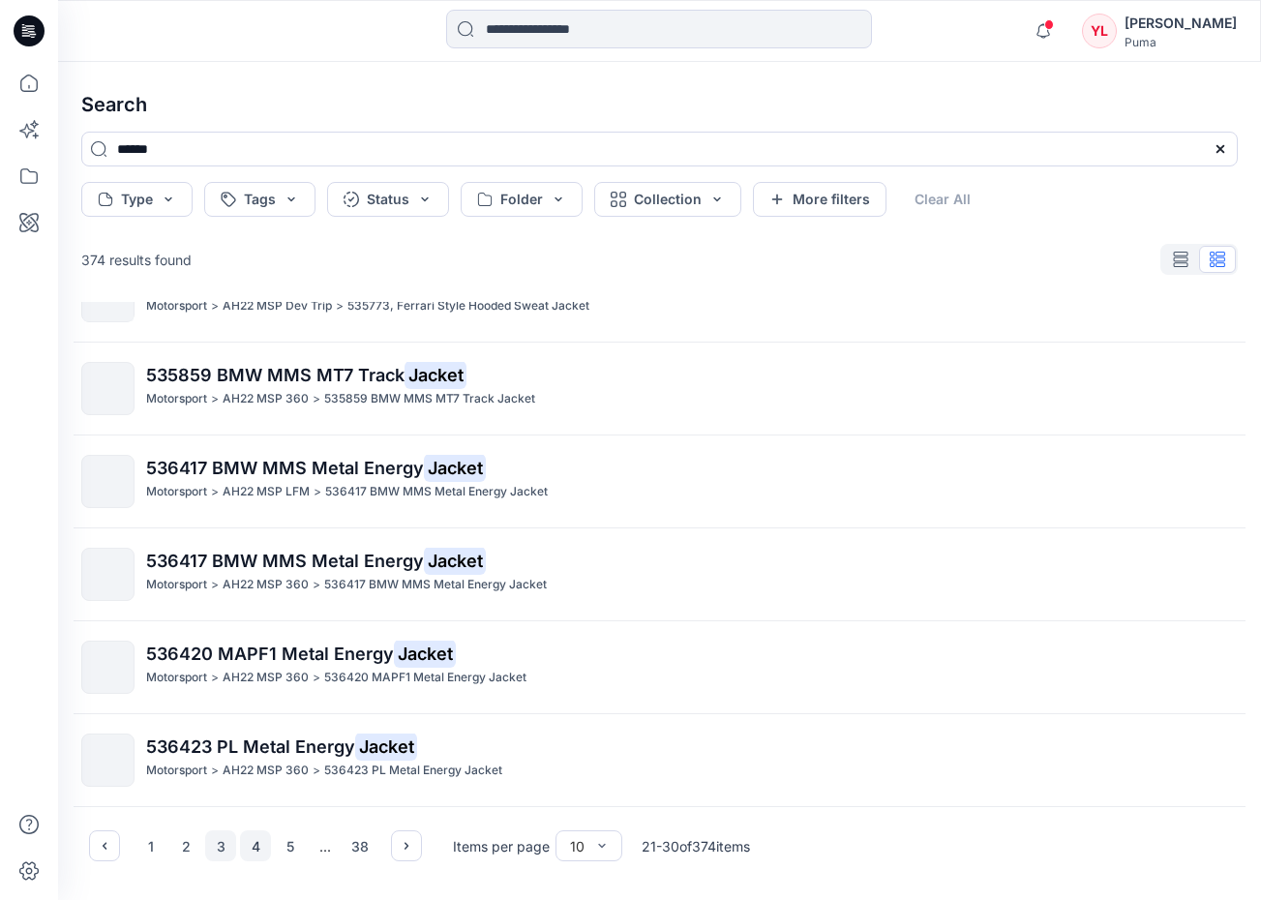
click at [263, 841] on button "4" at bounding box center [255, 845] width 31 height 31
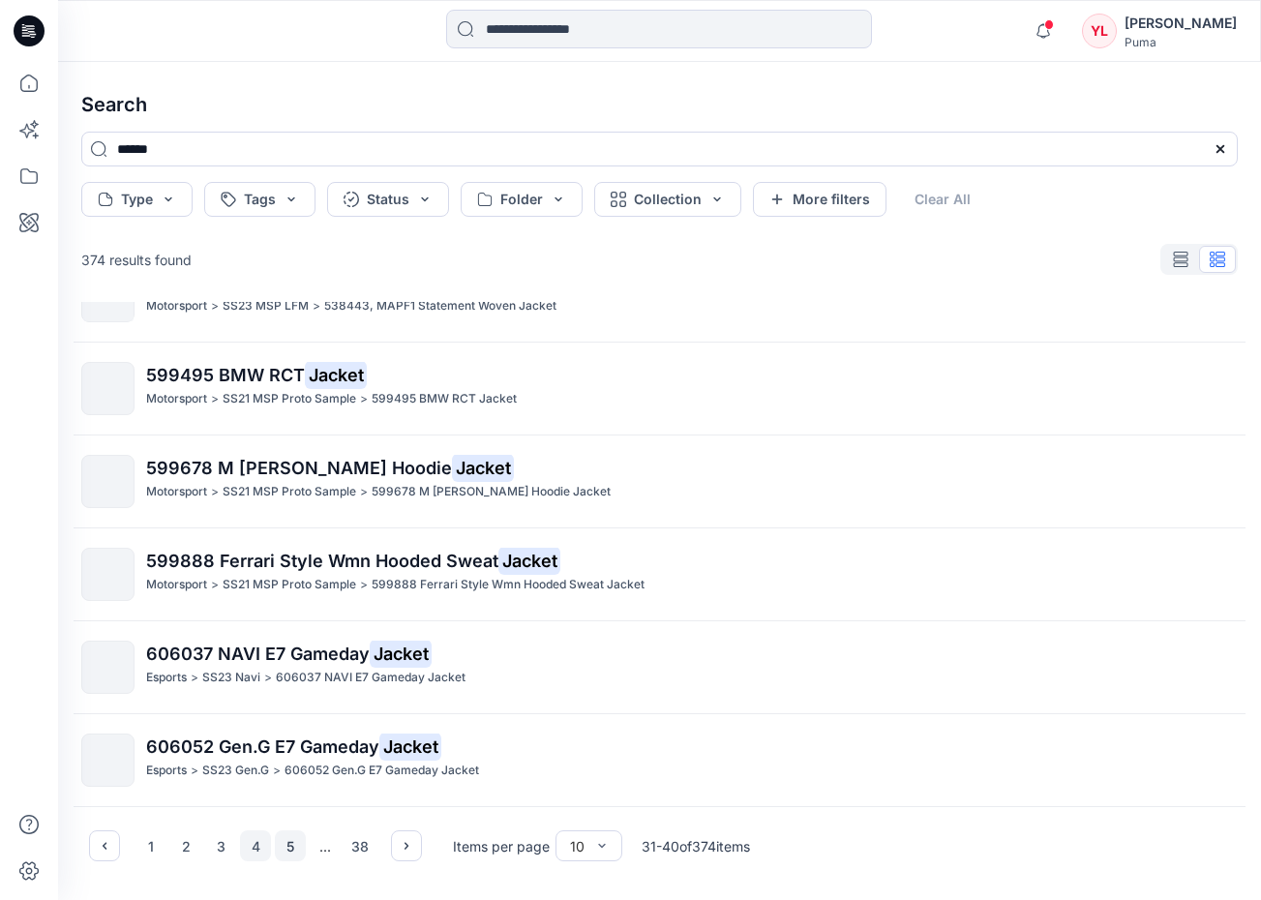
click at [294, 857] on button "5" at bounding box center [290, 845] width 31 height 31
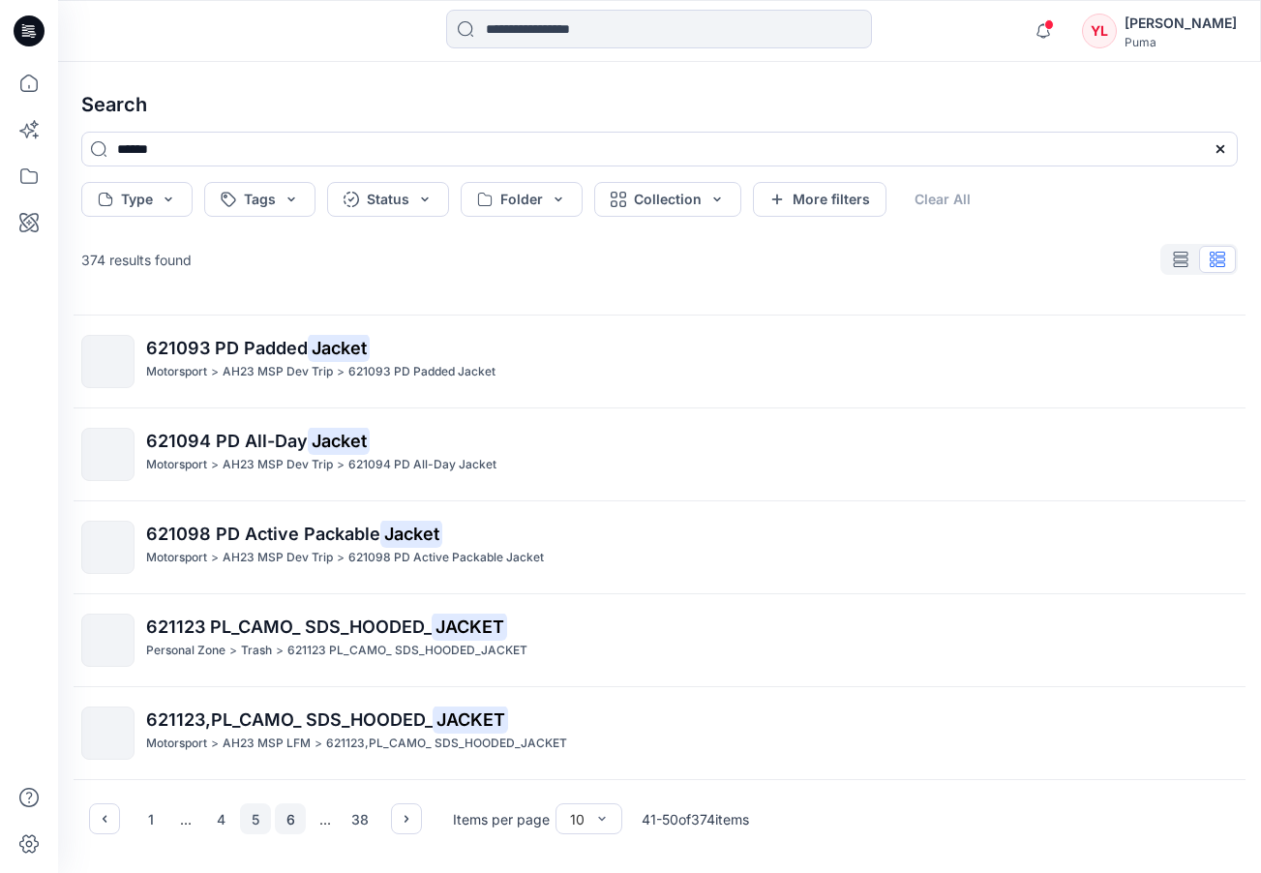
click at [288, 834] on button "6" at bounding box center [290, 818] width 31 height 31
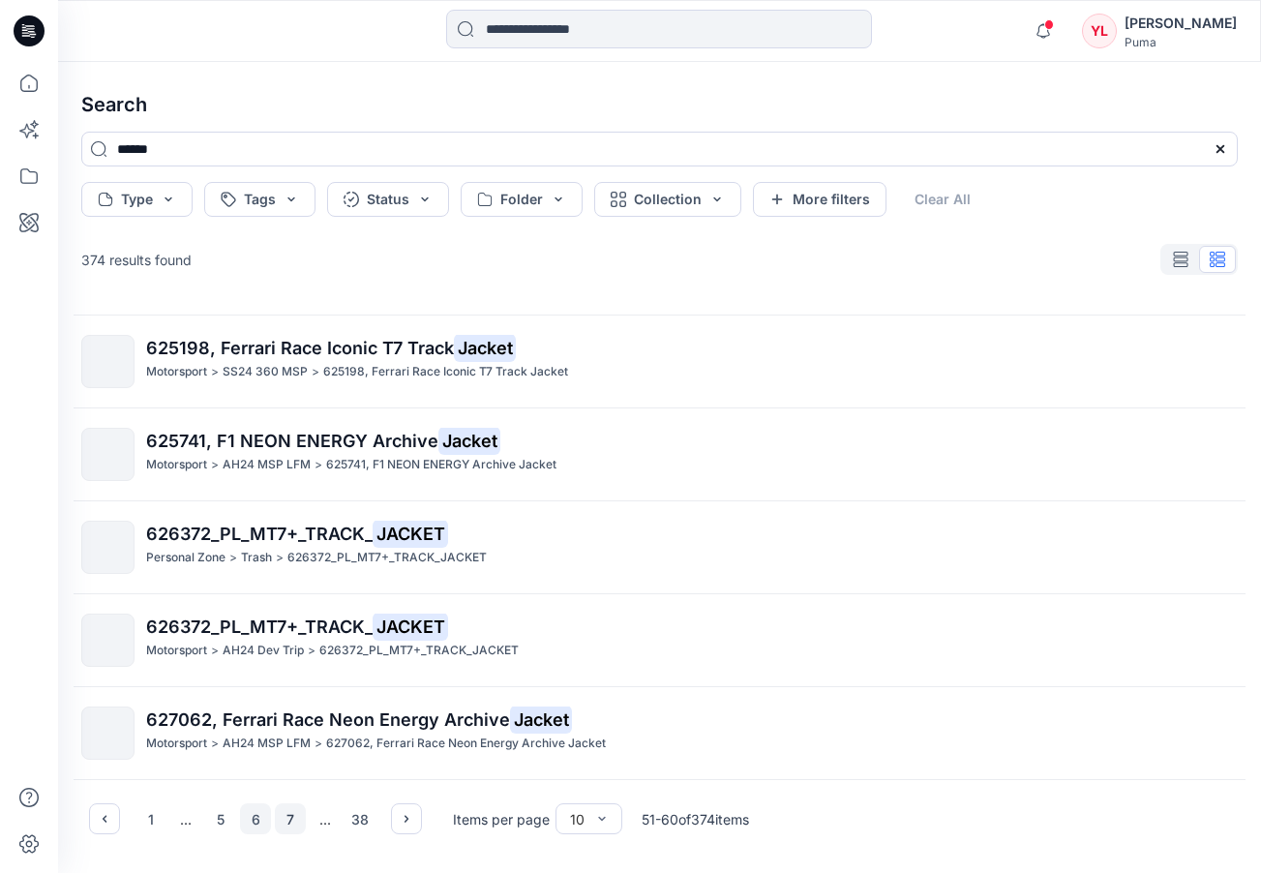
click at [290, 834] on button "7" at bounding box center [290, 818] width 31 height 31
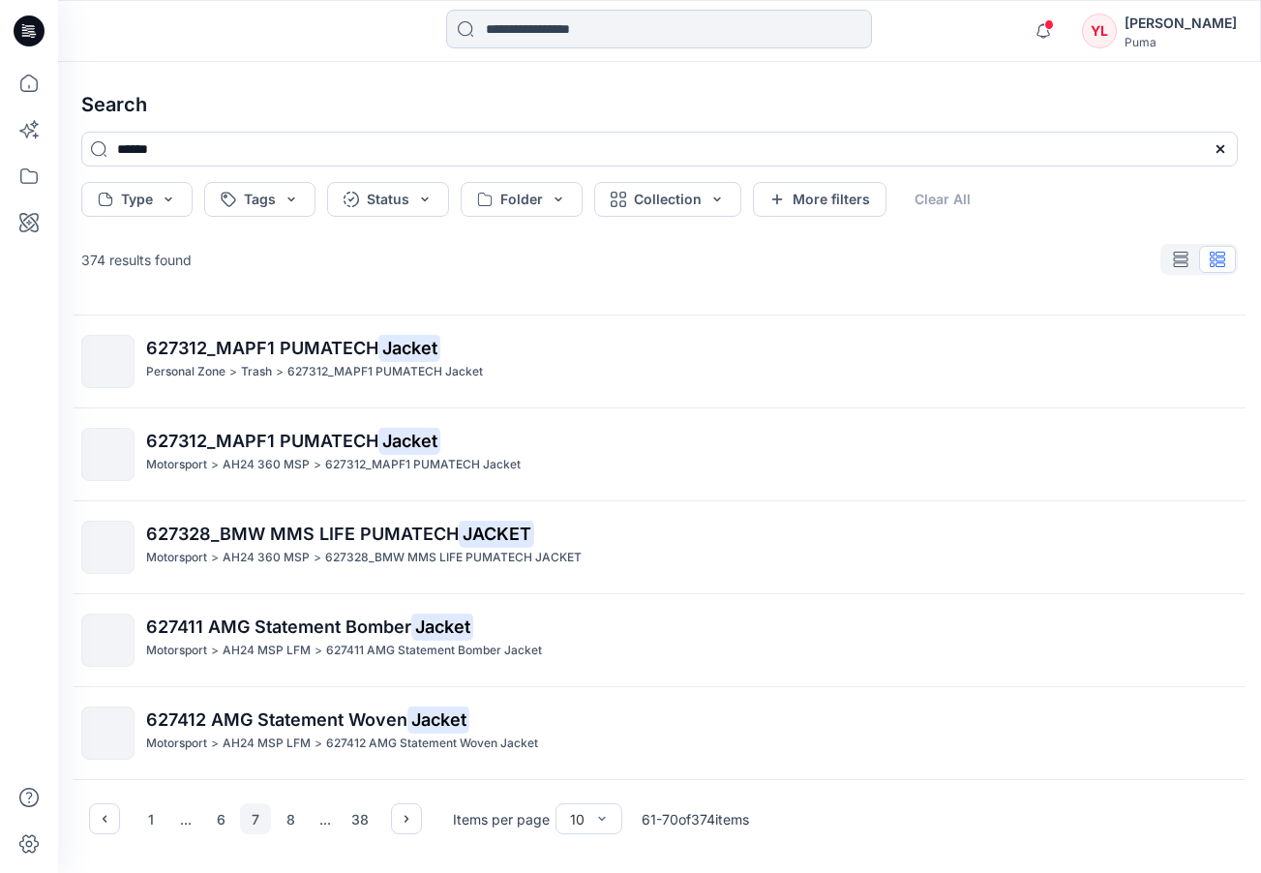
click at [722, 34] on input at bounding box center [659, 29] width 426 height 39
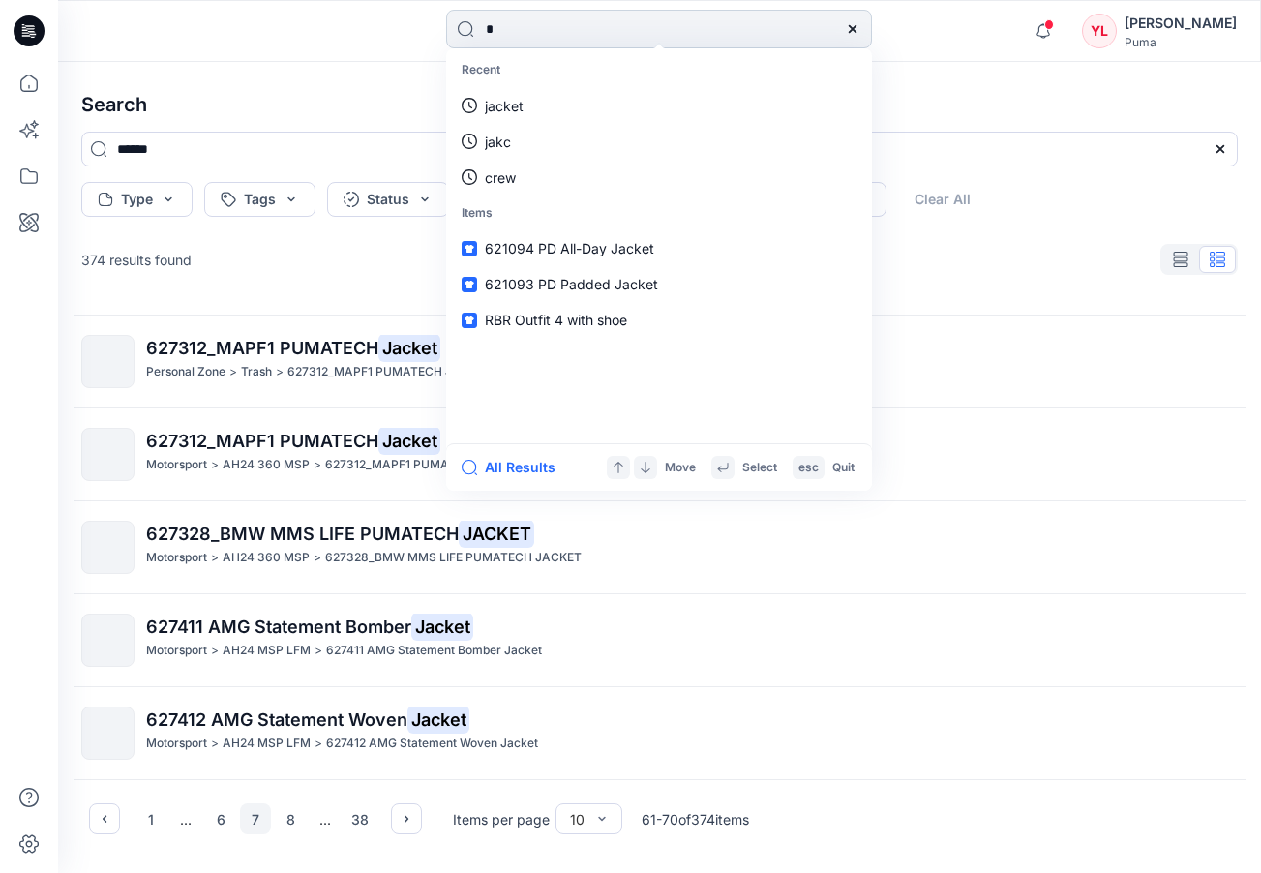
type input "**"
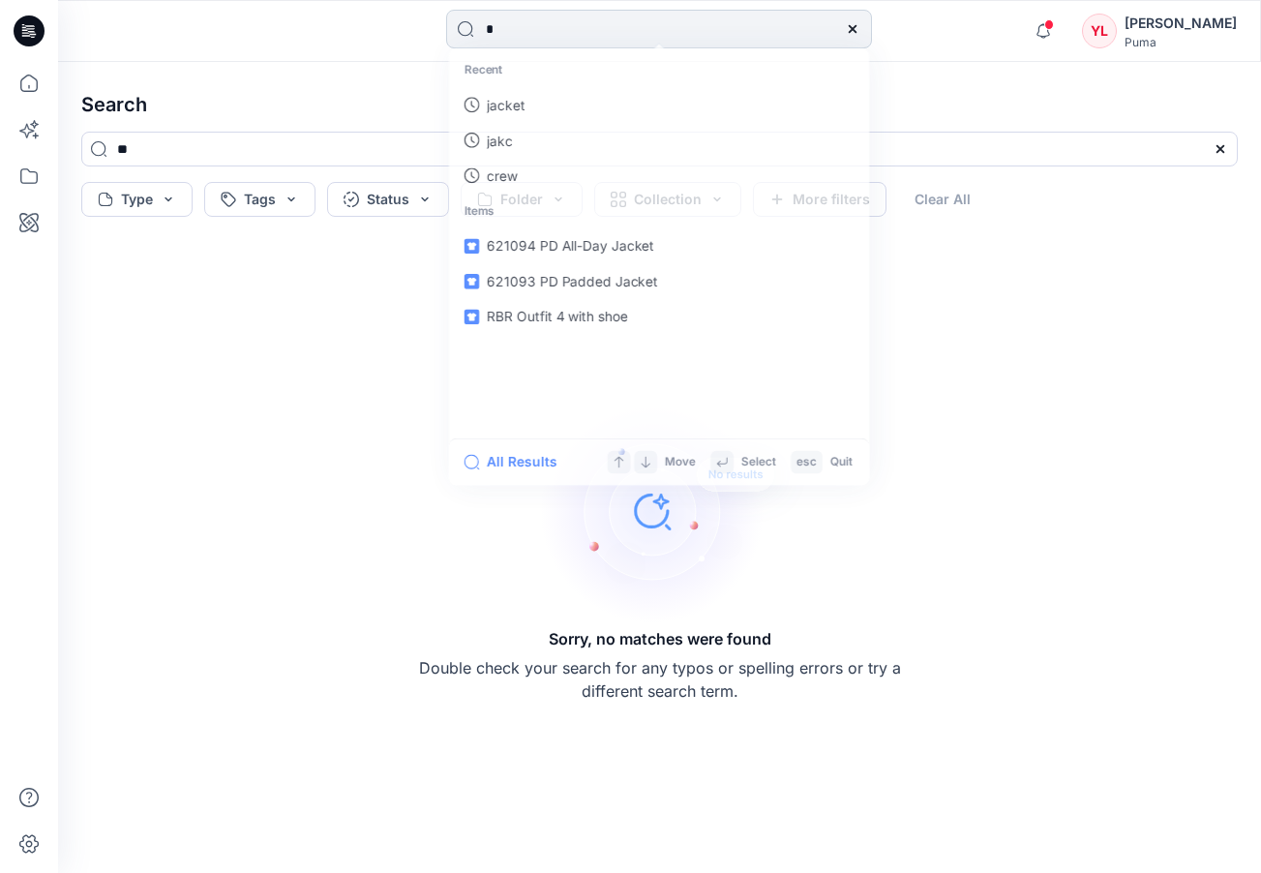
type input "**"
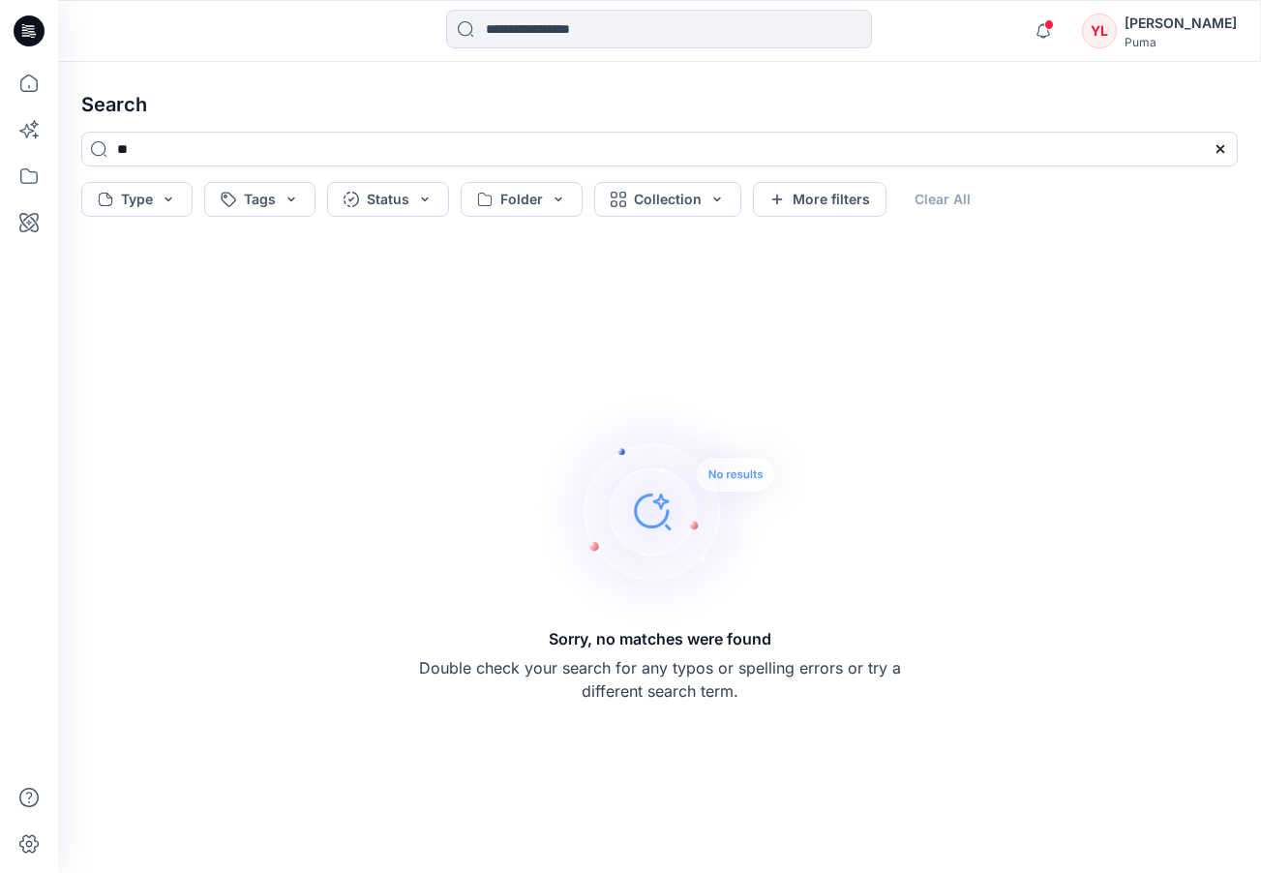
click at [39, 32] on icon at bounding box center [29, 30] width 31 height 31
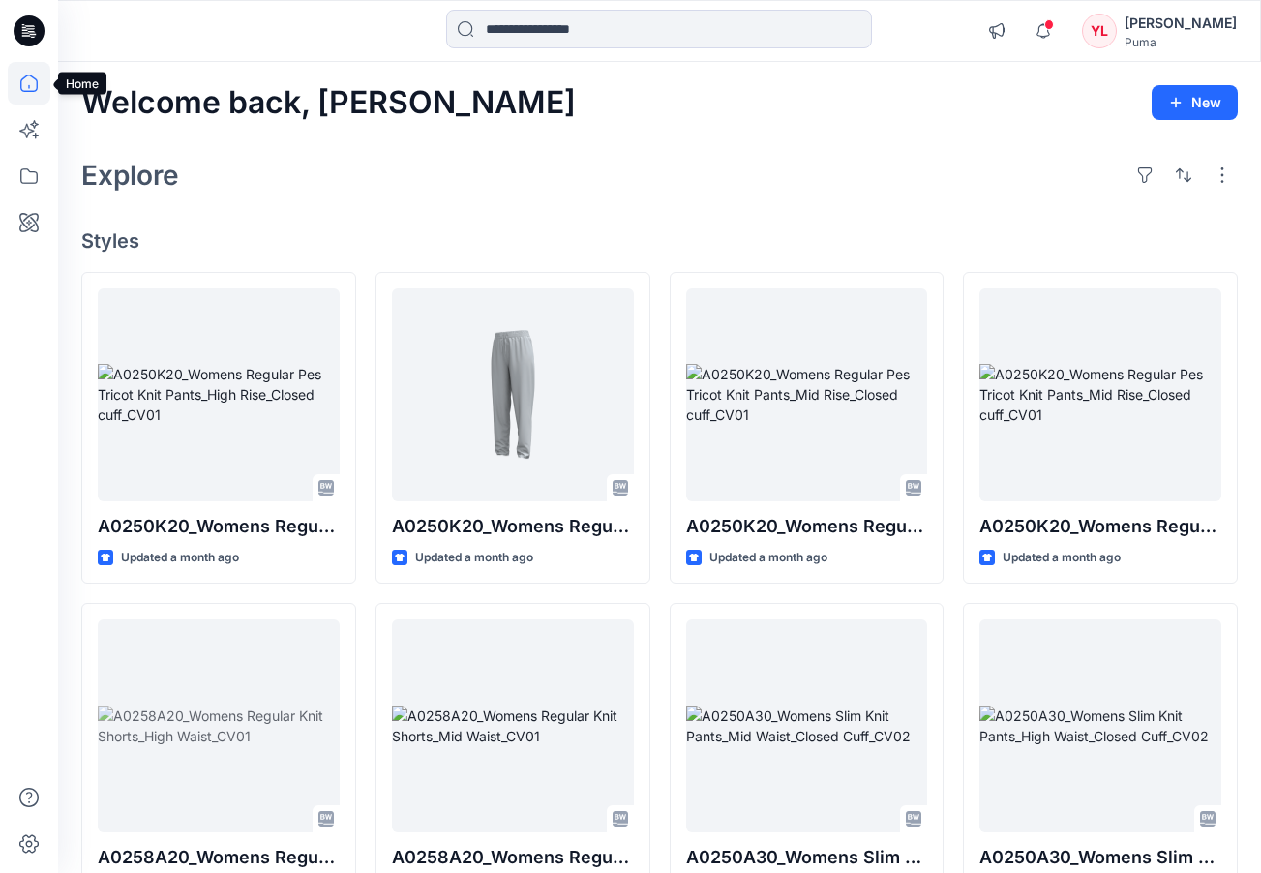
click at [29, 93] on icon at bounding box center [29, 83] width 43 height 43
click at [1227, 178] on button "button" at bounding box center [1222, 175] width 31 height 31
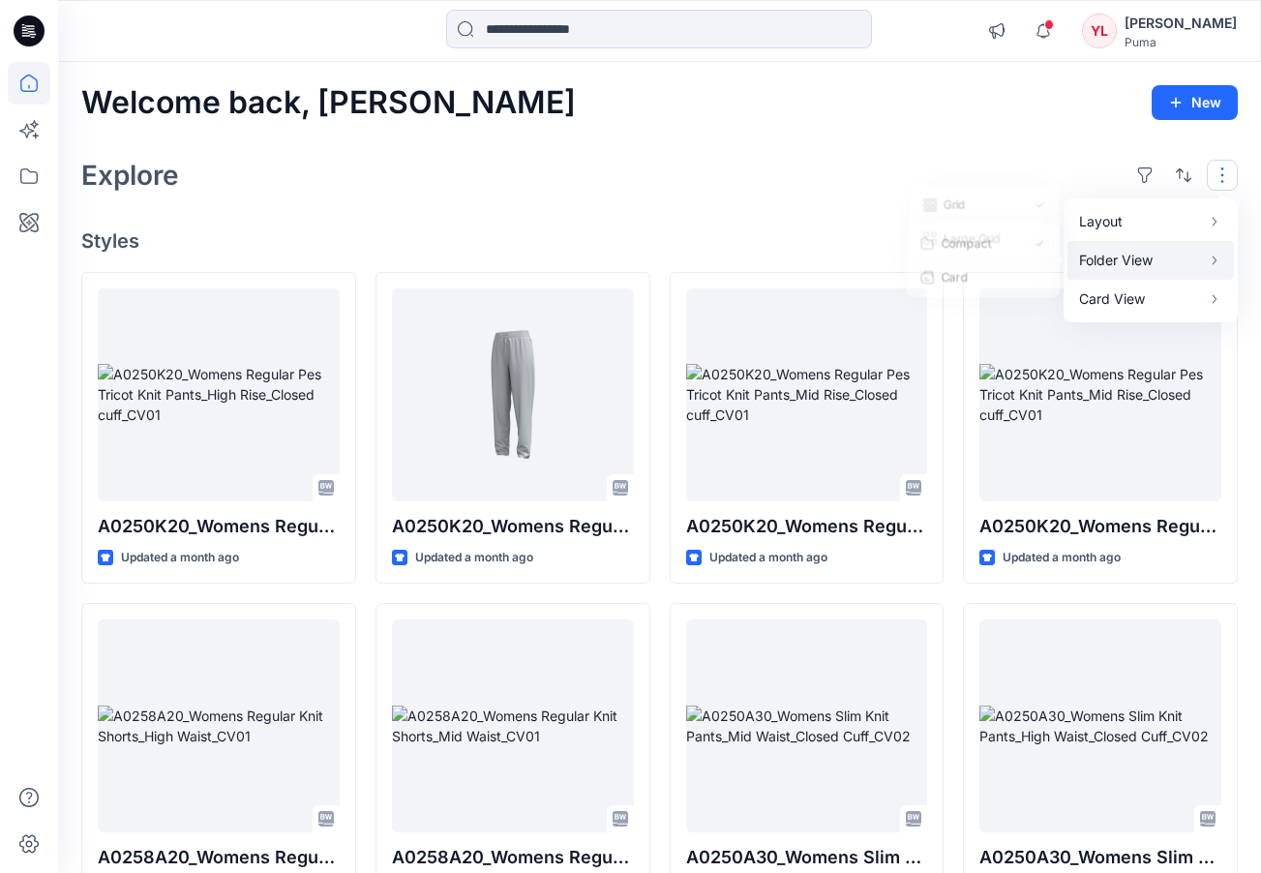
click at [1181, 249] on p "Folder View" at bounding box center [1140, 260] width 122 height 23
click at [1008, 278] on p "Card" at bounding box center [972, 279] width 97 height 23
click at [1000, 246] on p "Compact" at bounding box center [972, 240] width 97 height 23
click at [1143, 174] on button "button" at bounding box center [1144, 175] width 31 height 31
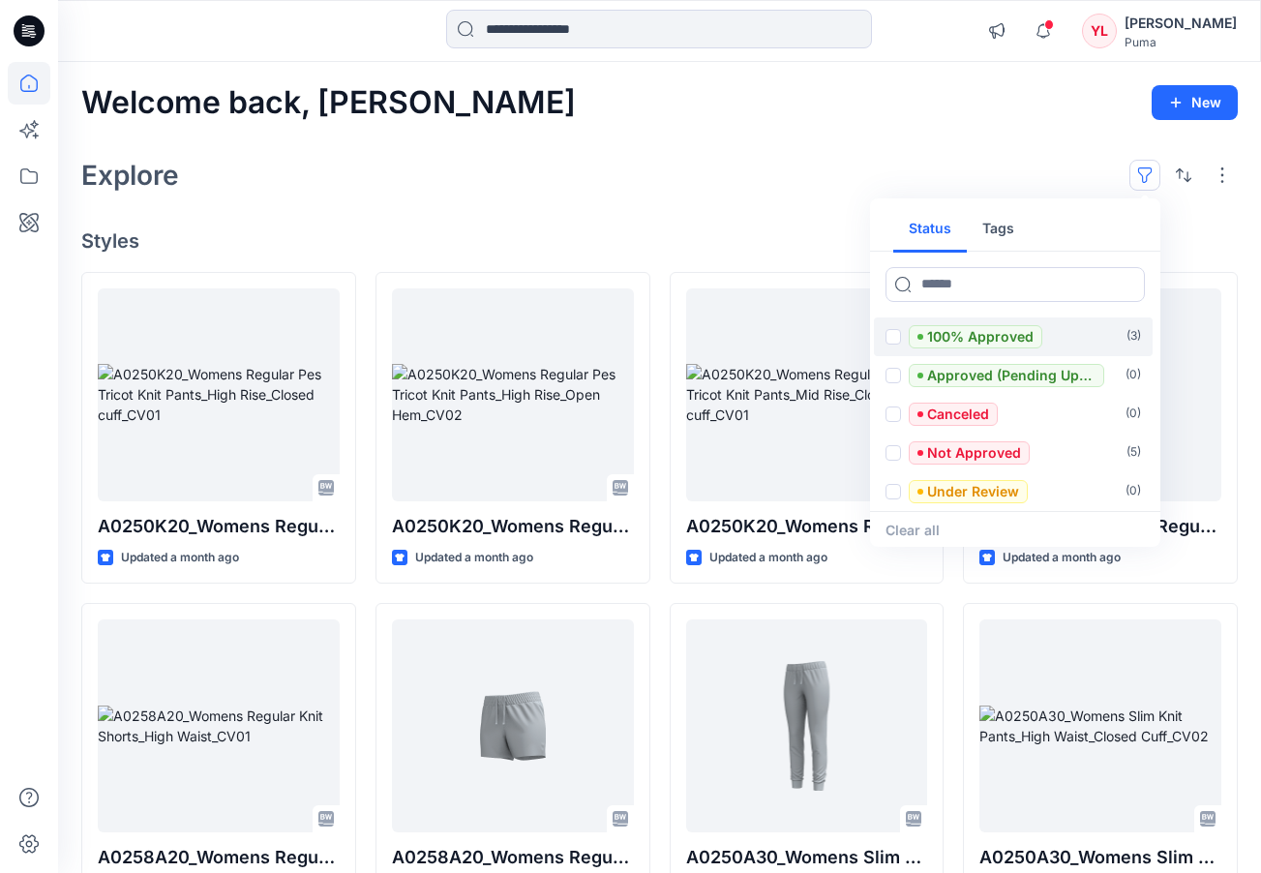
scroll to position [39, 0]
click at [1004, 226] on button "Tags" at bounding box center [998, 229] width 63 height 46
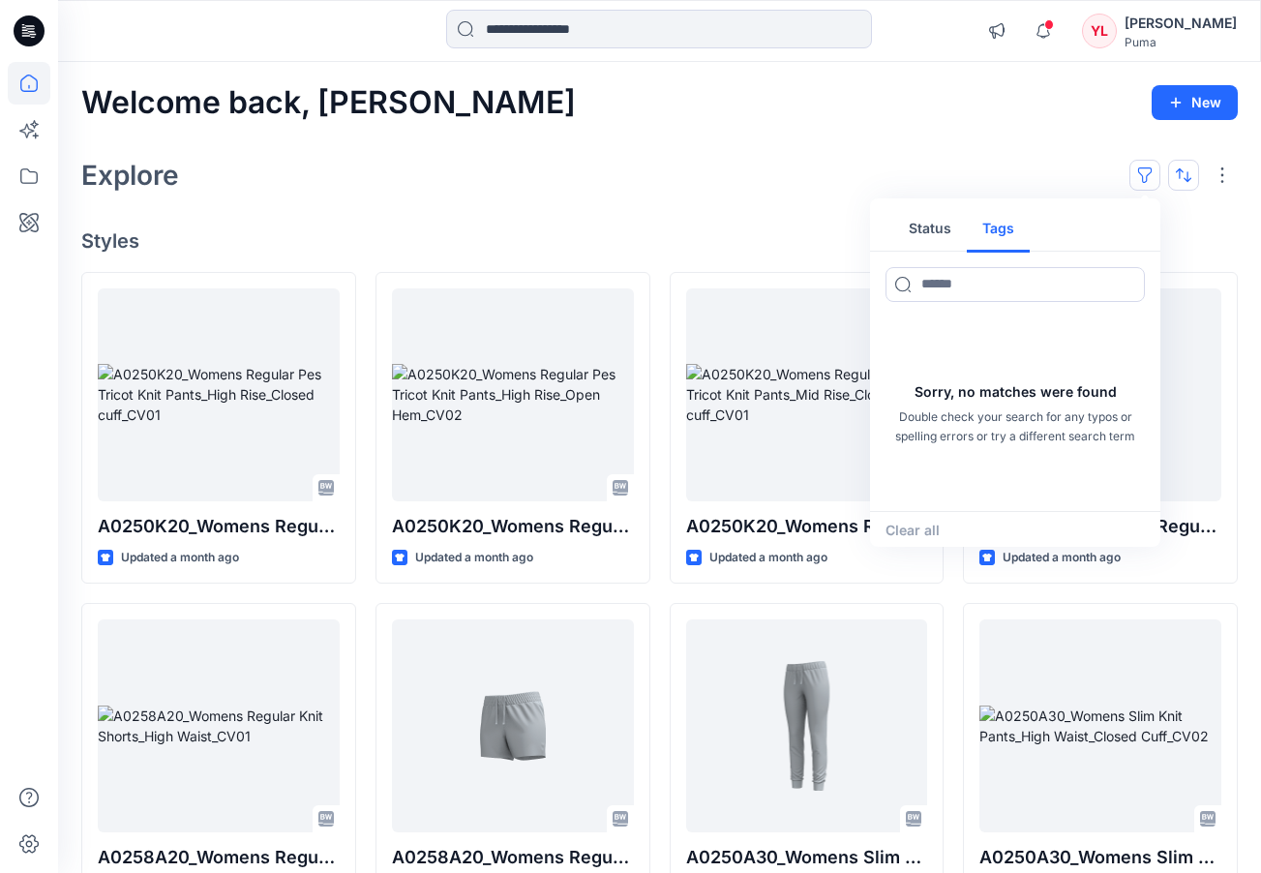
scroll to position [0, 0]
click at [1187, 174] on button "button" at bounding box center [1183, 175] width 31 height 31
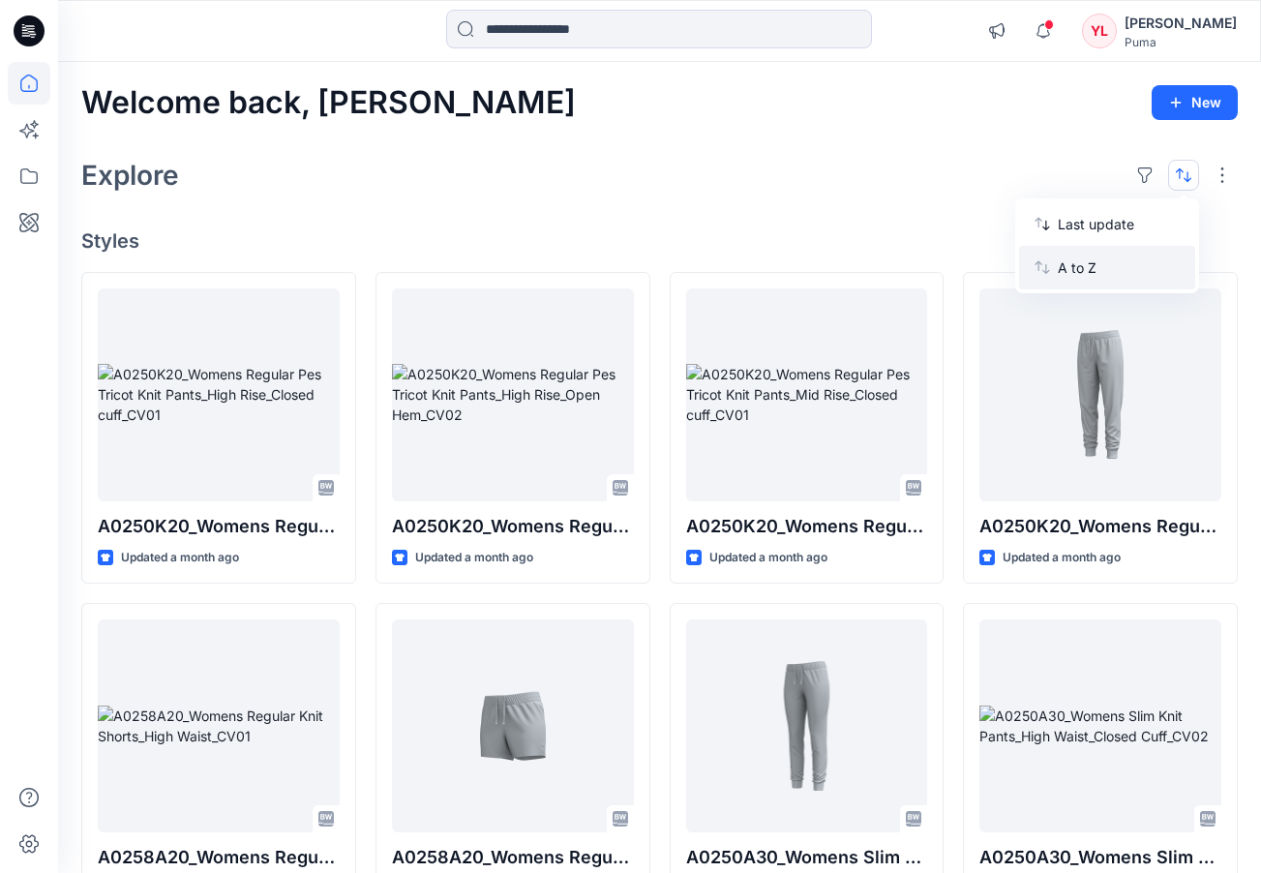
click at [1128, 264] on p "A to Z" at bounding box center [1119, 267] width 122 height 20
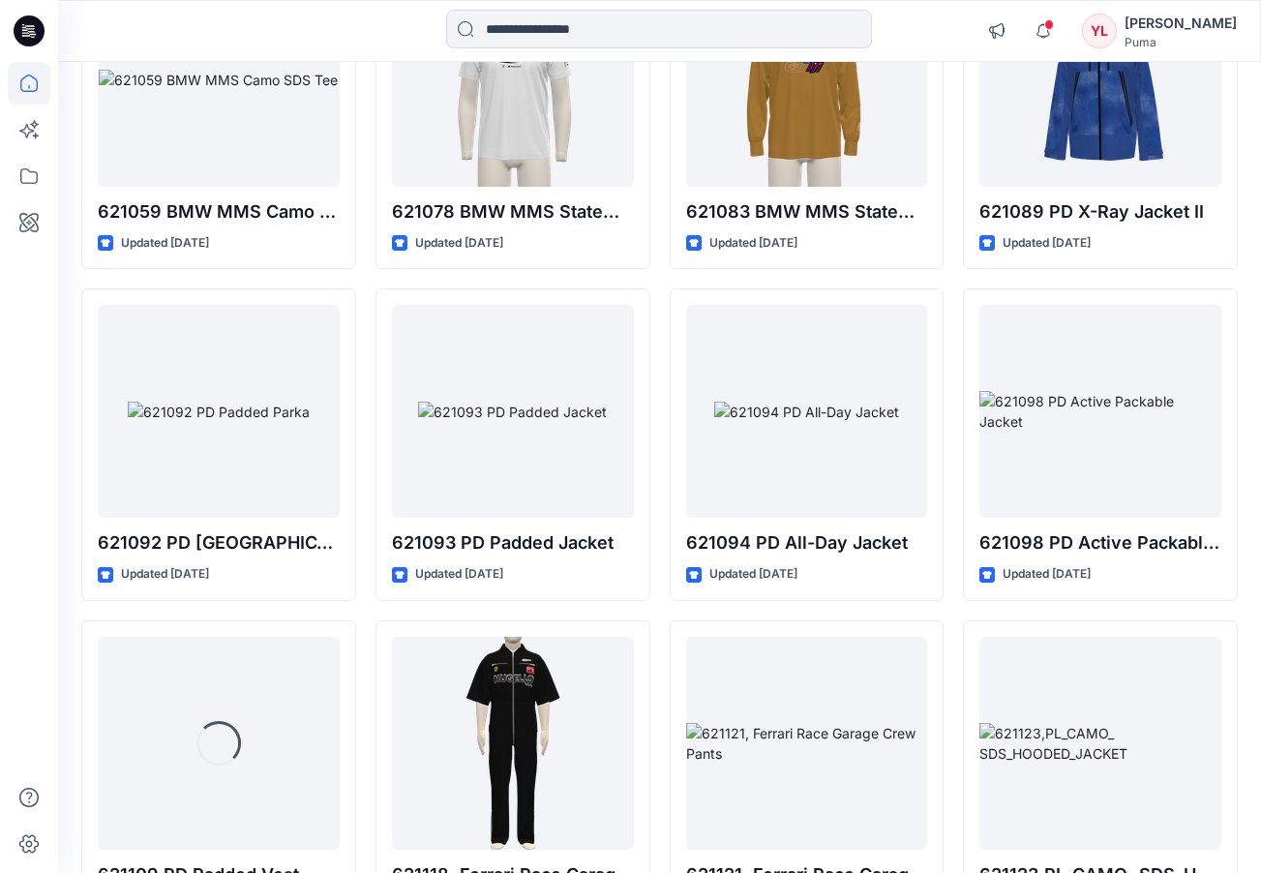
scroll to position [33134, 0]
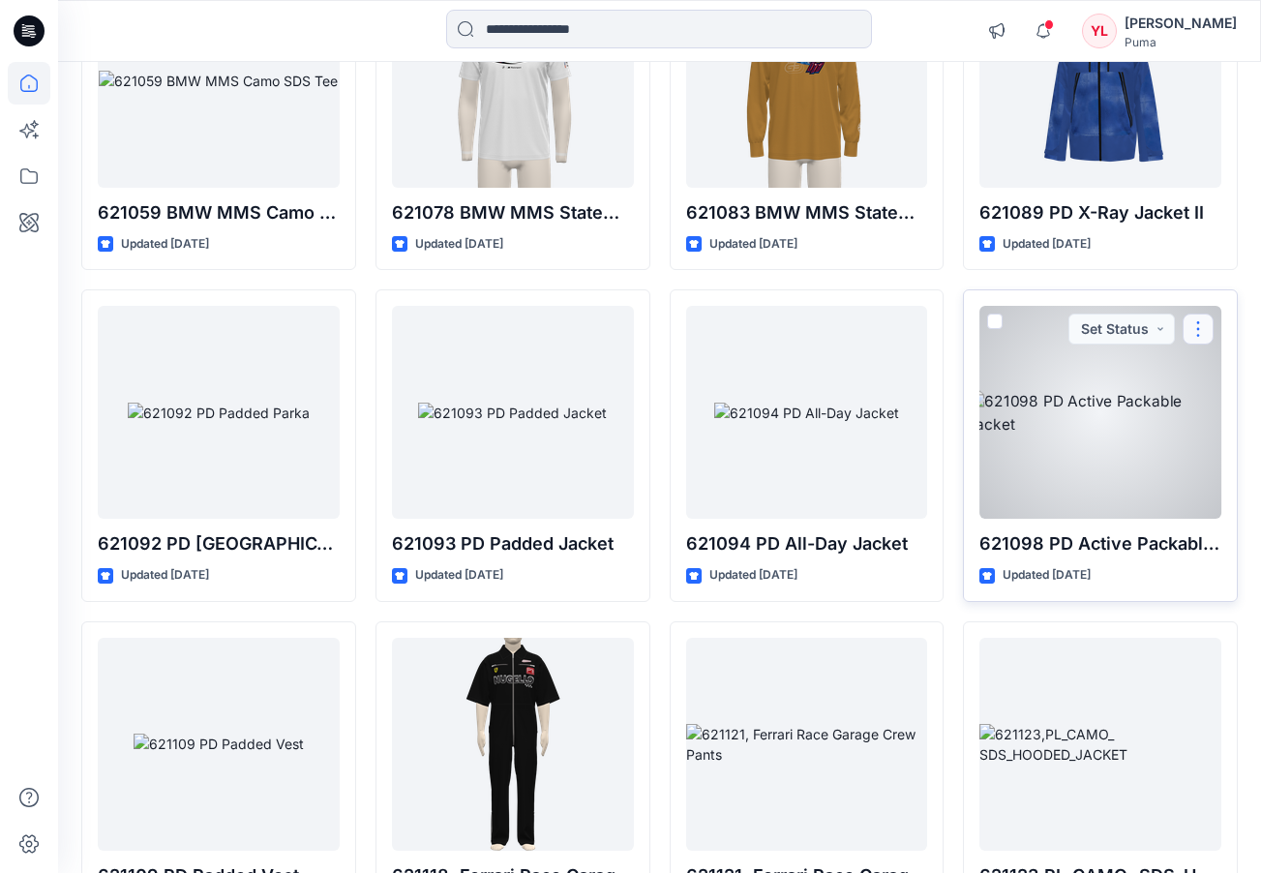
click at [1206, 314] on button "button" at bounding box center [1198, 329] width 31 height 31
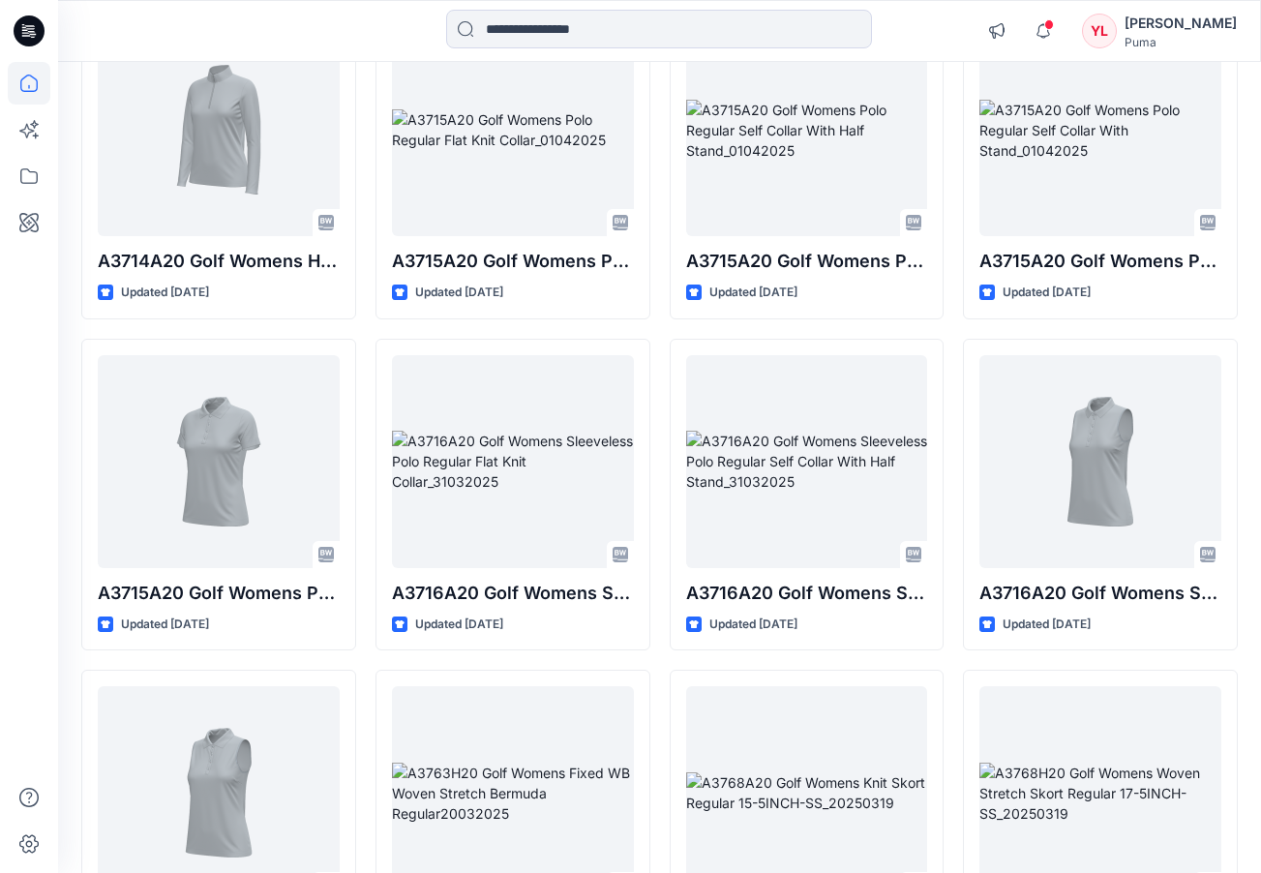
scroll to position [116960, 0]
click at [1210, 24] on div "[PERSON_NAME]" at bounding box center [1181, 23] width 112 height 23
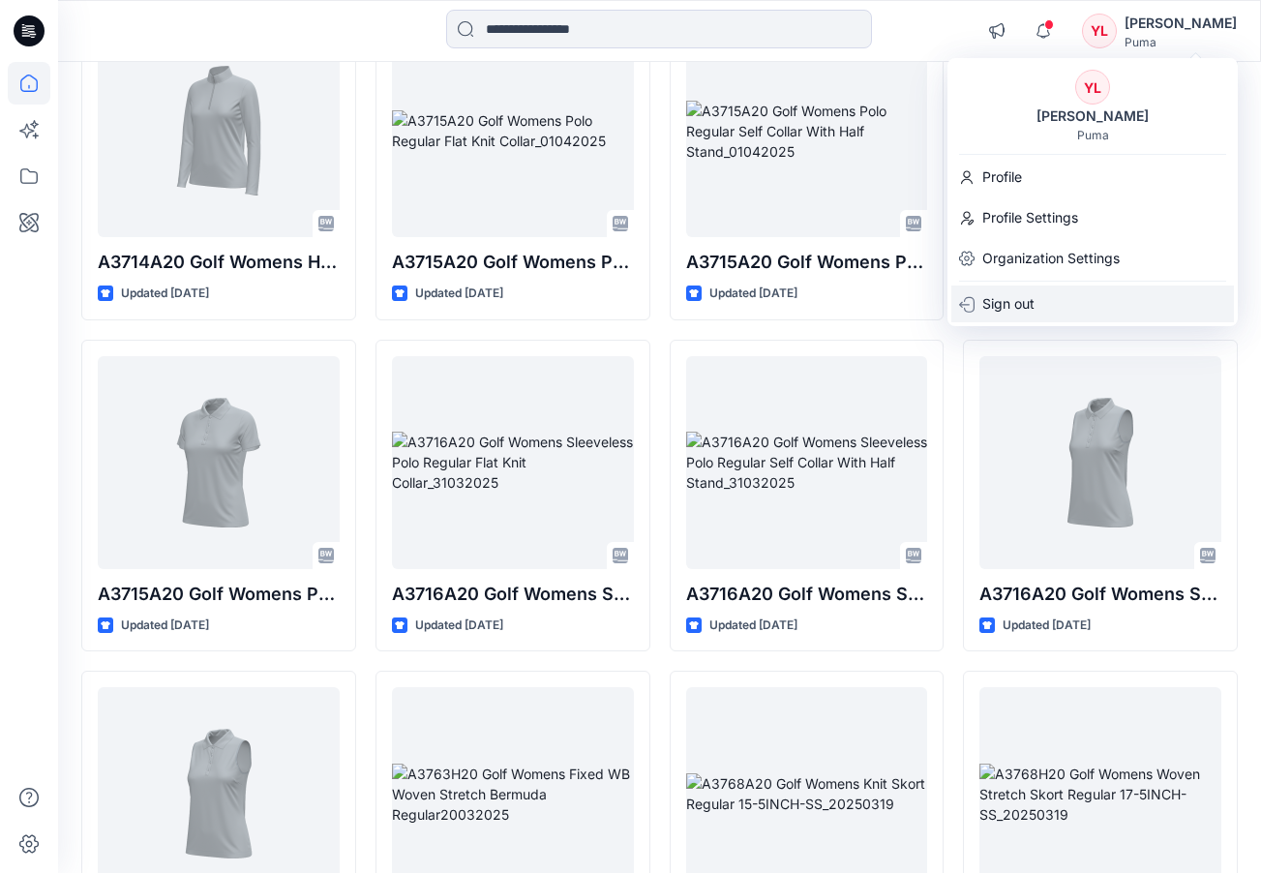
click at [1042, 302] on div "Sign out" at bounding box center [1092, 304] width 283 height 37
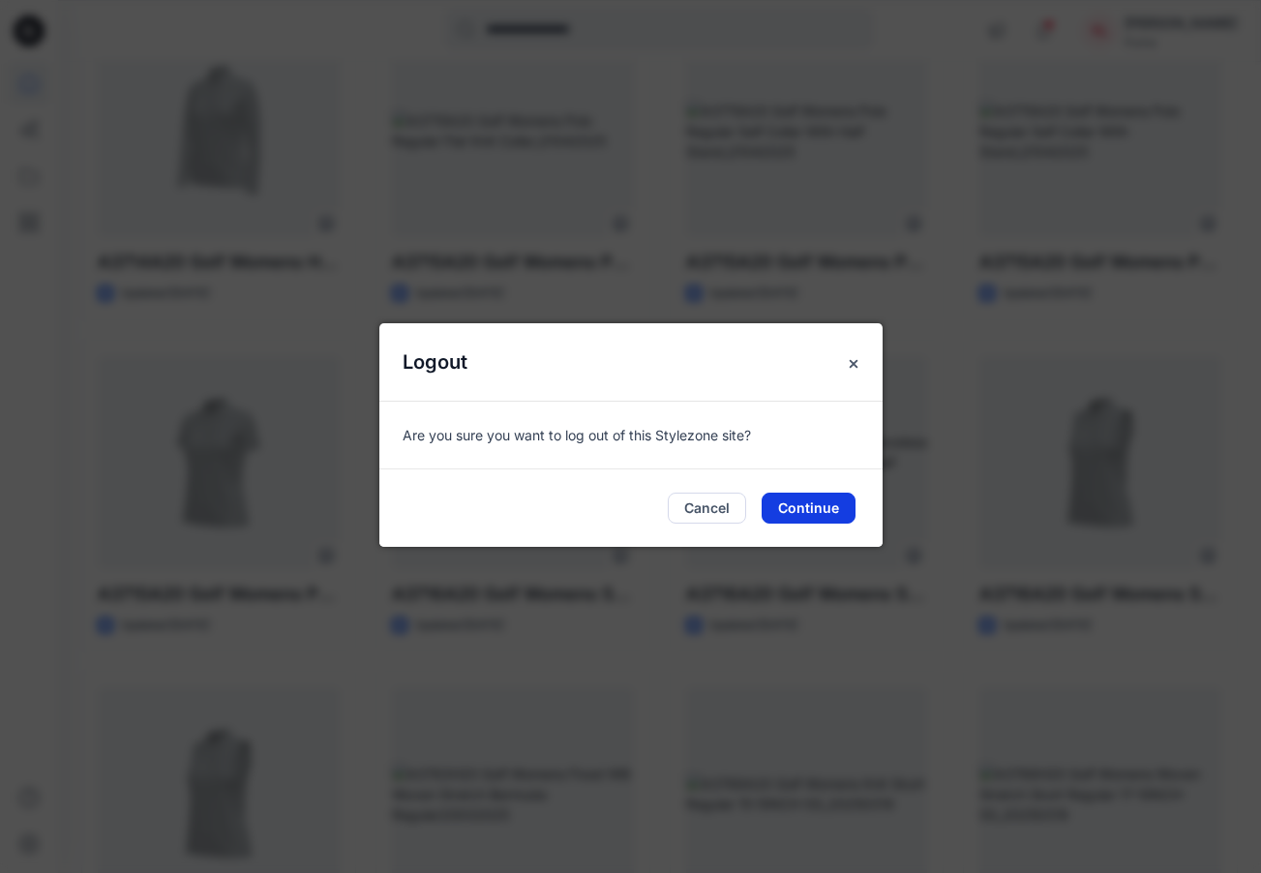
click at [817, 501] on button "Continue" at bounding box center [809, 508] width 94 height 31
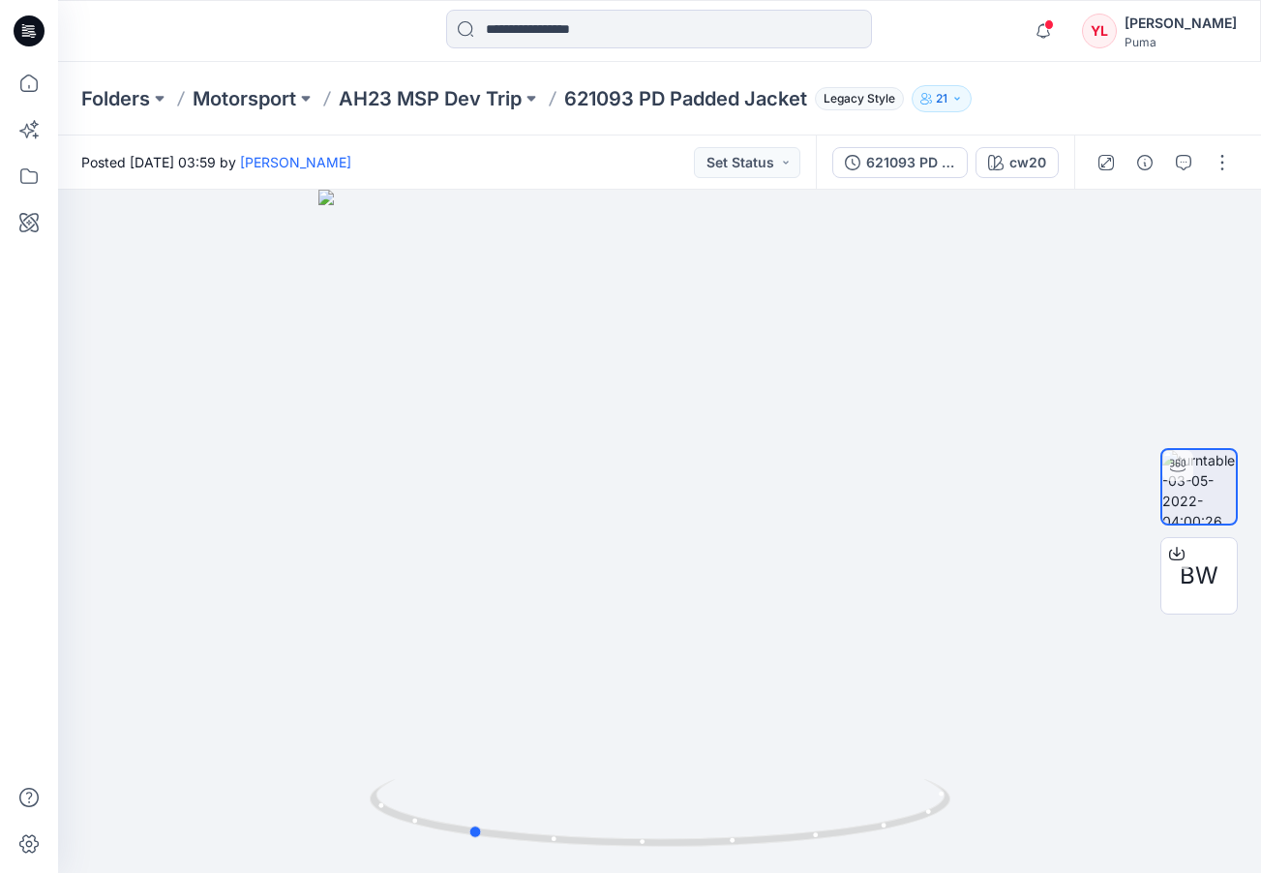
drag, startPoint x: 923, startPoint y: 665, endPoint x: 1314, endPoint y: 641, distance: 391.7
click at [1260, 641] on html "Notifications Harry Nguyen shared A0250K20_Womens Regular Pes Tricot Knit Pants…" at bounding box center [630, 436] width 1261 height 873
drag, startPoint x: 767, startPoint y: 517, endPoint x: 702, endPoint y: 546, distance: 71.0
click at [702, 546] on div at bounding box center [659, 531] width 1203 height 683
drag, startPoint x: 871, startPoint y: 532, endPoint x: 1026, endPoint y: 523, distance: 155.2
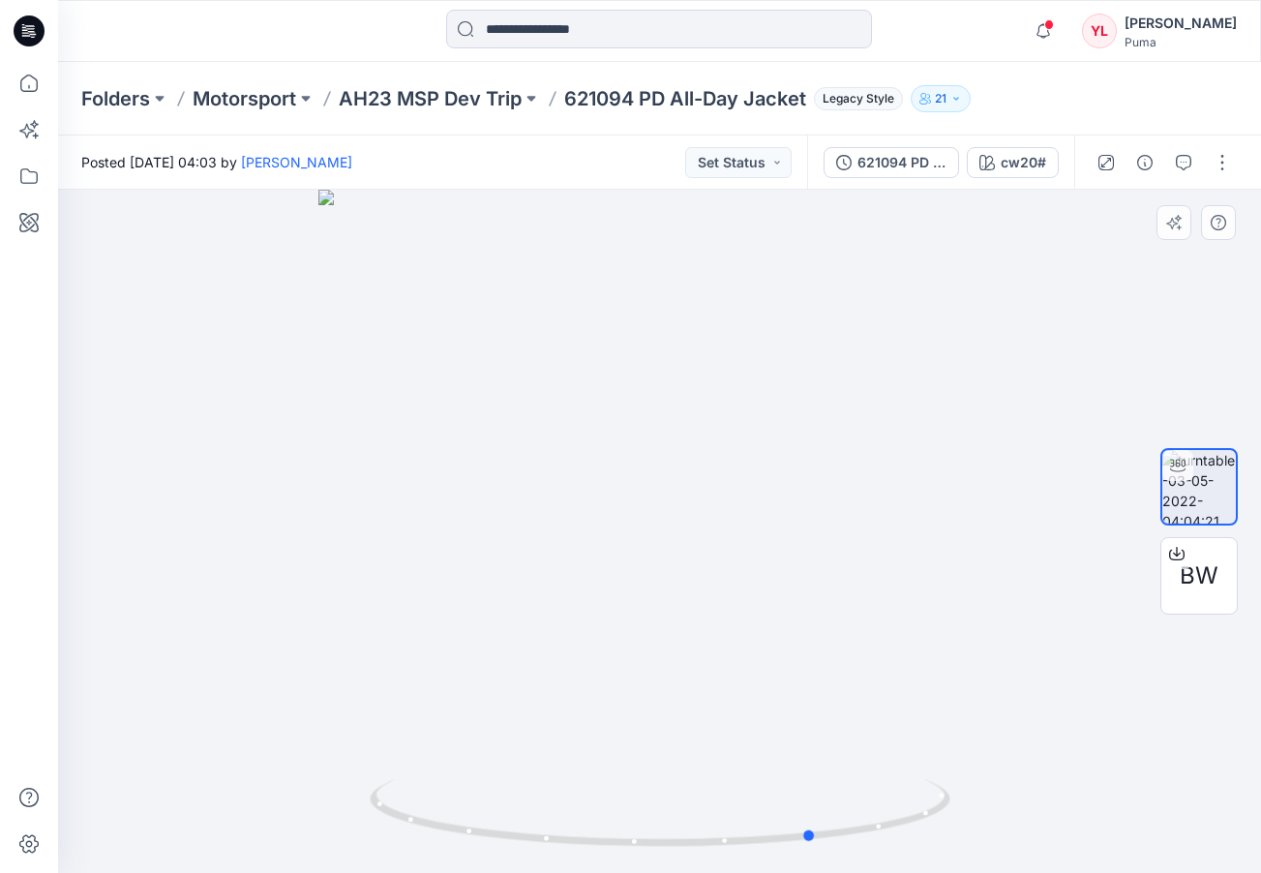
click at [1026, 523] on div at bounding box center [659, 531] width 1203 height 683
drag, startPoint x: 739, startPoint y: 513, endPoint x: 608, endPoint y: 548, distance: 136.2
click at [608, 548] on div at bounding box center [659, 531] width 1203 height 683
click at [1218, 563] on span "BW" at bounding box center [1199, 575] width 39 height 35
click at [1218, 163] on button "button" at bounding box center [1222, 162] width 31 height 31
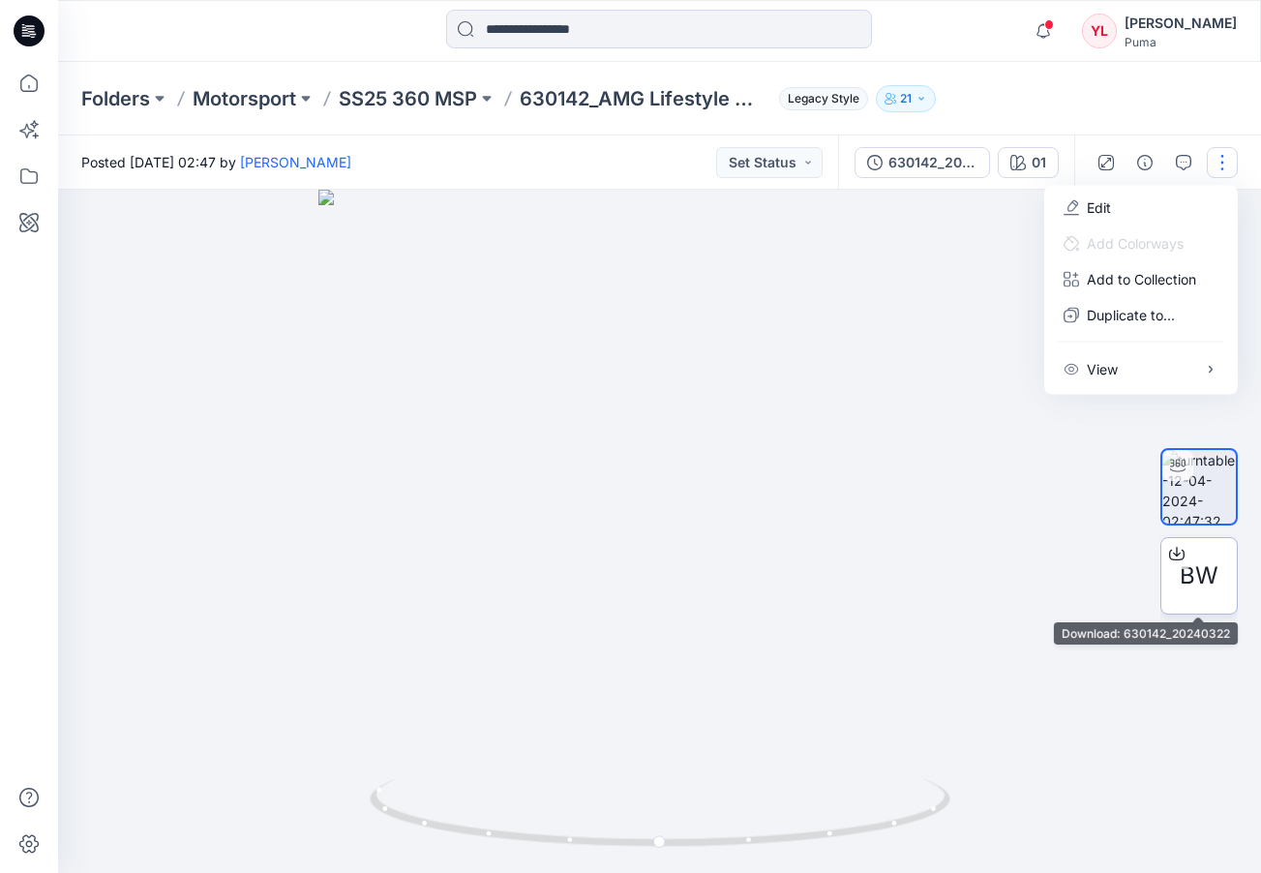
click at [1204, 554] on div "BW" at bounding box center [1198, 575] width 77 height 77
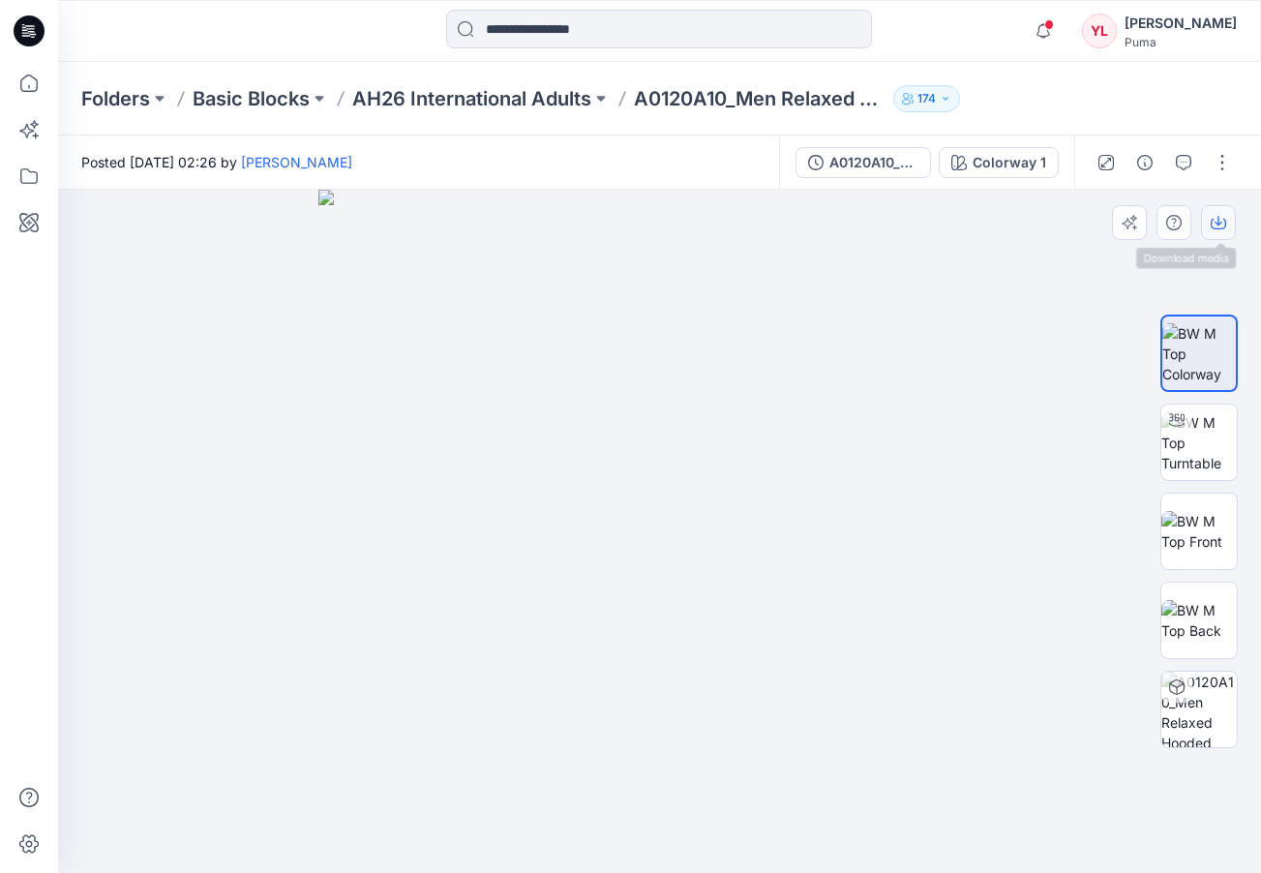
click at [1222, 225] on icon "button" at bounding box center [1218, 222] width 15 height 15
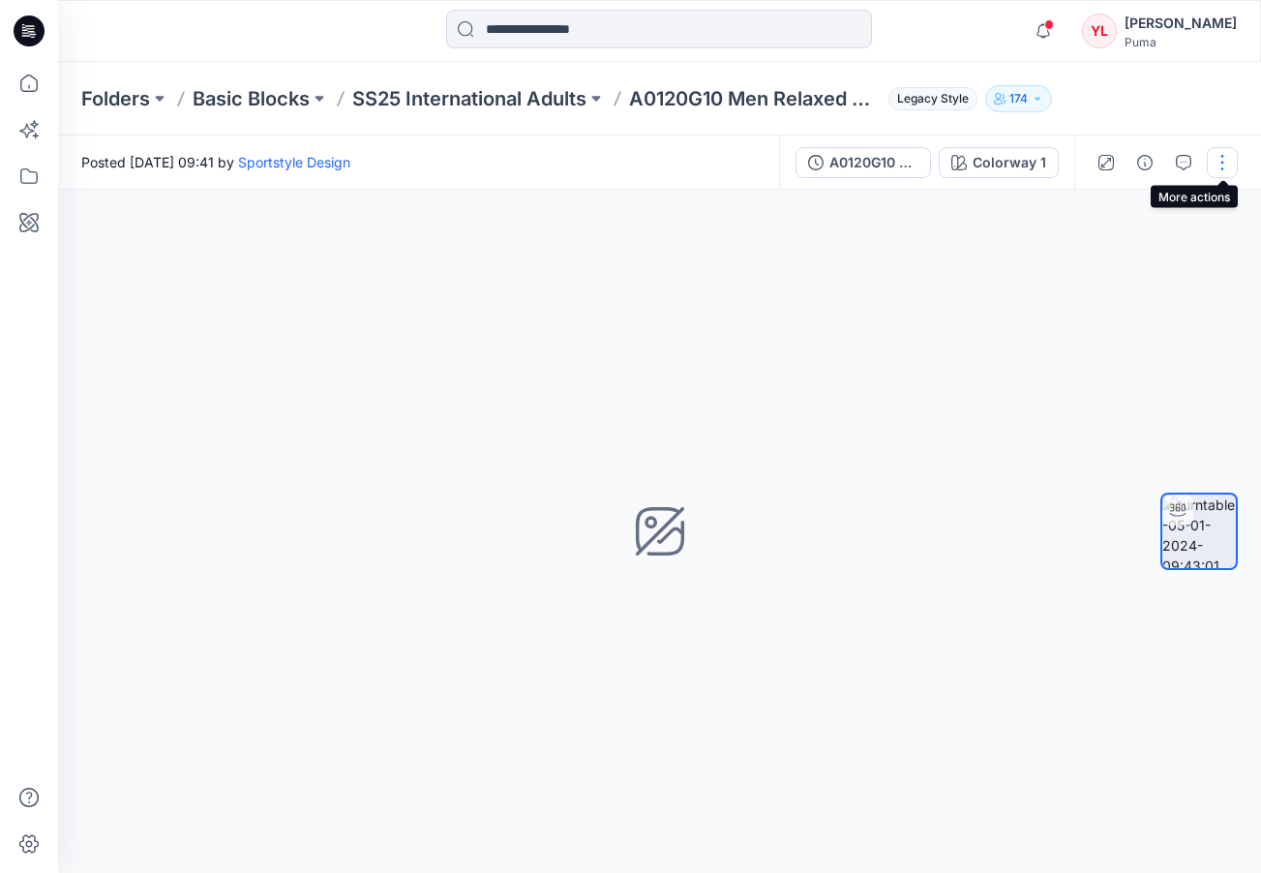
click at [1227, 168] on button "button" at bounding box center [1222, 162] width 31 height 31
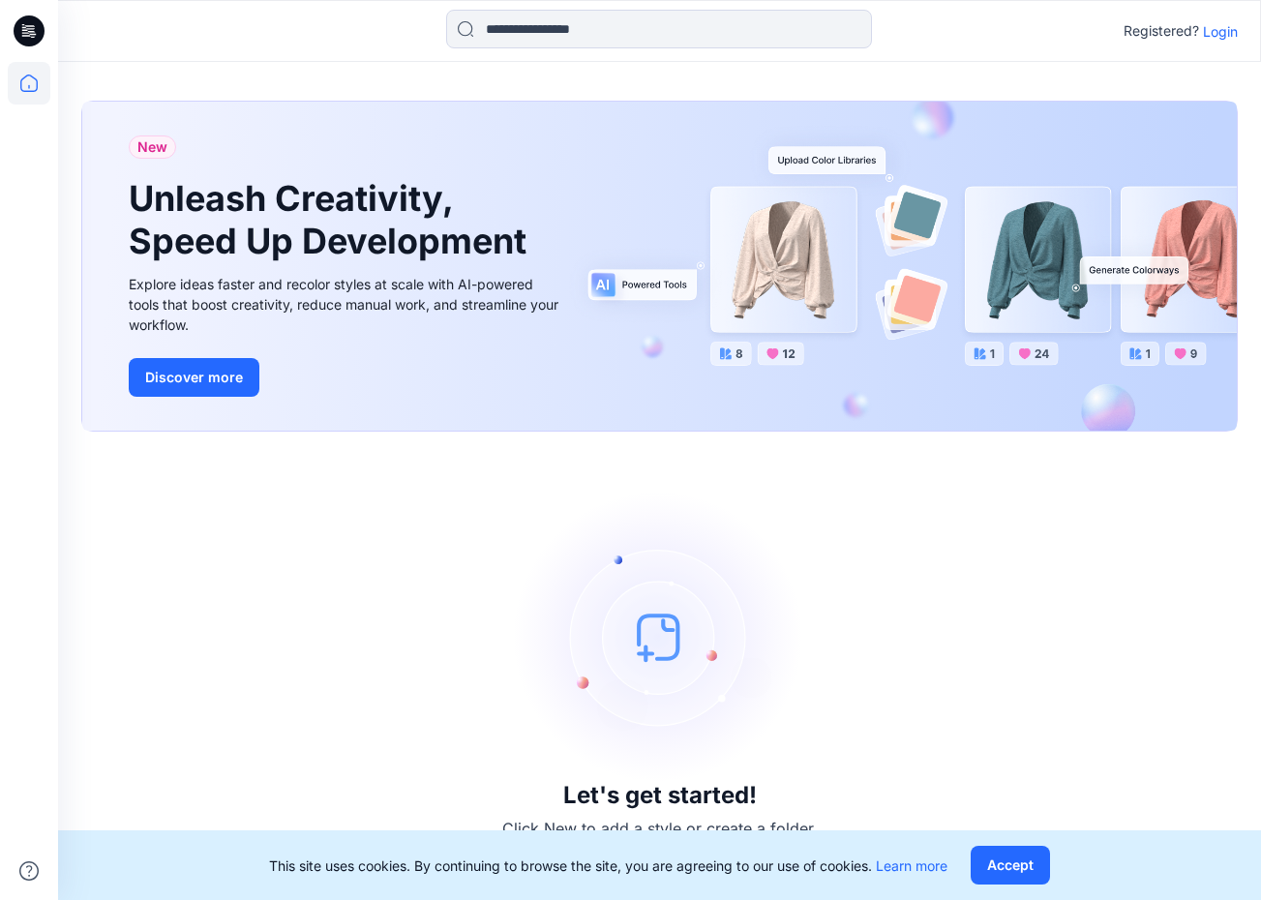
click at [1218, 31] on p "Login" at bounding box center [1220, 31] width 35 height 20
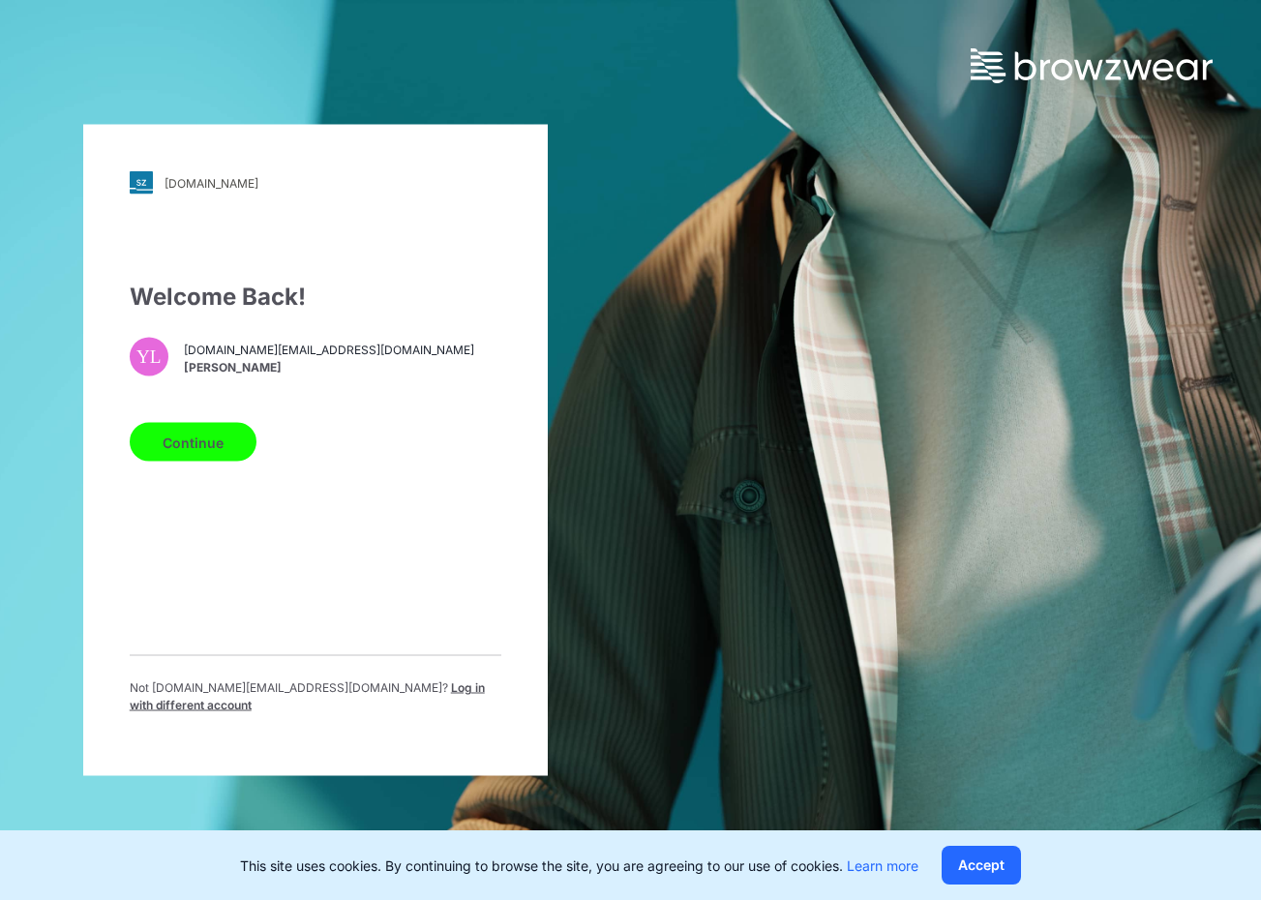
click at [384, 698] on span "Log in with different account" at bounding box center [307, 696] width 355 height 32
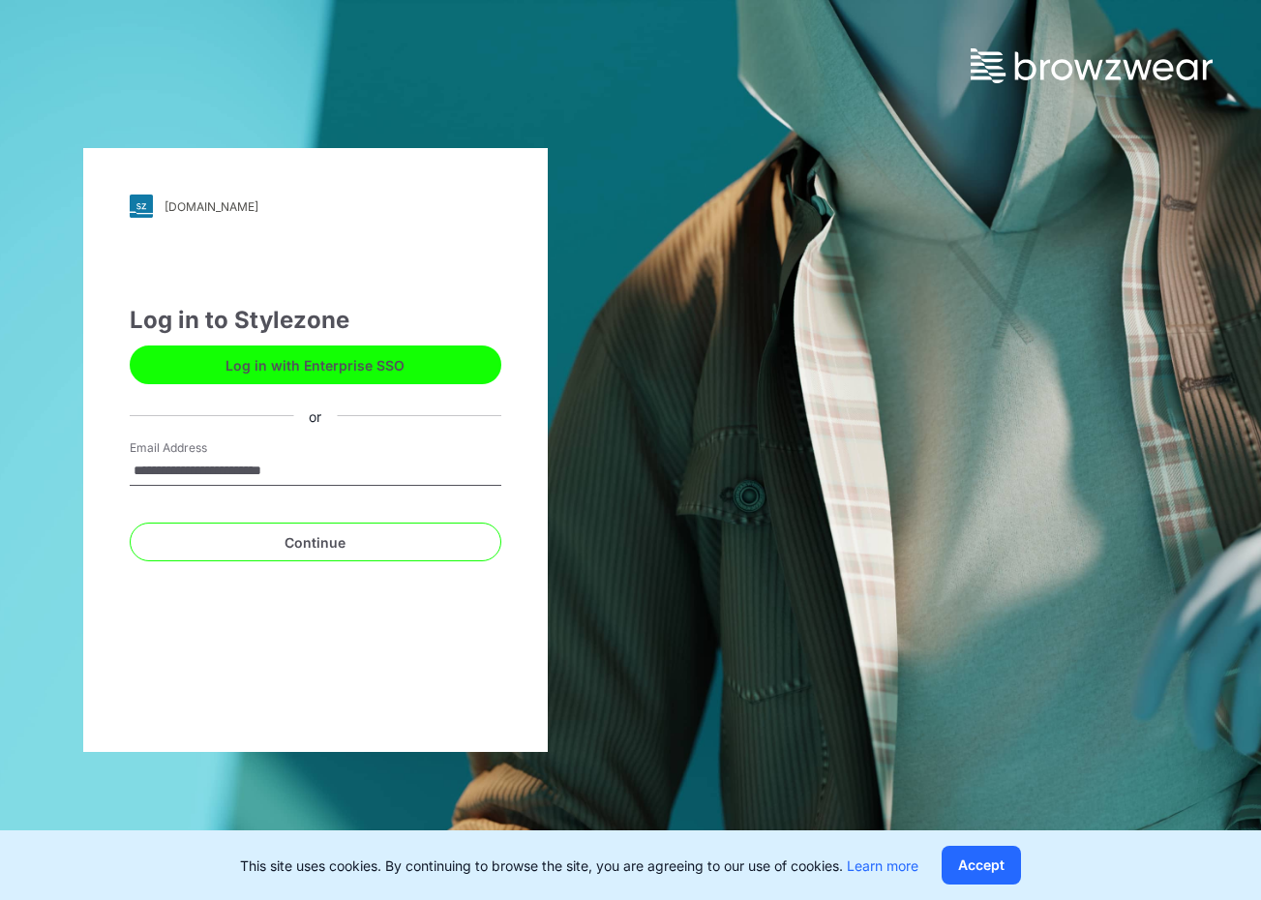
type input "**********"
click at [315, 542] on button "Continue" at bounding box center [316, 542] width 372 height 39
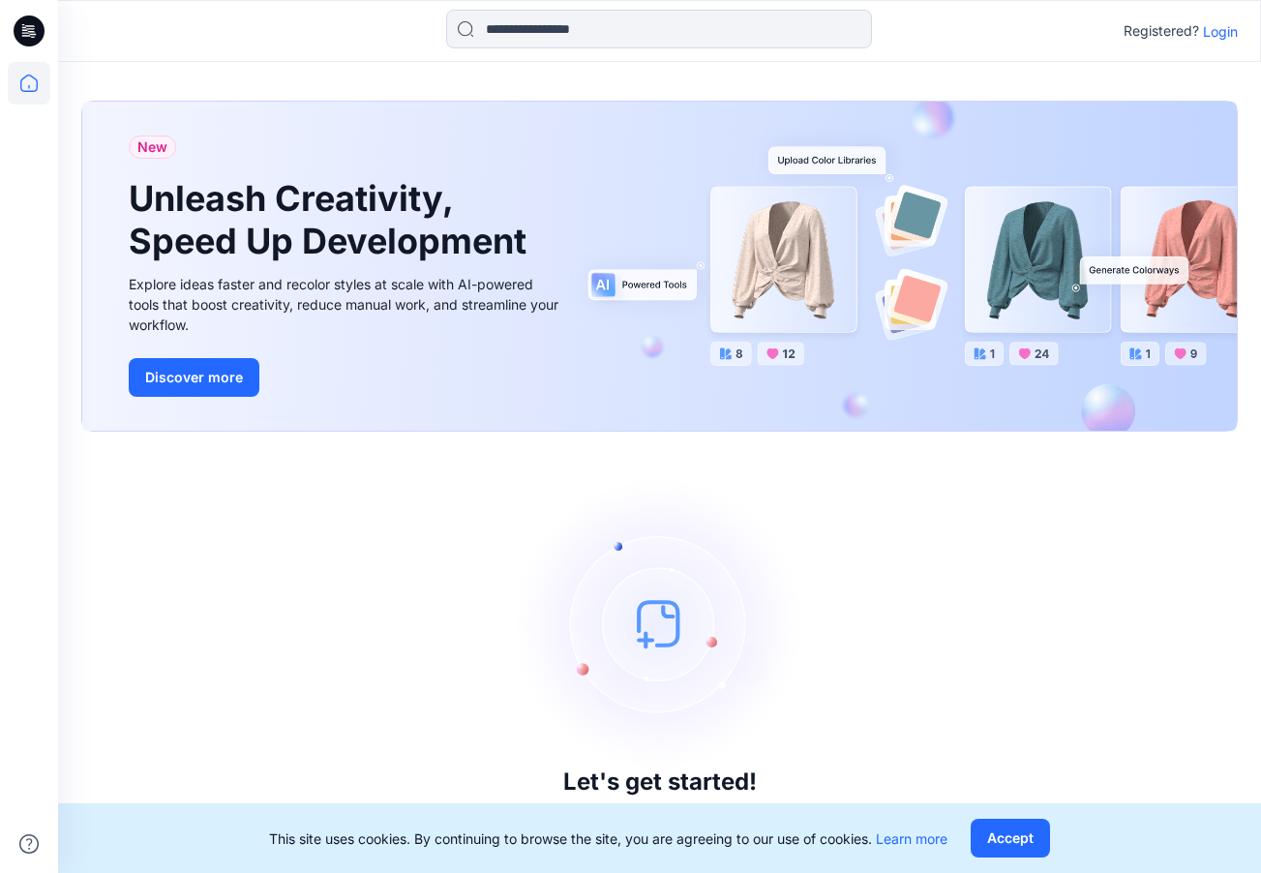
click at [1220, 32] on p "Login" at bounding box center [1220, 31] width 35 height 20
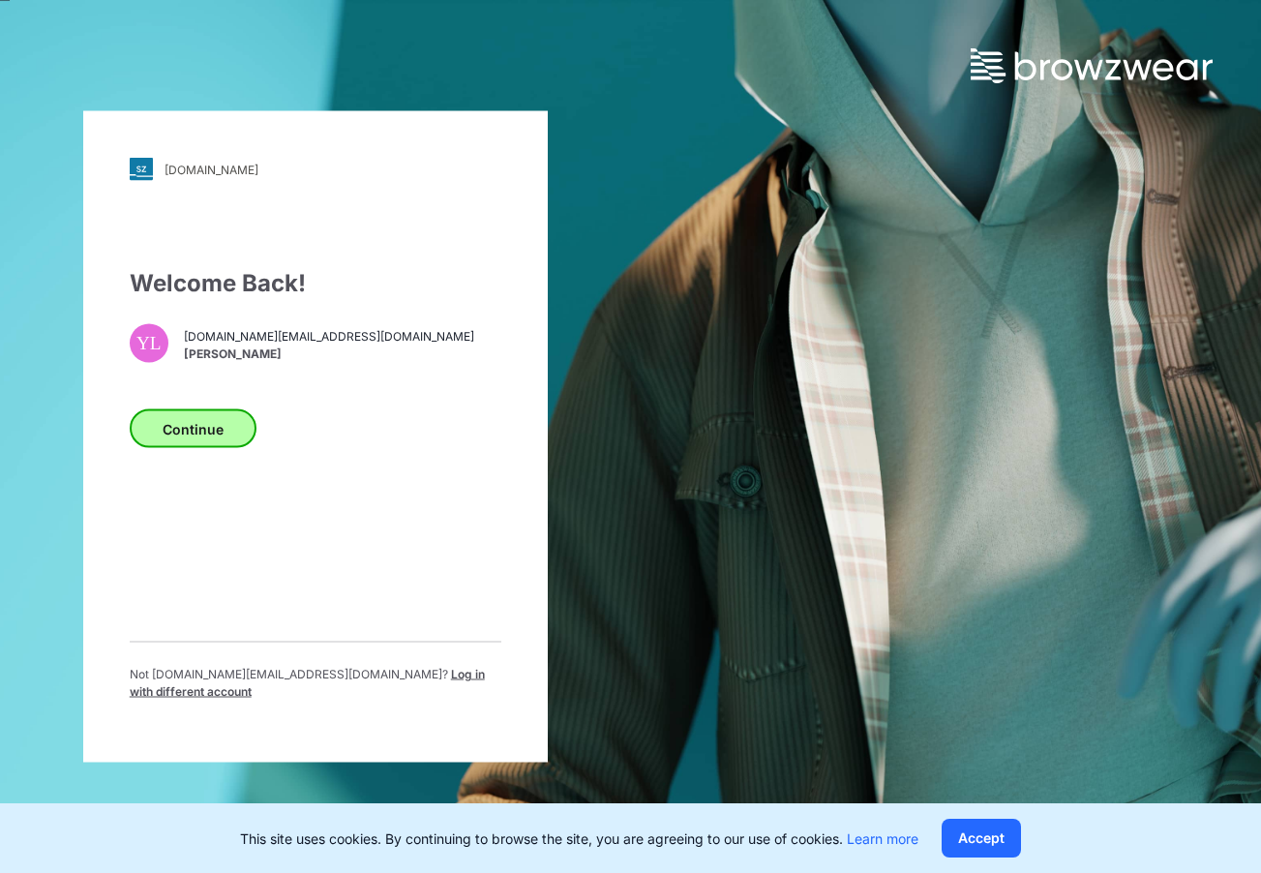
click at [207, 429] on button "Continue" at bounding box center [193, 428] width 127 height 39
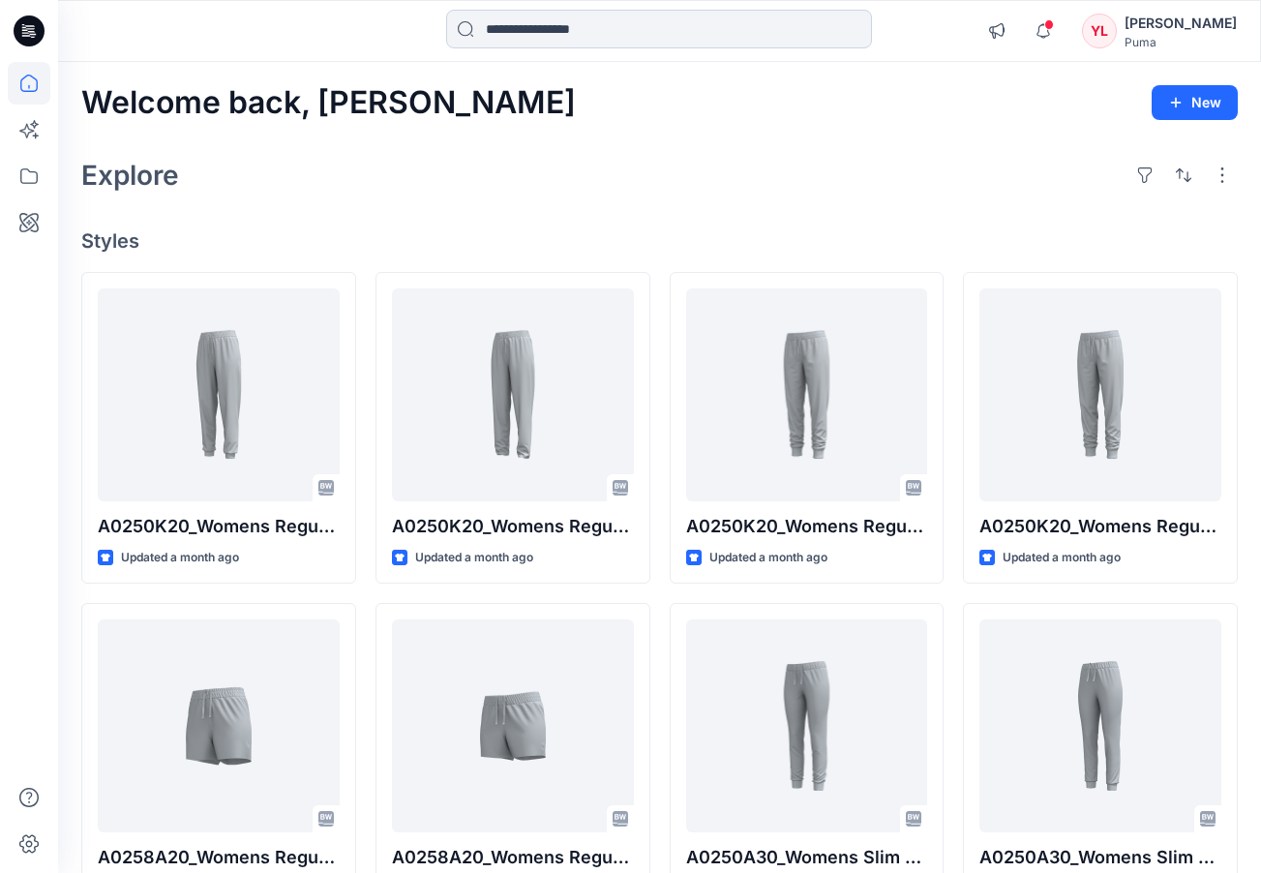
click at [598, 38] on input at bounding box center [659, 29] width 426 height 39
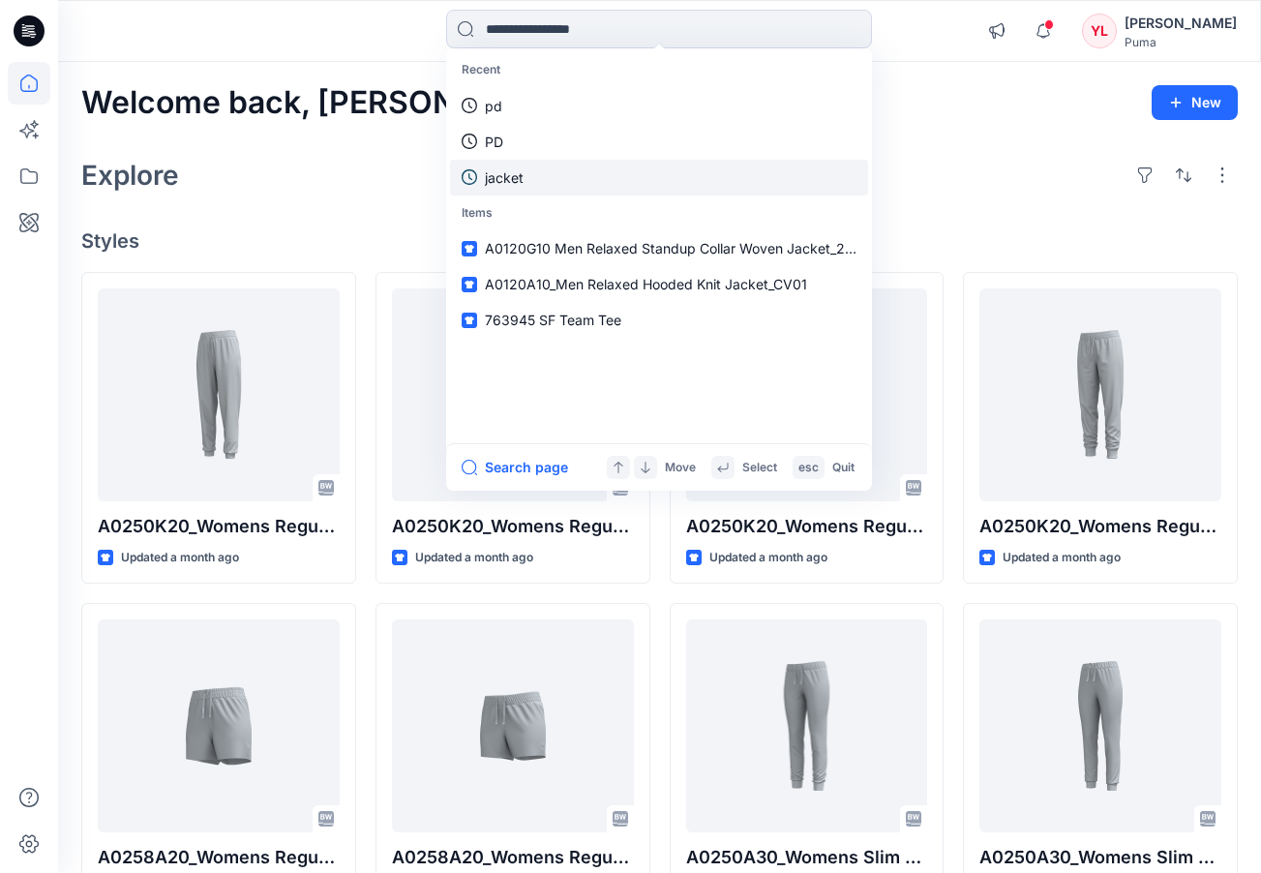
click at [551, 172] on link "jacket" at bounding box center [659, 178] width 418 height 36
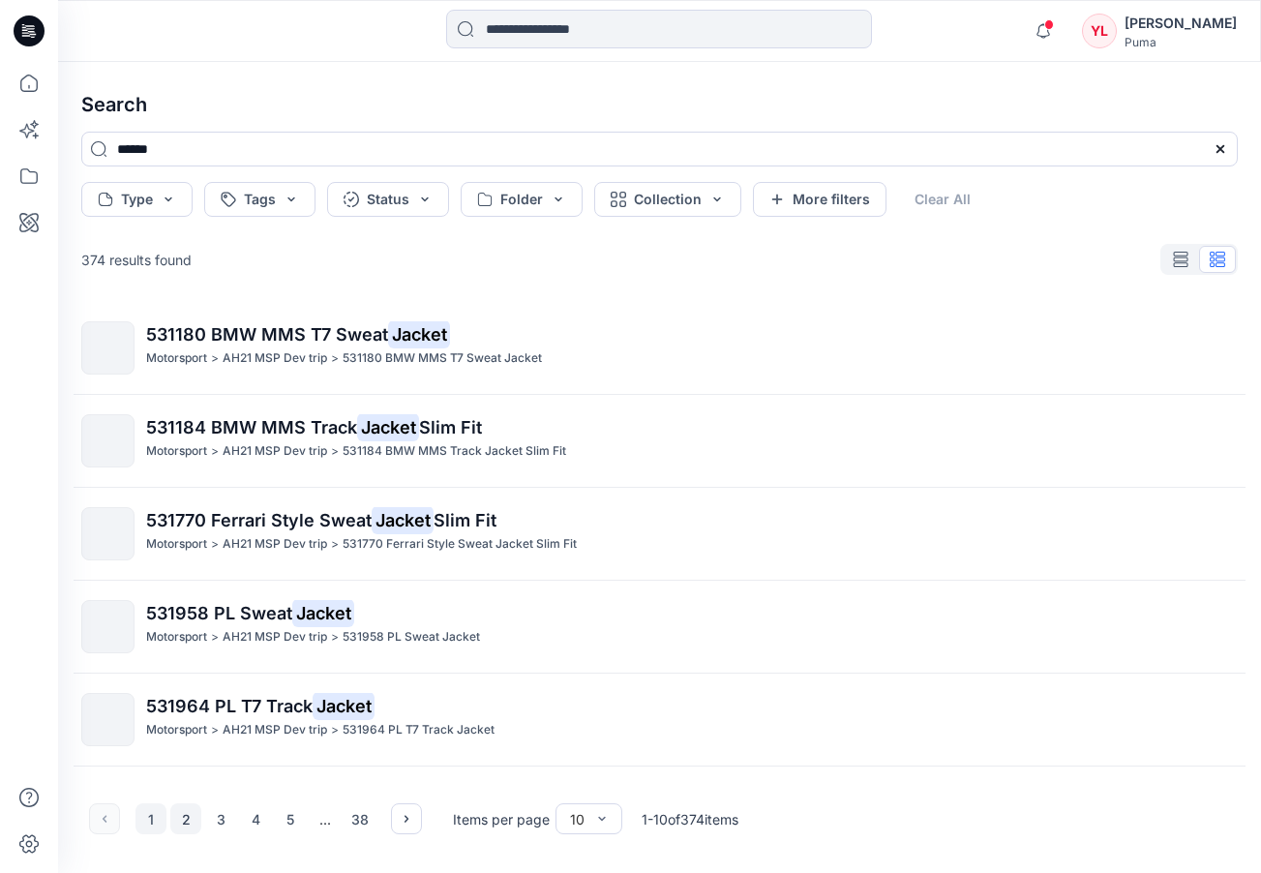
click at [189, 818] on button "2" at bounding box center [185, 818] width 31 height 31
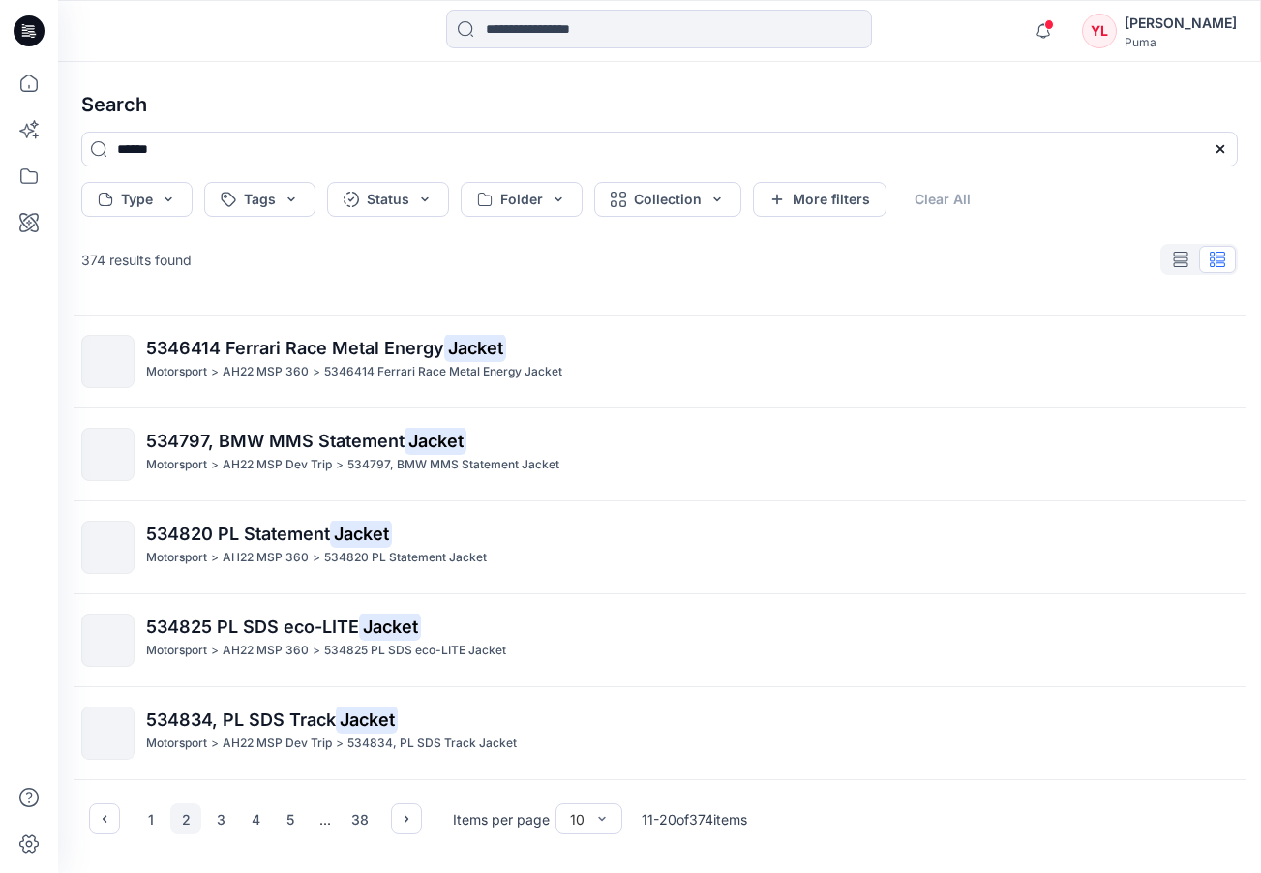
scroll to position [497, 0]
click at [161, 812] on button "1" at bounding box center [150, 818] width 31 height 31
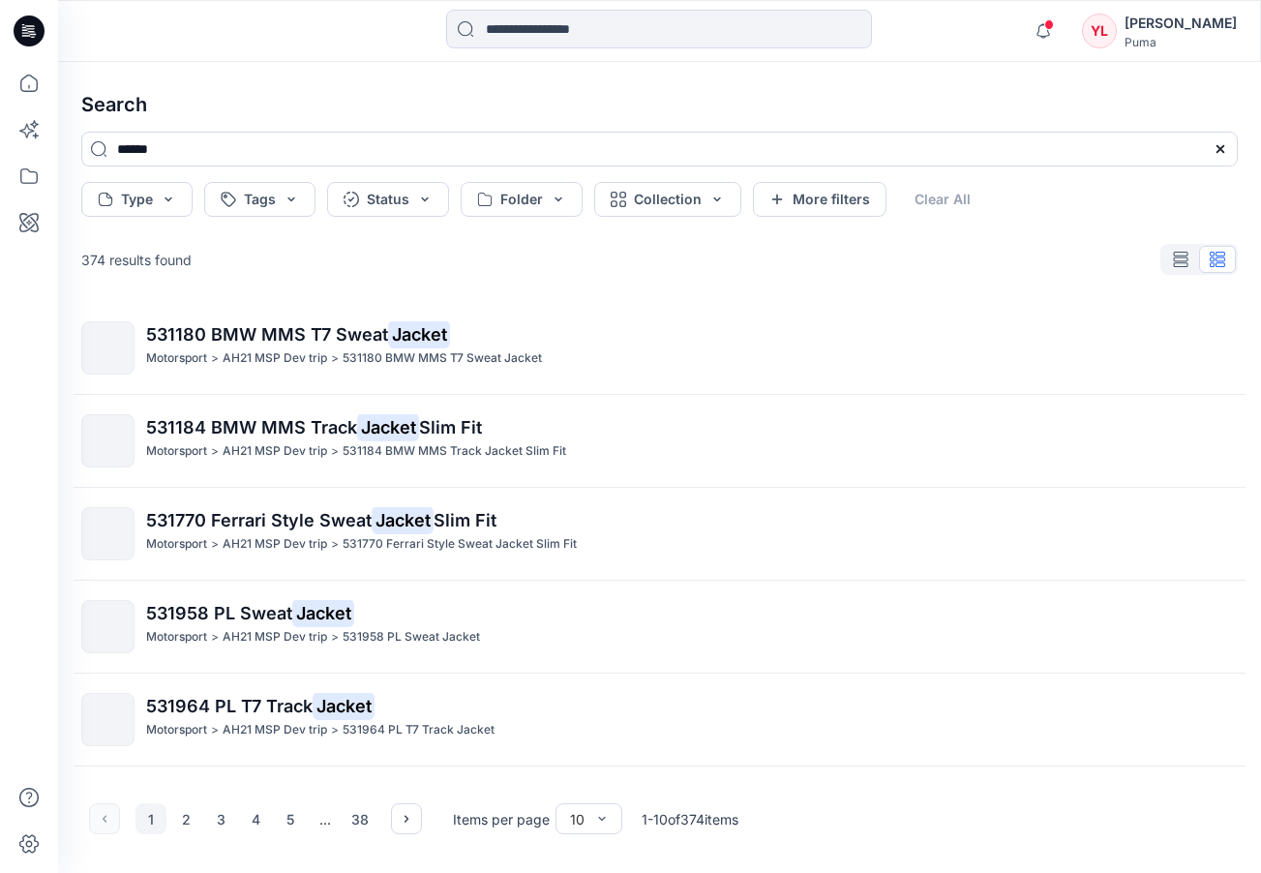
scroll to position [0, 0]
click at [188, 814] on button "2" at bounding box center [185, 818] width 31 height 31
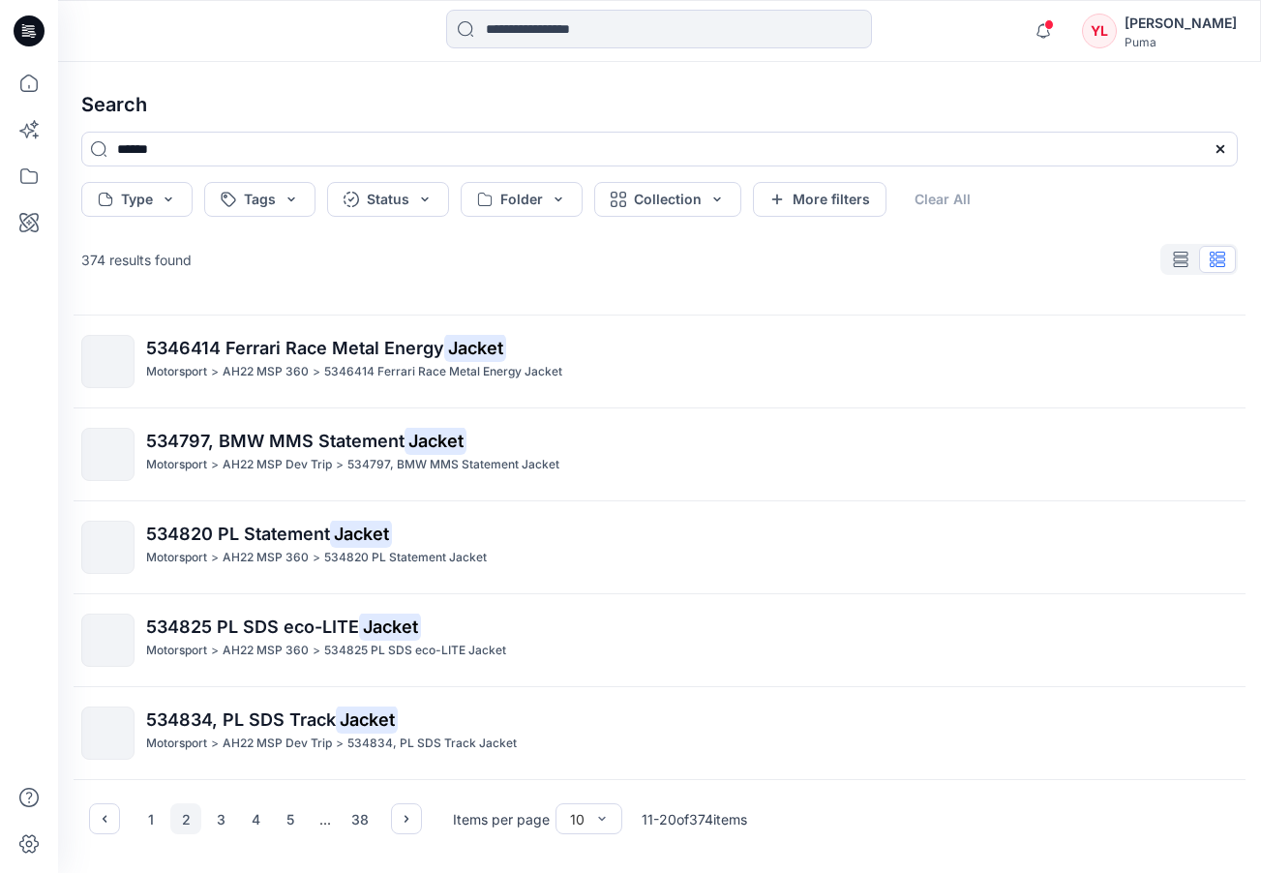
scroll to position [497, 0]
click at [226, 818] on button "3" at bounding box center [220, 818] width 31 height 31
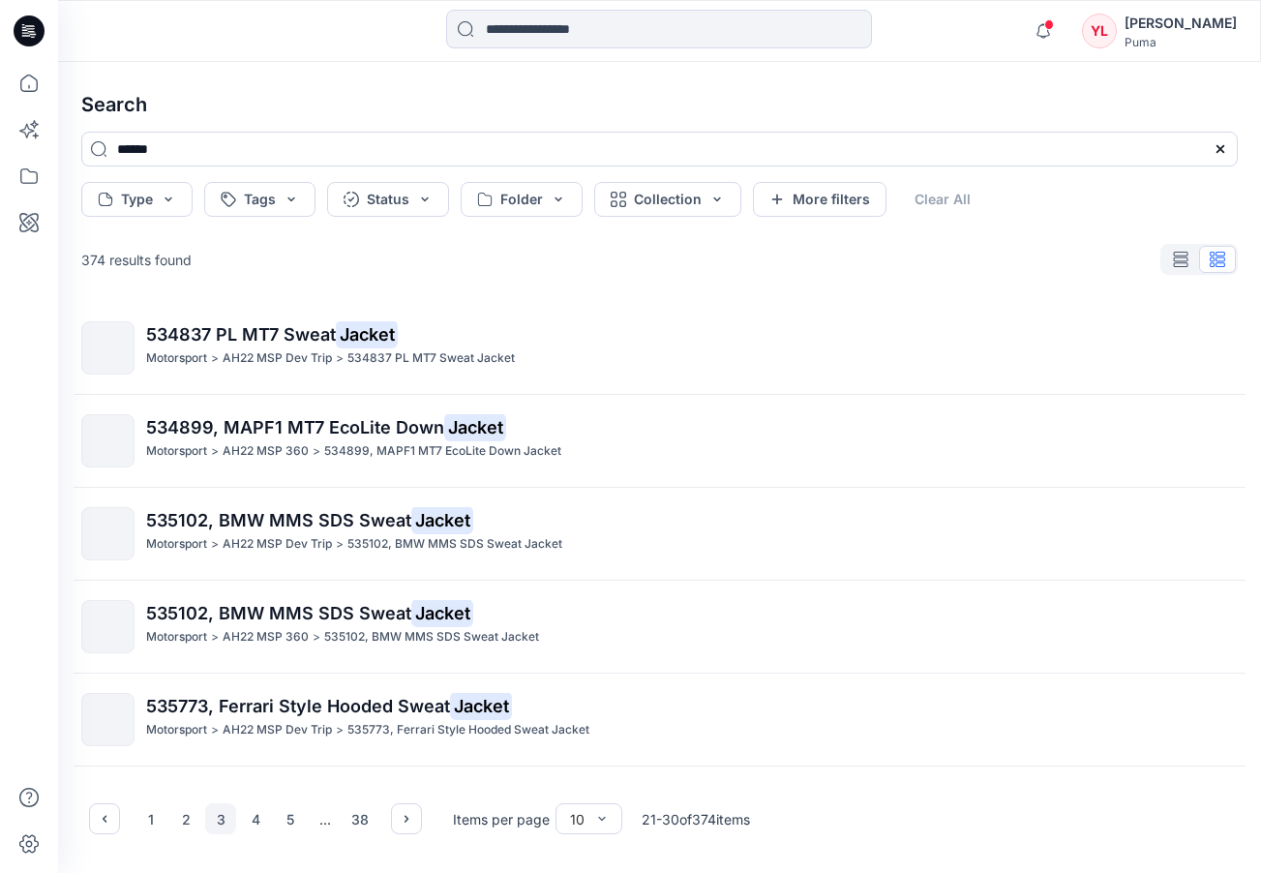
scroll to position [0, 0]
click at [262, 819] on button "4" at bounding box center [255, 818] width 31 height 31
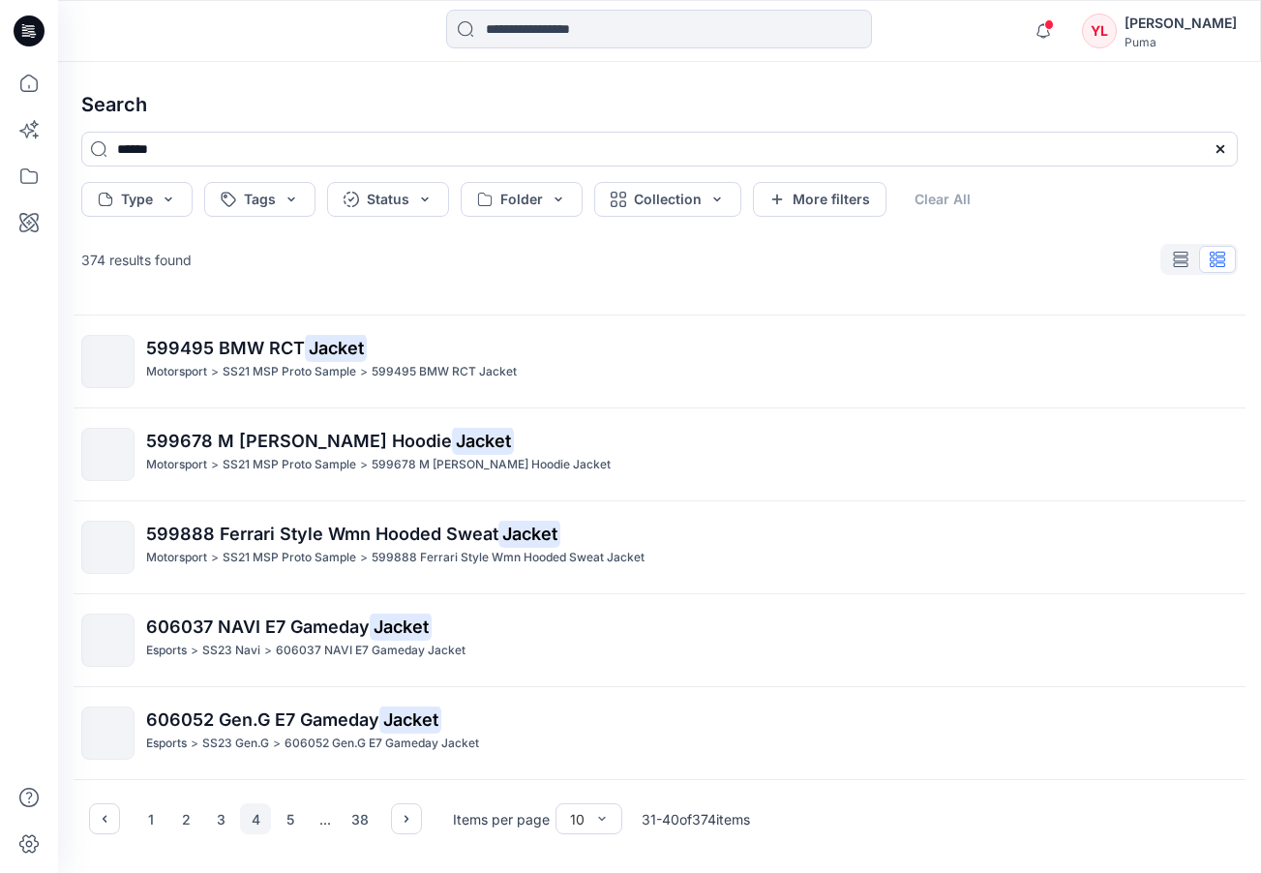
scroll to position [497, 0]
click at [281, 829] on button "5" at bounding box center [290, 818] width 31 height 31
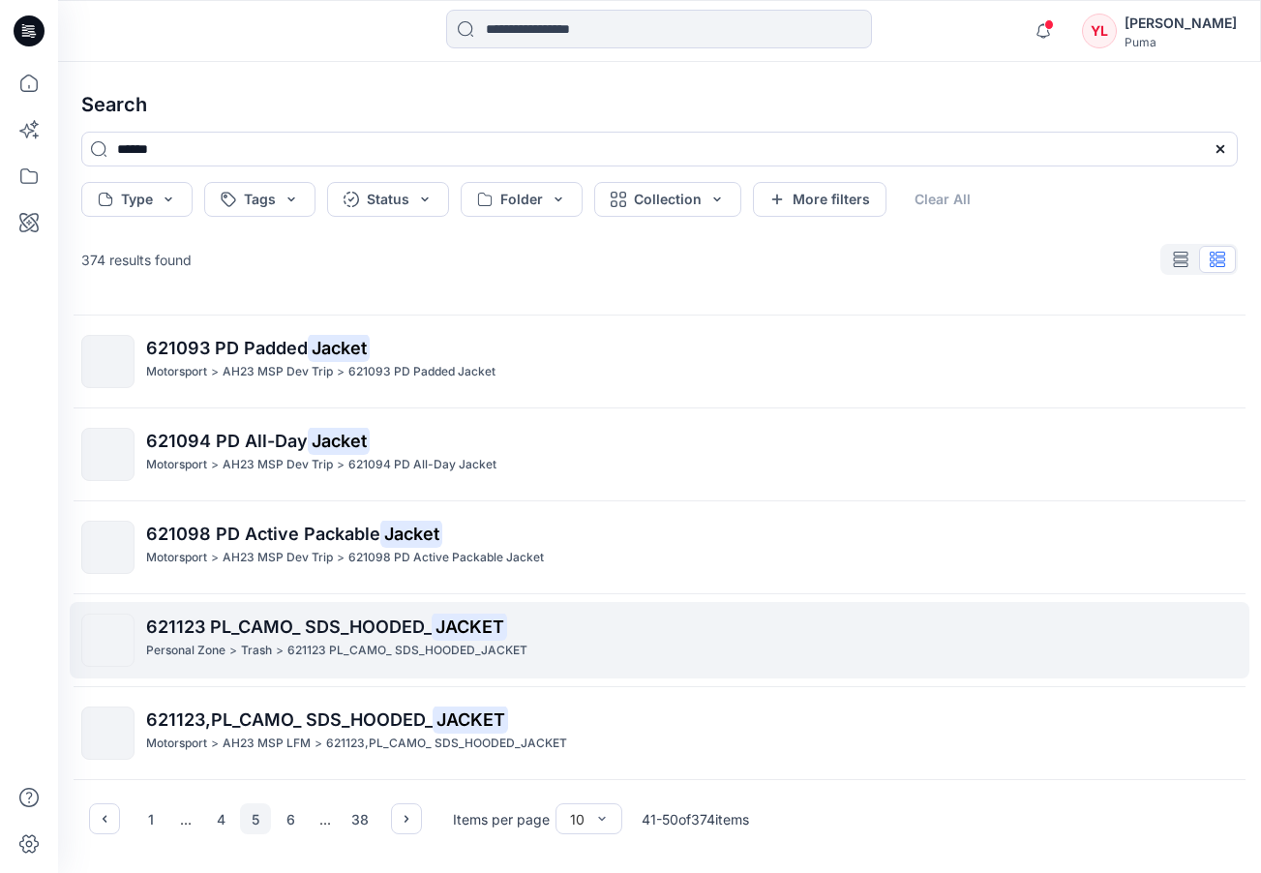
scroll to position [0, 0]
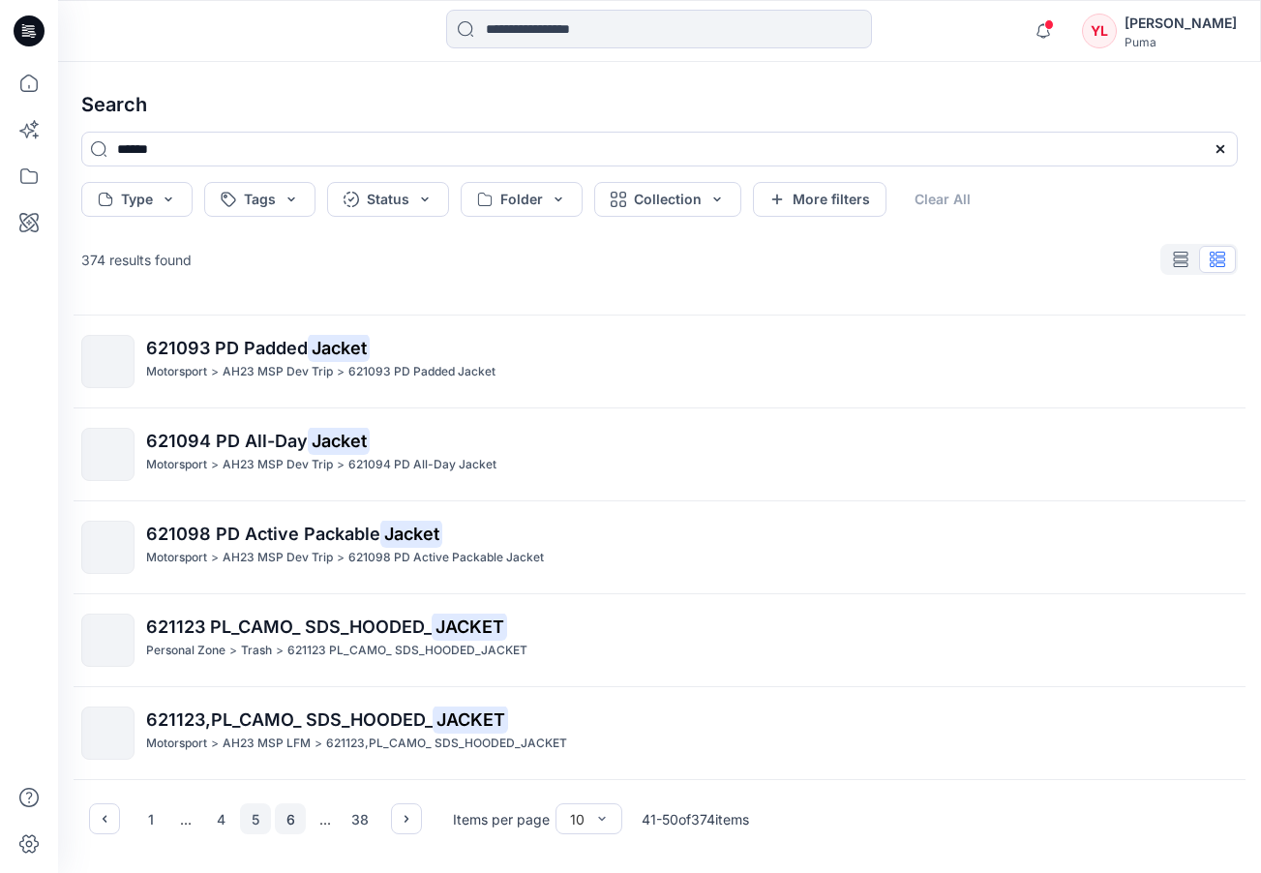
click at [294, 817] on button "6" at bounding box center [290, 818] width 31 height 31
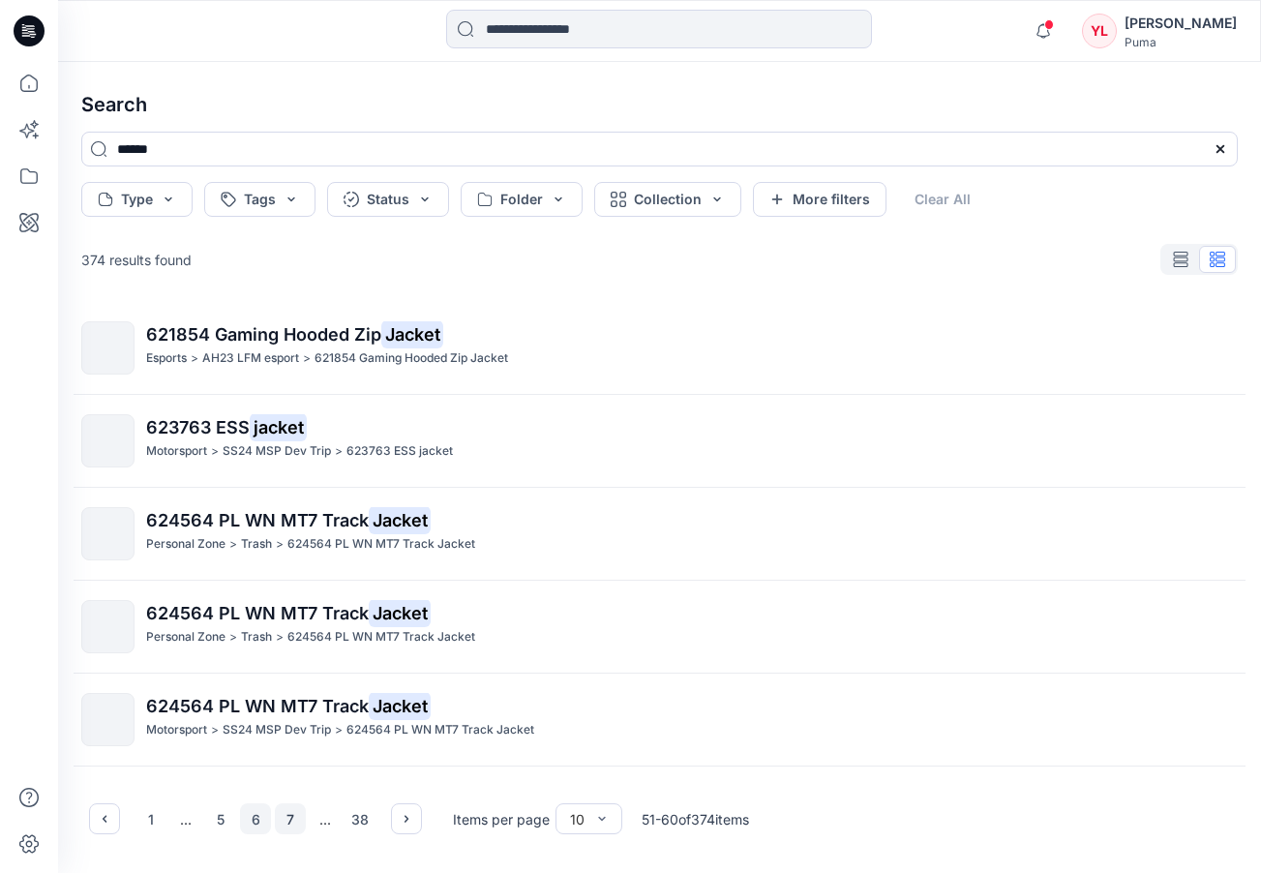
click at [279, 823] on button "7" at bounding box center [290, 818] width 31 height 31
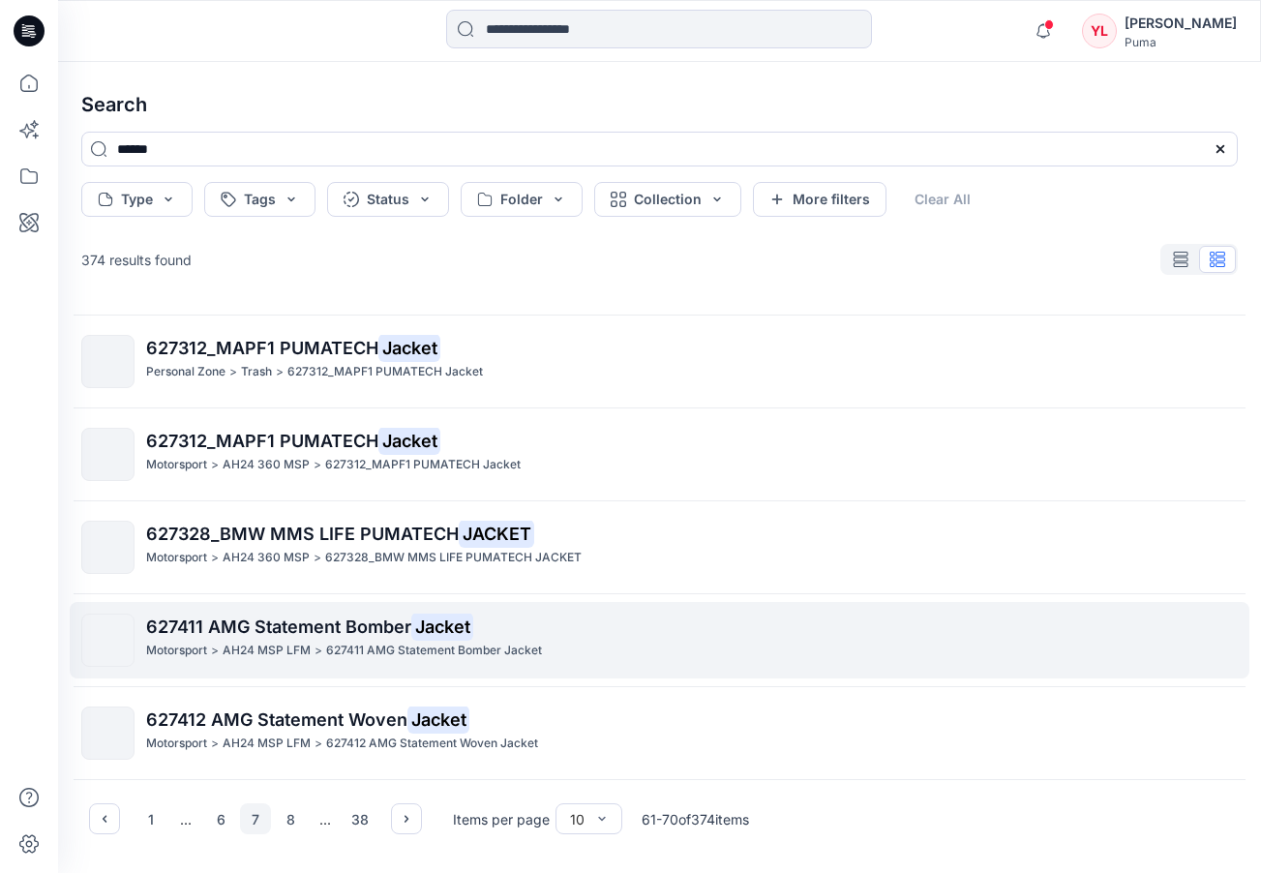
scroll to position [497, 0]
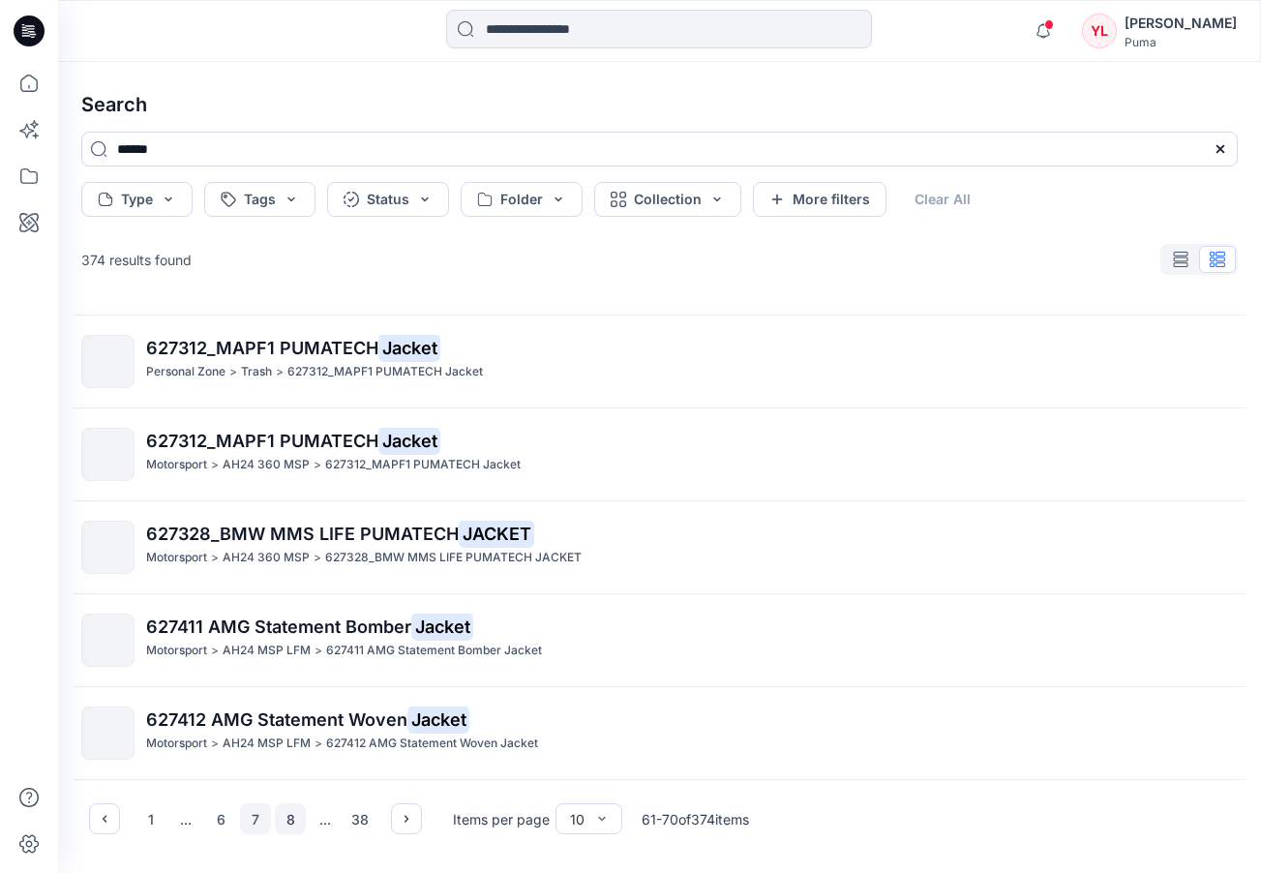
click at [297, 819] on button "8" at bounding box center [290, 818] width 31 height 31
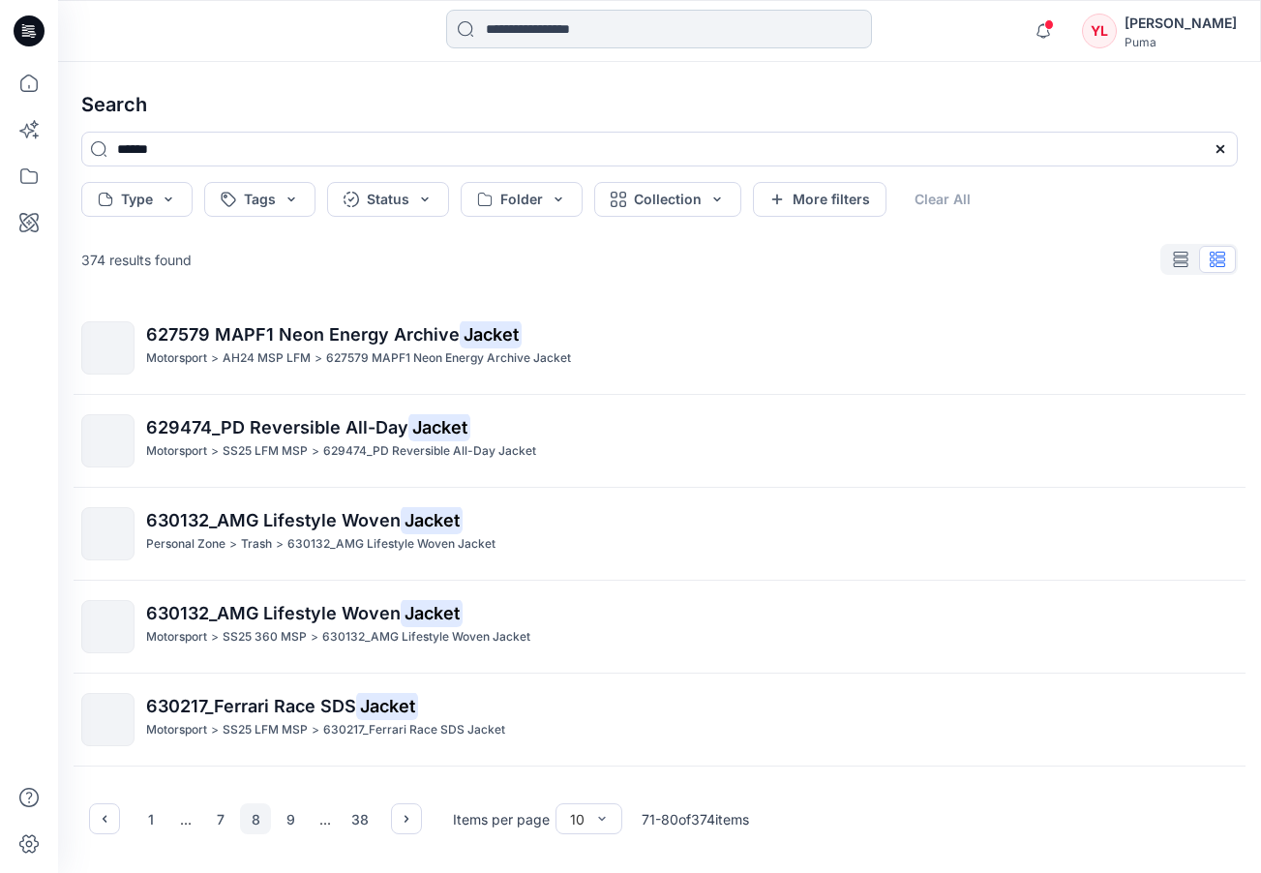
scroll to position [0, 0]
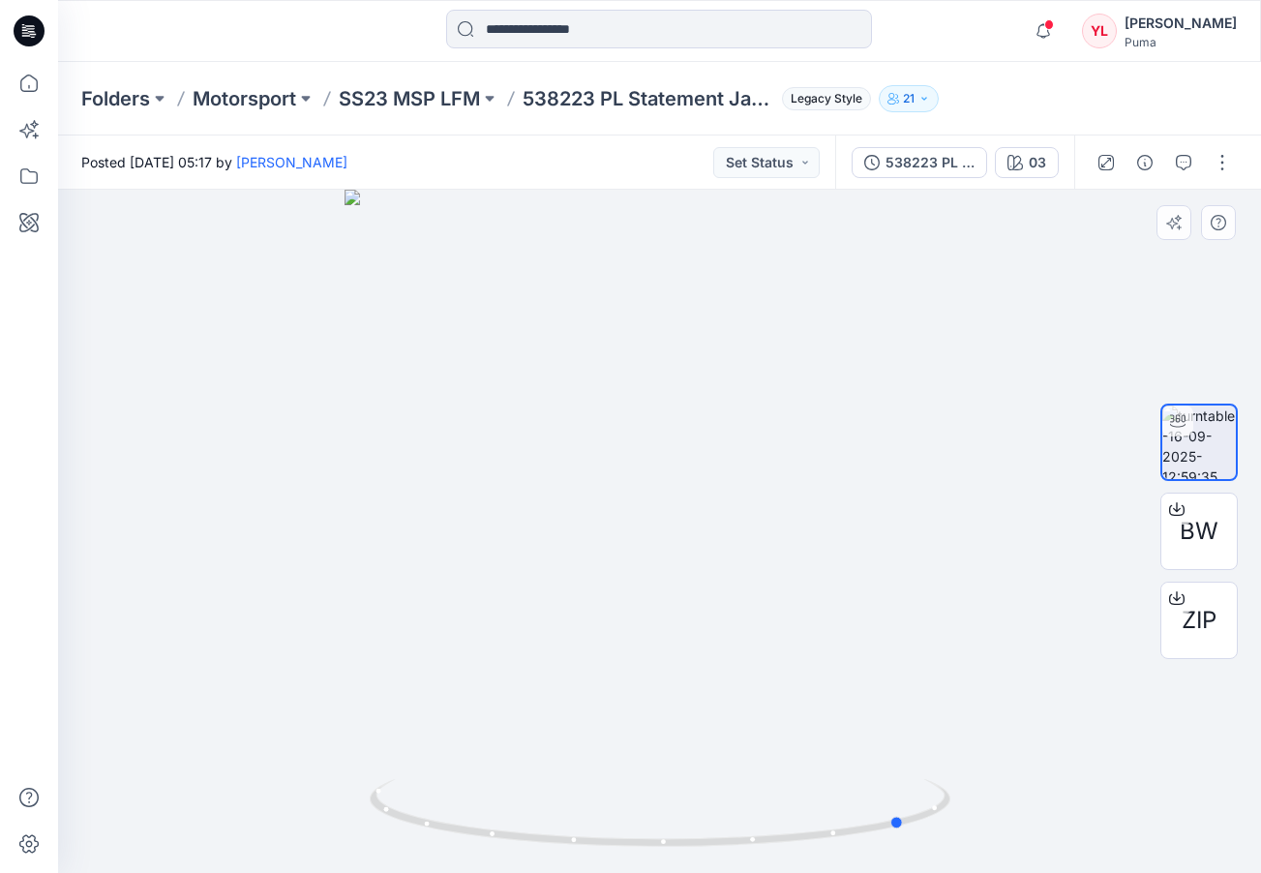
drag, startPoint x: 890, startPoint y: 806, endPoint x: 1161, endPoint y: 687, distance: 296.0
click at [1161, 687] on div "BW ZIP 03 Loading... Material Properties Loading..." at bounding box center [659, 531] width 1203 height 683
drag, startPoint x: 650, startPoint y: 683, endPoint x: 1015, endPoint y: 647, distance: 366.6
click at [1015, 647] on div at bounding box center [659, 531] width 1203 height 683
drag, startPoint x: 564, startPoint y: 544, endPoint x: 440, endPoint y: 527, distance: 125.0
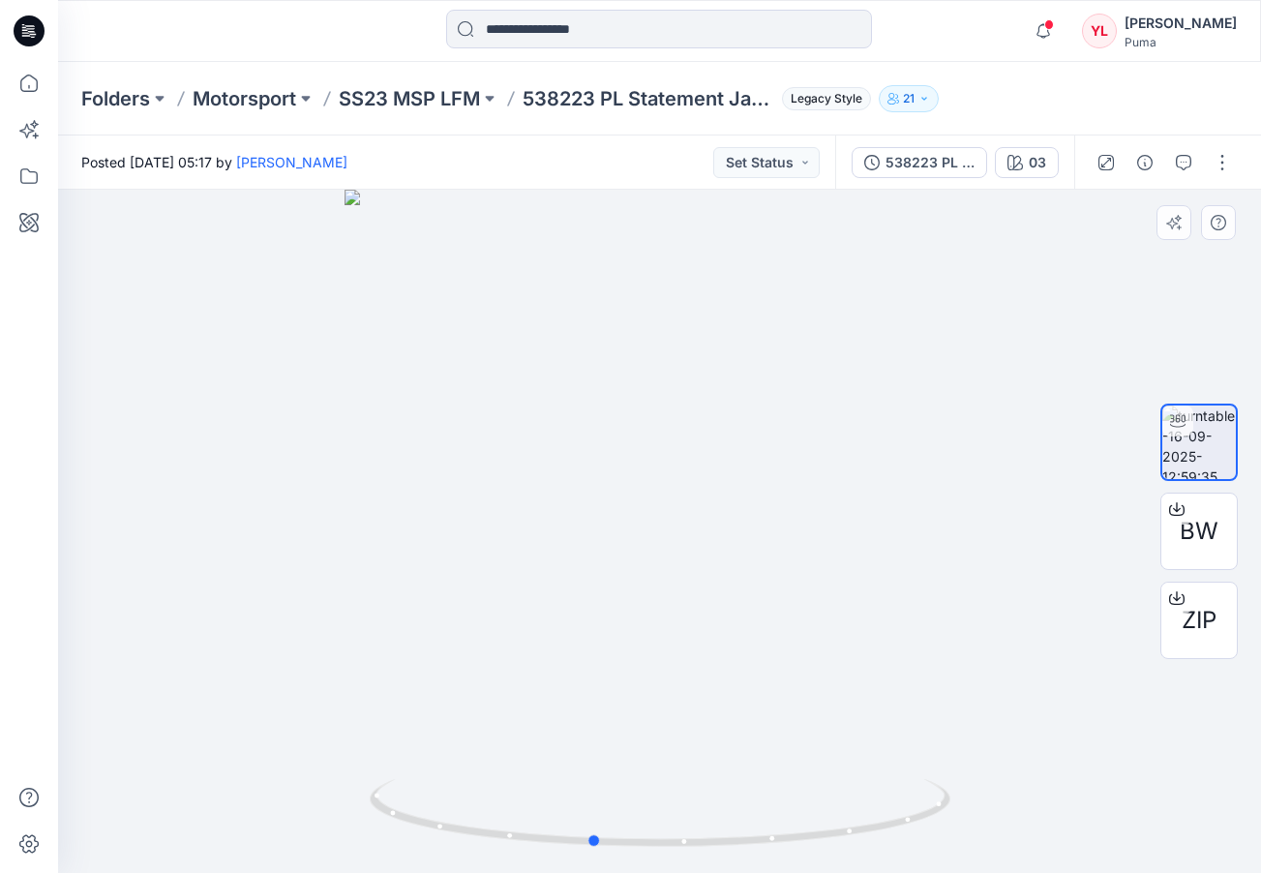
click at [440, 527] on div at bounding box center [659, 531] width 1203 height 683
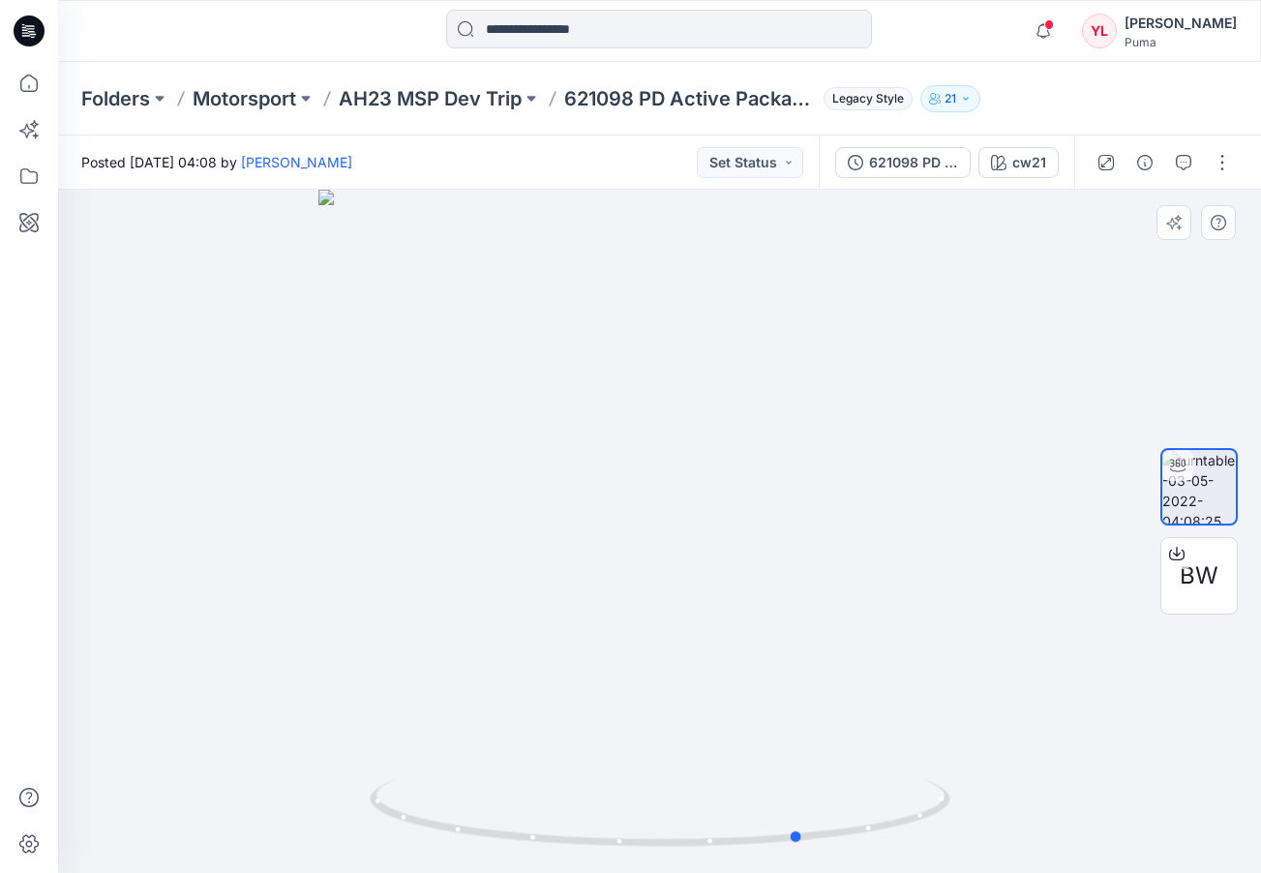
drag, startPoint x: 736, startPoint y: 528, endPoint x: 295, endPoint y: 505, distance: 441.0
click at [295, 505] on div at bounding box center [659, 531] width 1203 height 683
click at [1223, 166] on button "button" at bounding box center [1222, 162] width 31 height 31
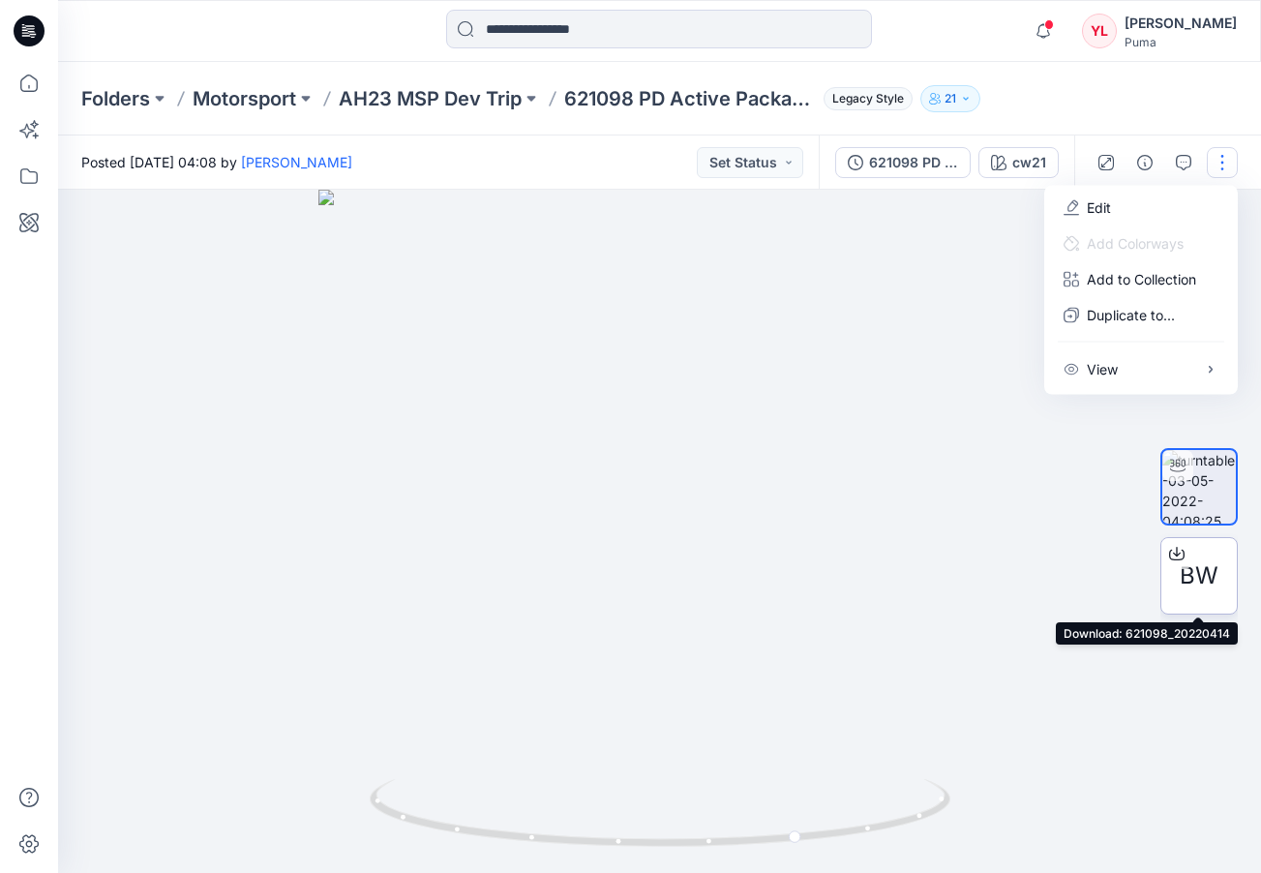
click at [1200, 582] on span "BW" at bounding box center [1199, 575] width 39 height 35
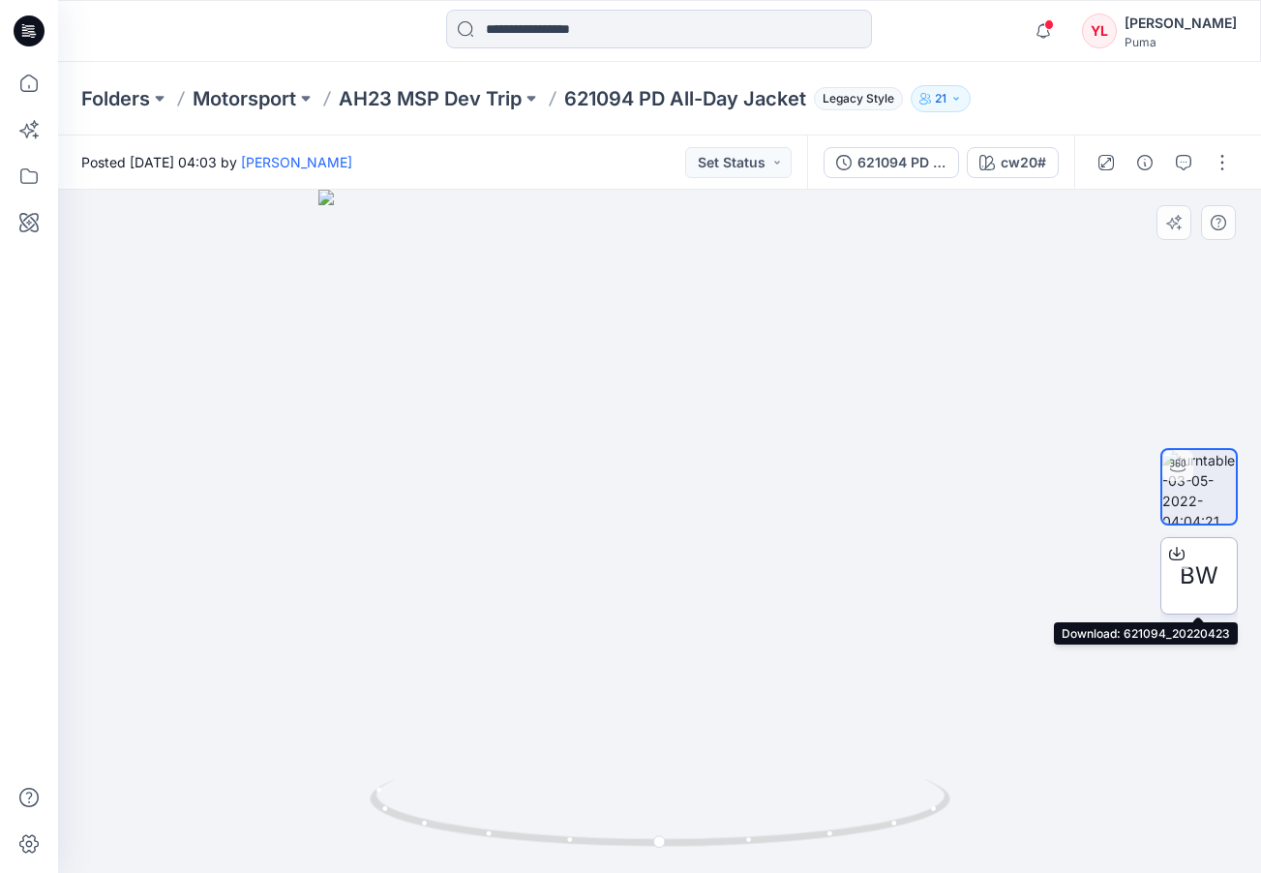
click at [1195, 585] on span "BW" at bounding box center [1199, 575] width 39 height 35
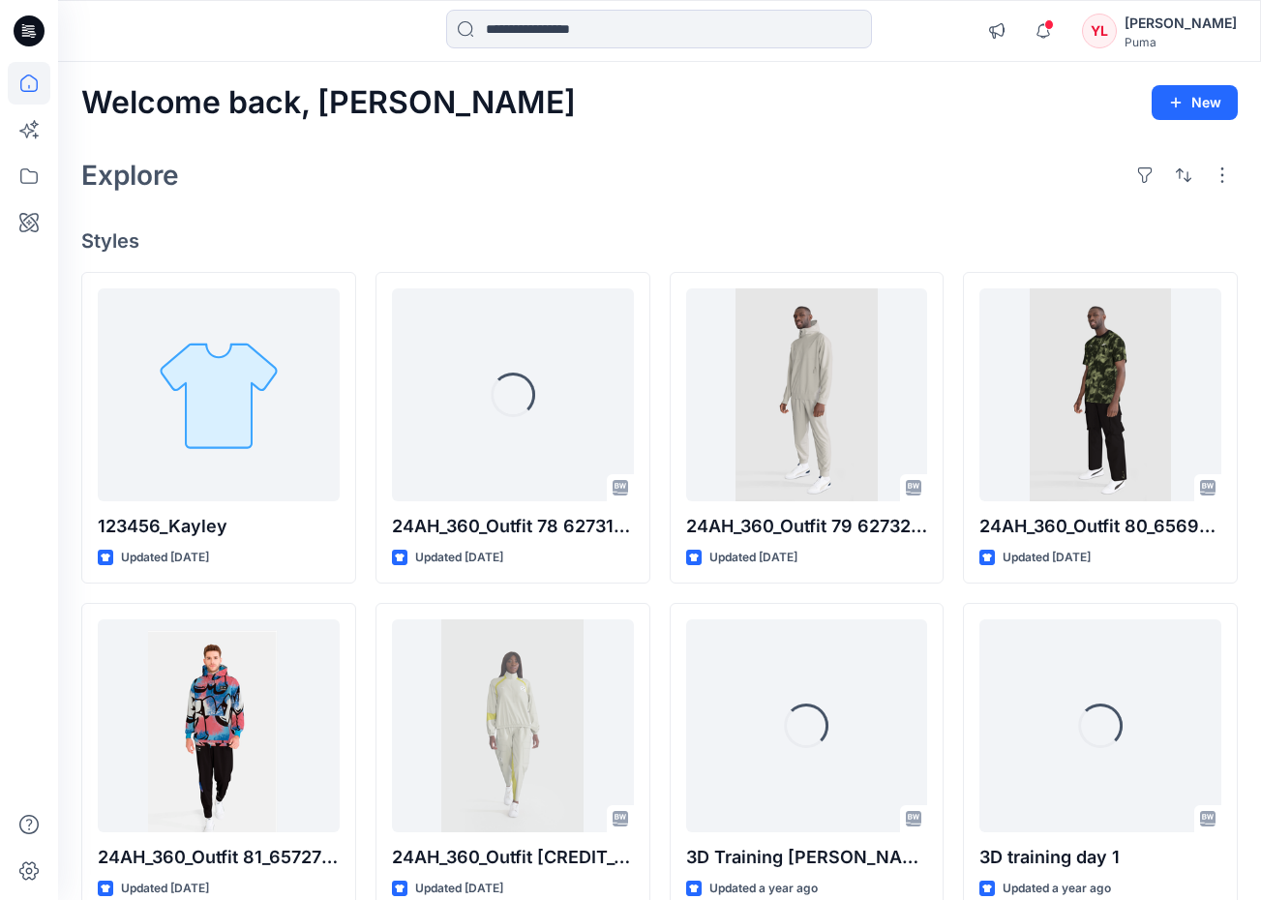
click at [1222, 45] on div "Puma" at bounding box center [1181, 42] width 112 height 15
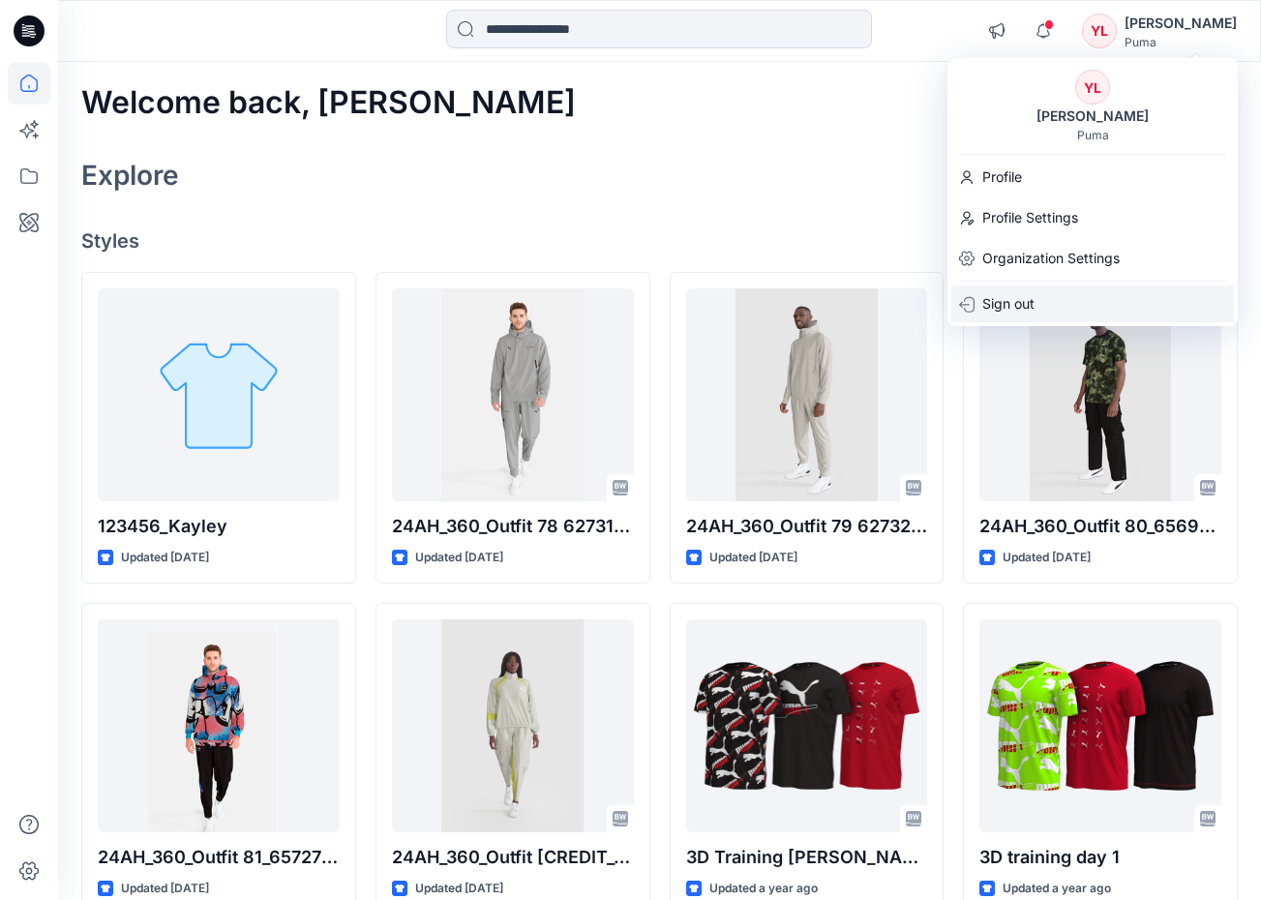
click at [1054, 303] on div "Sign out" at bounding box center [1092, 304] width 283 height 37
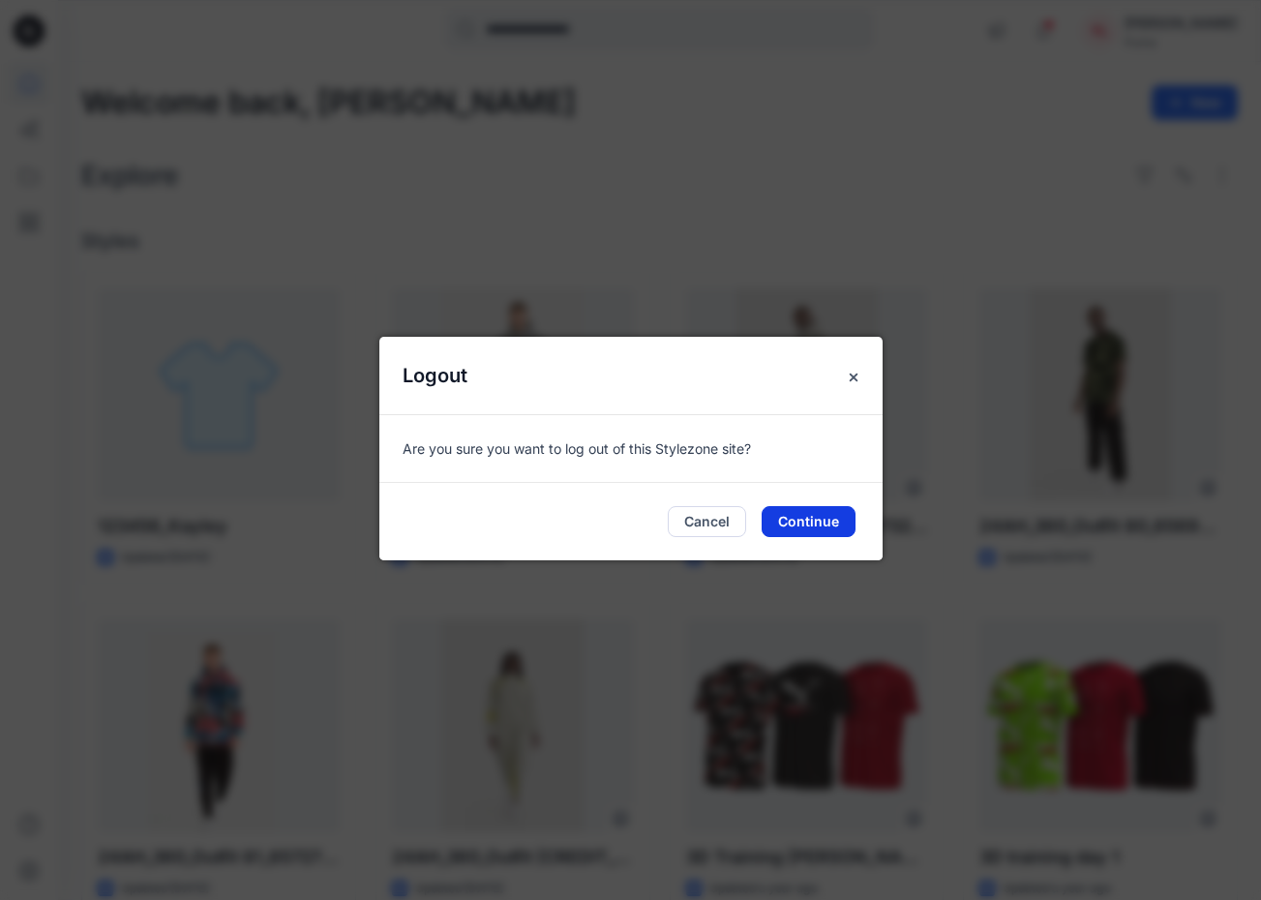
click at [808, 523] on button "Continue" at bounding box center [809, 521] width 94 height 31
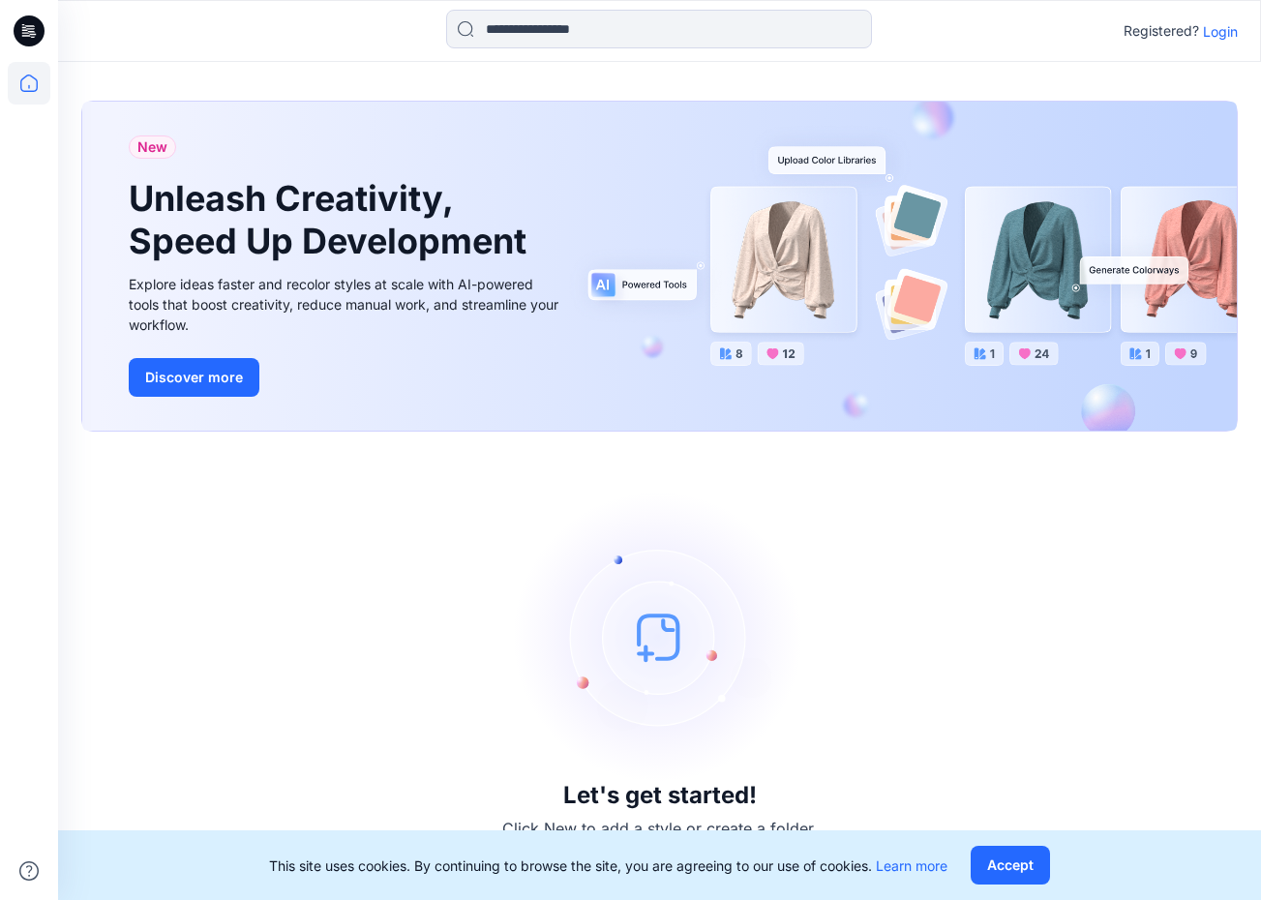
click at [1217, 36] on p "Login" at bounding box center [1220, 31] width 35 height 20
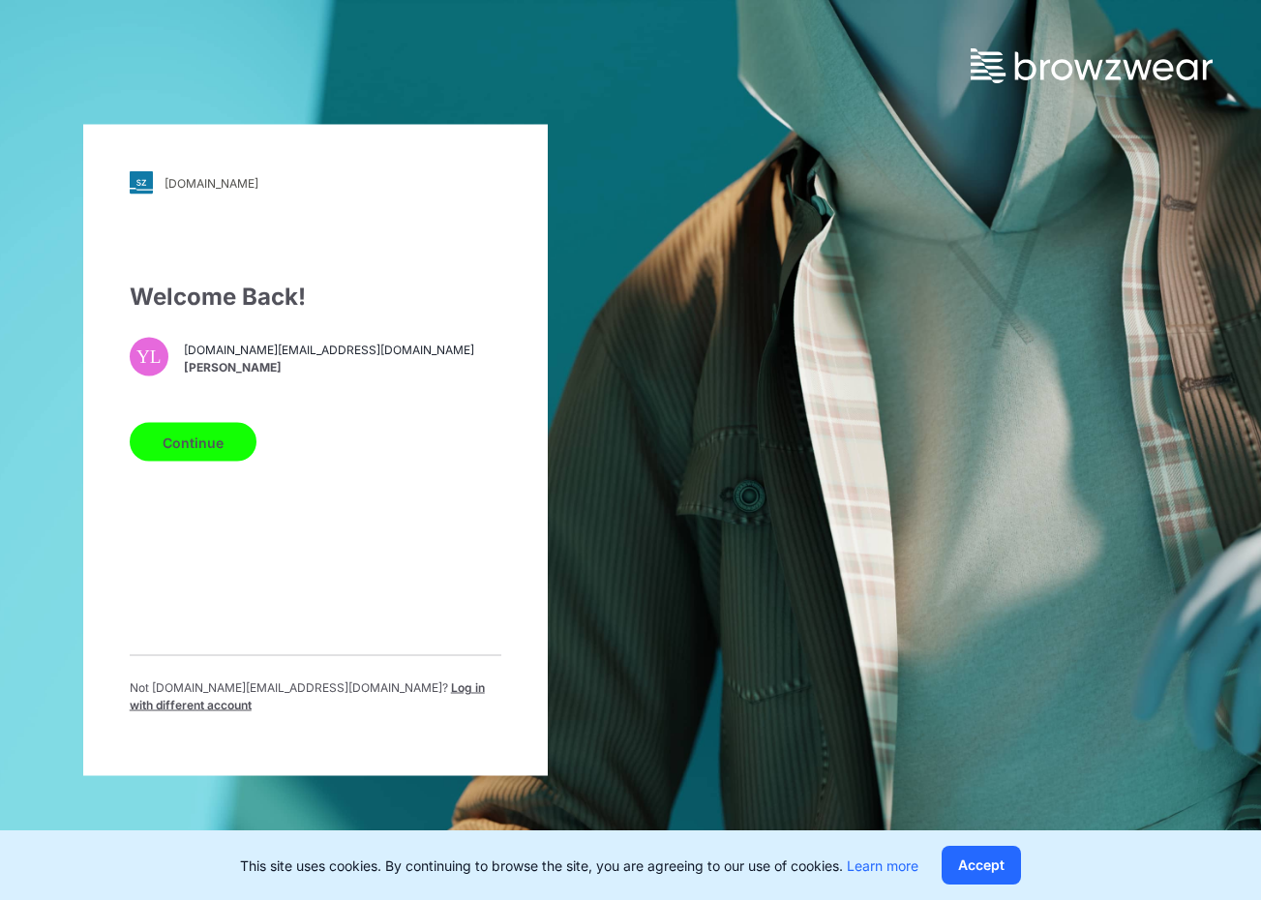
click at [381, 701] on span "Log in with different account" at bounding box center [307, 696] width 355 height 32
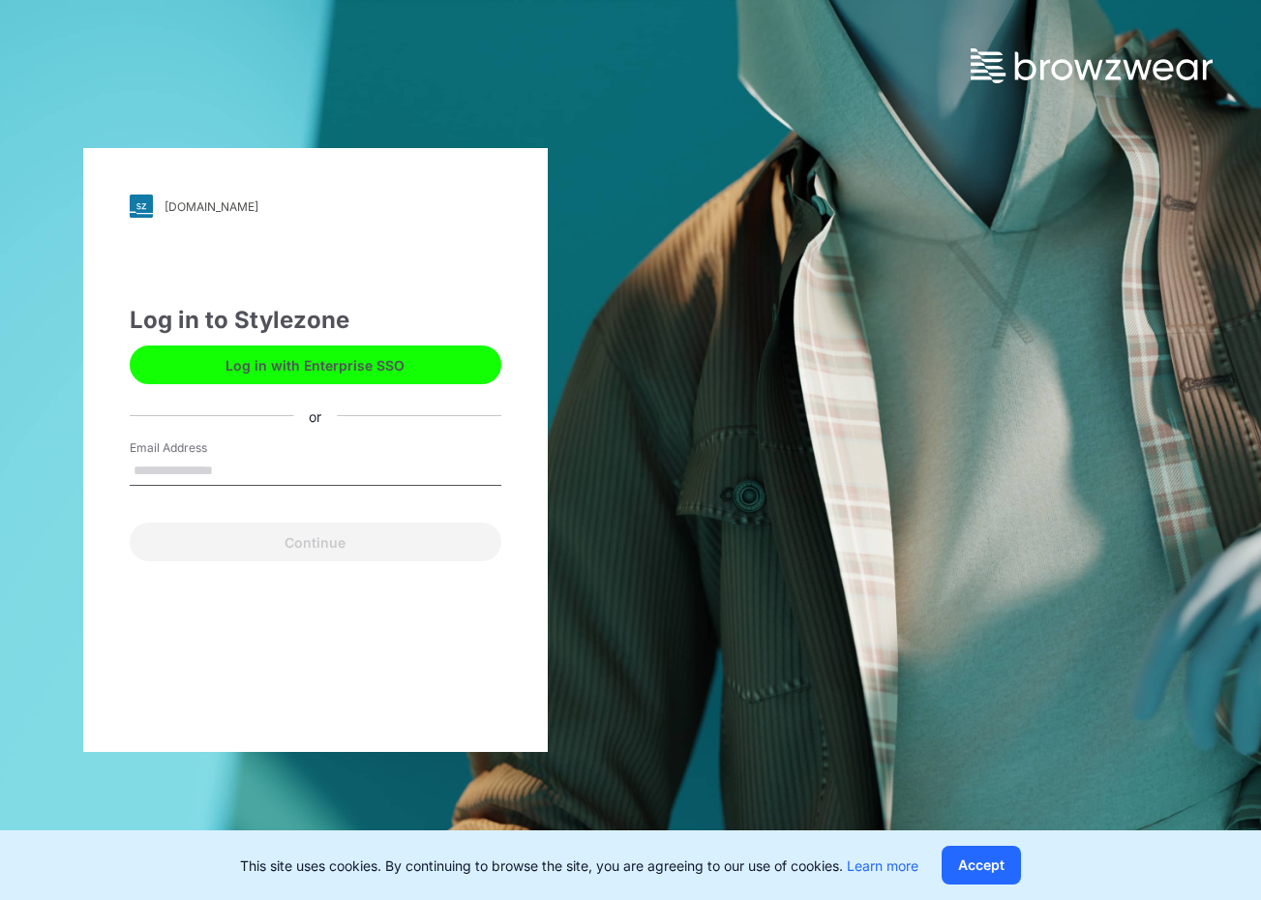
click at [257, 478] on input "Email Address" at bounding box center [316, 471] width 372 height 29
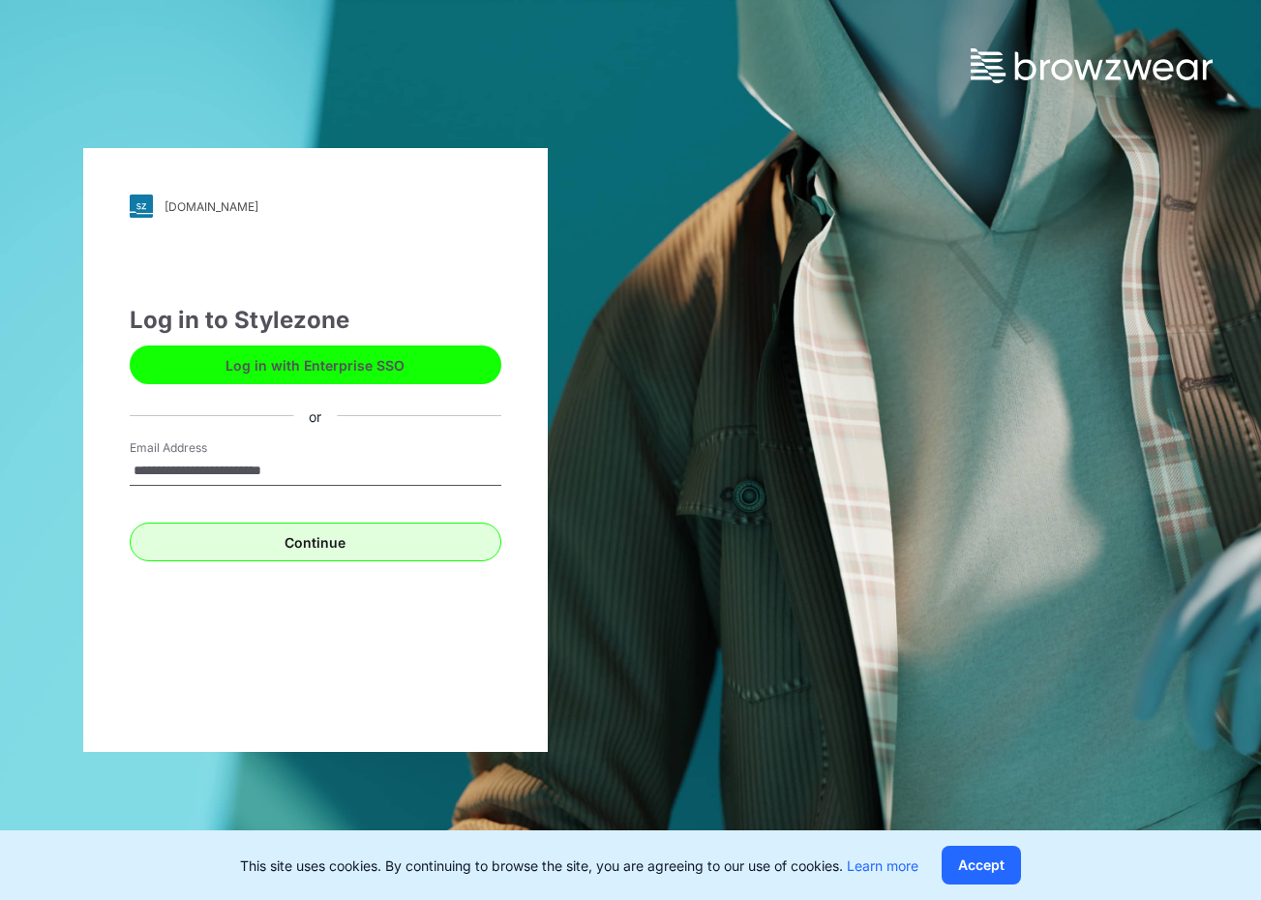
type input "**********"
click at [276, 549] on button "Continue" at bounding box center [316, 542] width 372 height 39
